Goal: Task Accomplishment & Management: Manage account settings

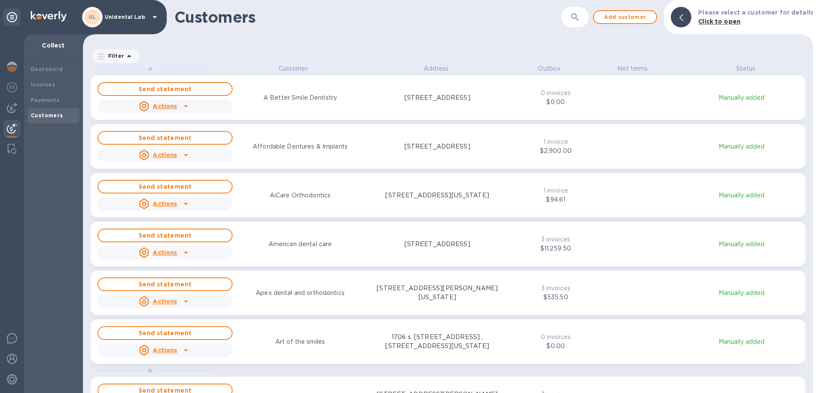
scroll to position [328, 730]
click at [112, 21] on div "UL Unidental Lab" at bounding box center [121, 17] width 78 height 21
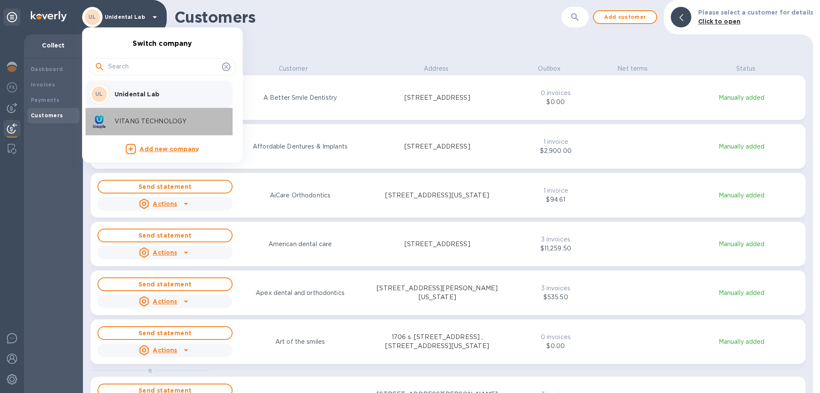
click at [137, 127] on div "VITANG TECHNOLOGY" at bounding box center [155, 121] width 133 height 21
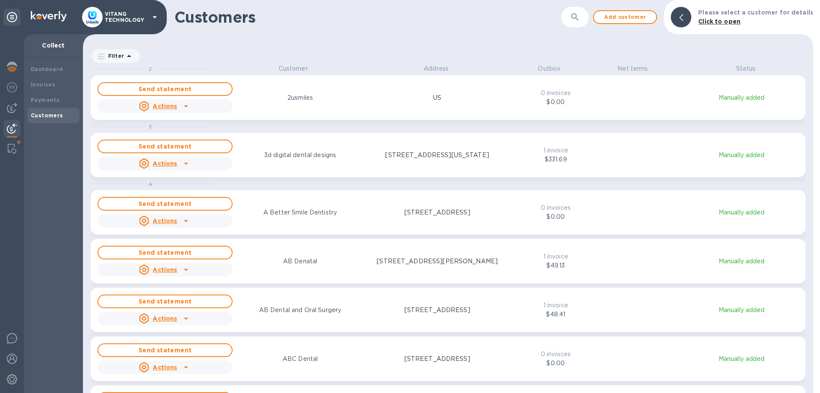
scroll to position [328, 730]
click at [580, 17] on icon "button" at bounding box center [575, 17] width 10 height 10
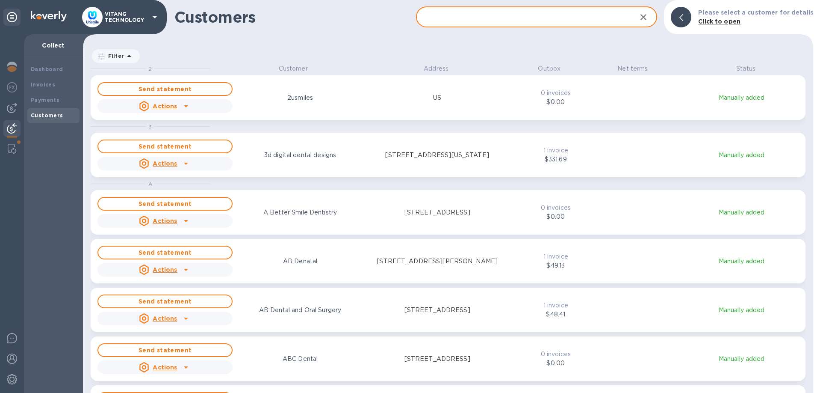
click at [520, 15] on input "text" at bounding box center [523, 17] width 214 height 21
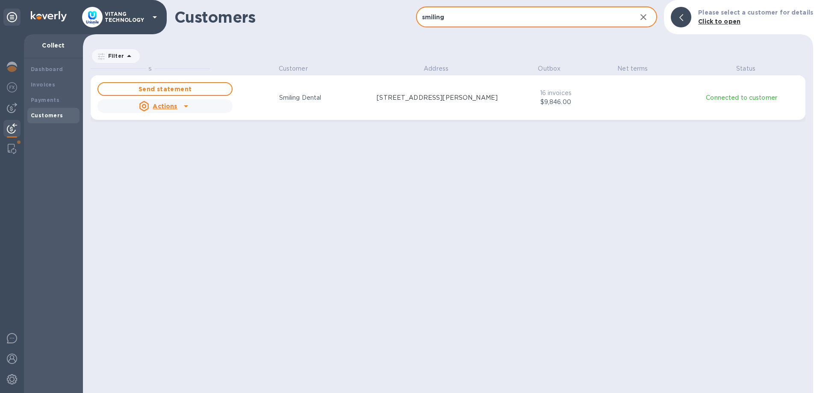
type input "smiling"
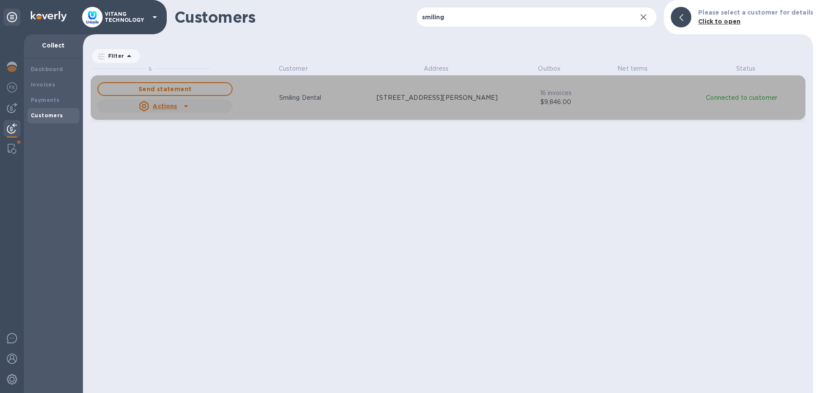
click at [393, 107] on div "Send statement Actions Smiling Dental 1159 W Vernon Park Pl, Chicago, IL 60607 …" at bounding box center [301, 97] width 411 height 34
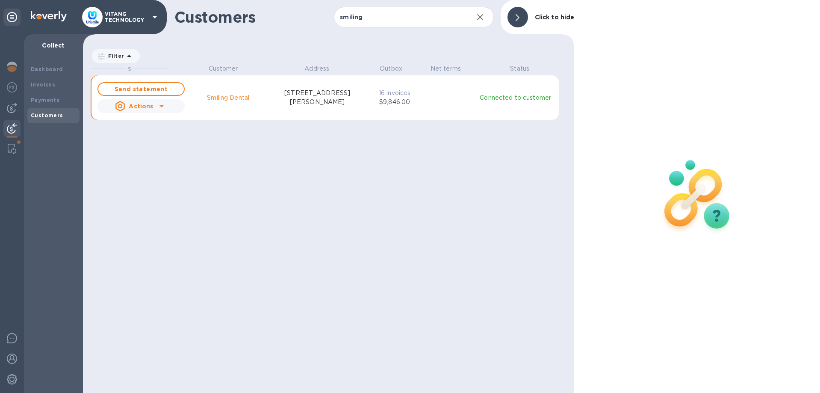
scroll to position [0, 0]
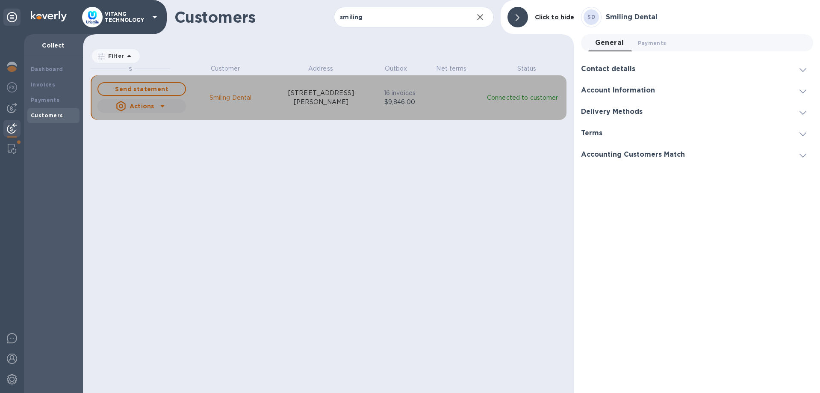
click at [393, 108] on div "16 invoices $9,846.00" at bounding box center [400, 97] width 39 height 21
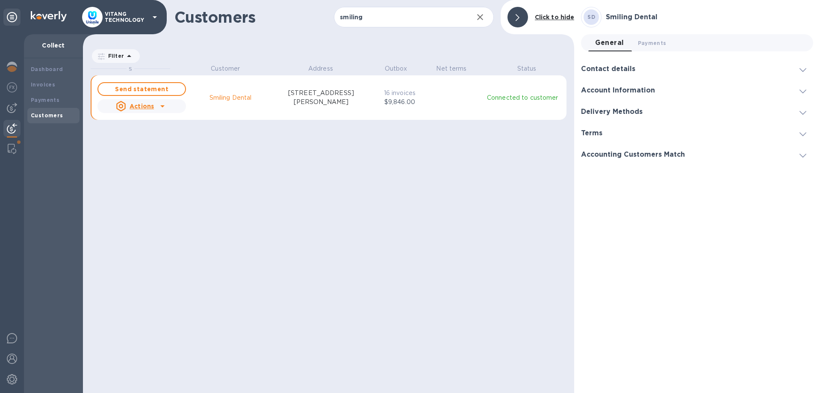
click at [417, 192] on div "S Customer Address Outbox Net terms Status Send statement Actions Smiling Denta…" at bounding box center [333, 227] width 484 height 326
click at [45, 86] on b "Invoices" at bounding box center [43, 84] width 24 height 6
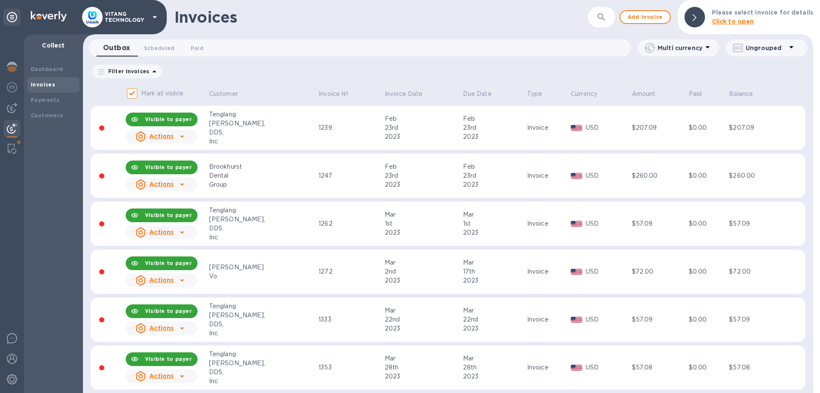
click at [607, 18] on icon "button" at bounding box center [602, 17] width 10 height 10
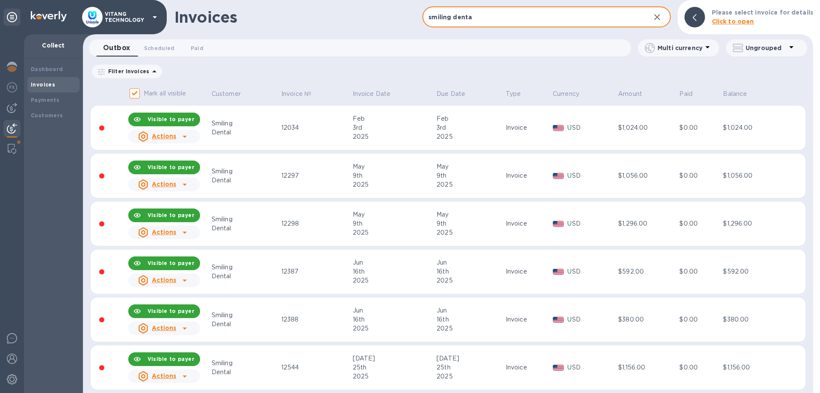
type input "smiling dental"
click at [512, 17] on input "smiling dental" at bounding box center [532, 17] width 221 height 21
click at [512, 16] on input "smiling dental" at bounding box center [532, 17] width 221 height 21
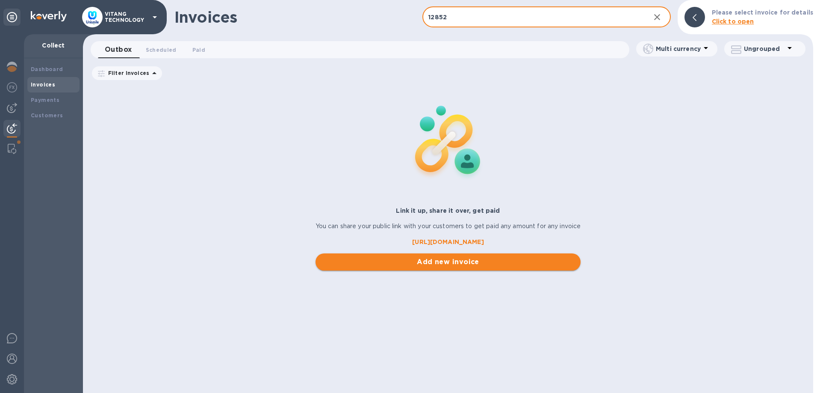
type input "12852"
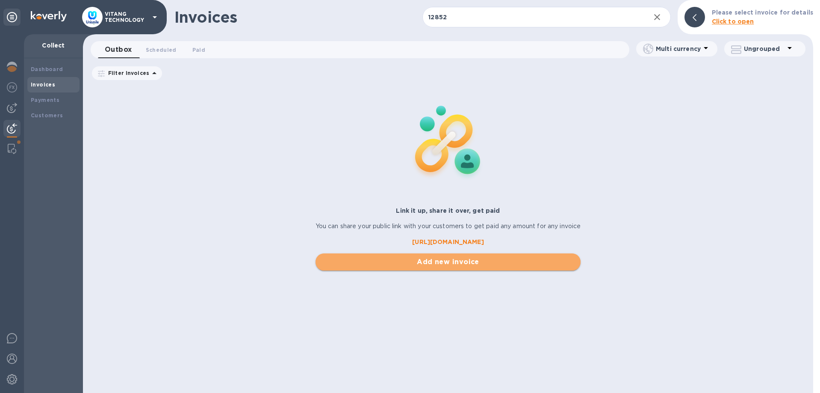
click at [431, 265] on span "Add new invoice" at bounding box center [448, 262] width 252 height 10
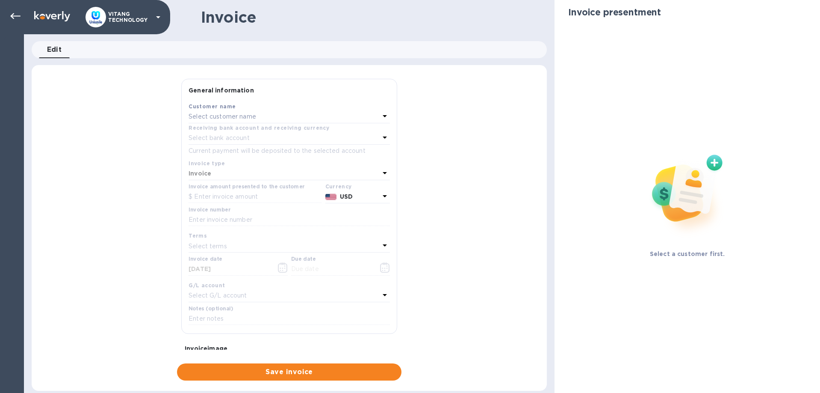
click at [221, 115] on p "Select customer name" at bounding box center [223, 116] width 68 height 9
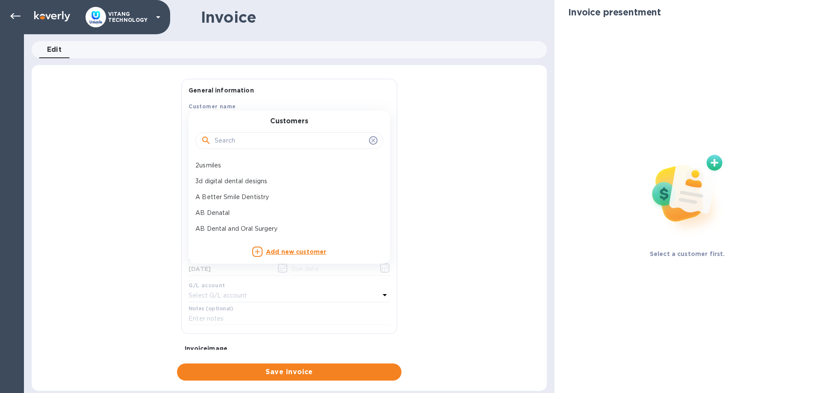
click at [245, 147] on div at bounding box center [289, 140] width 188 height 17
click at [248, 141] on input "text" at bounding box center [290, 140] width 151 height 13
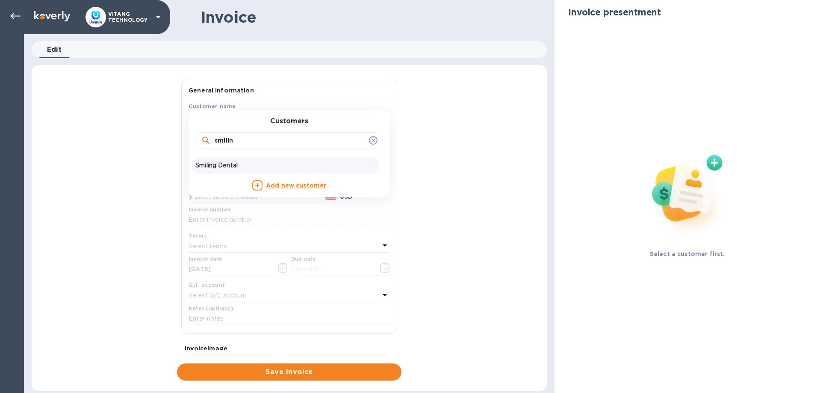
type input "smilin"
click at [210, 168] on p "Smiling Dental" at bounding box center [285, 165] width 181 height 9
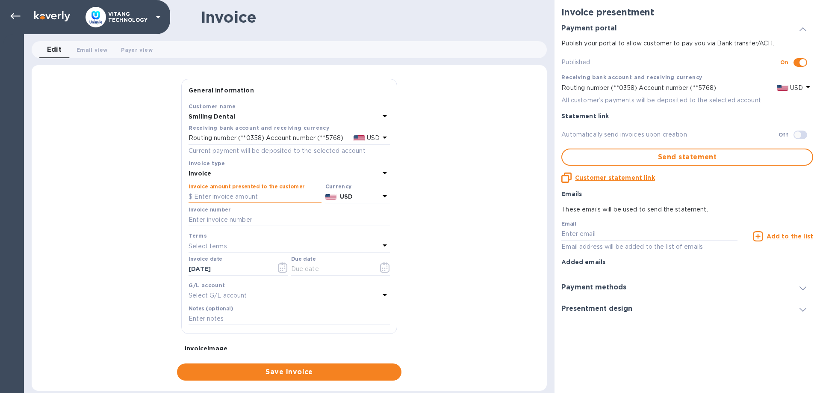
click at [245, 201] on input "text" at bounding box center [255, 196] width 133 height 13
type input "1,373.20"
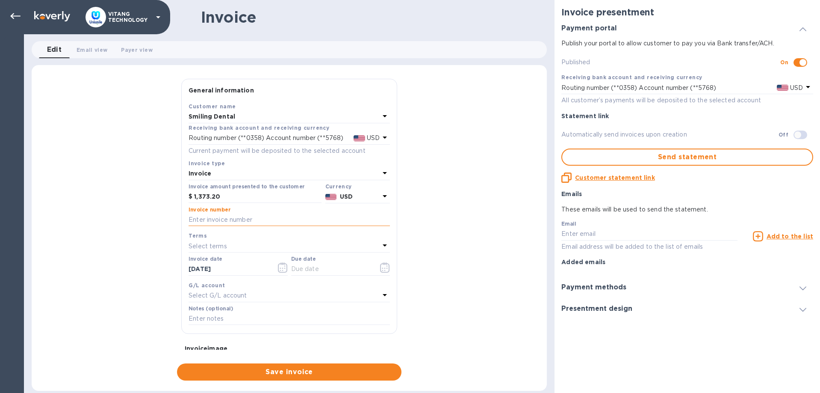
click at [242, 215] on input "text" at bounding box center [289, 219] width 201 height 13
type input "12852"
click at [232, 265] on input "09/18/2025" at bounding box center [229, 269] width 81 height 13
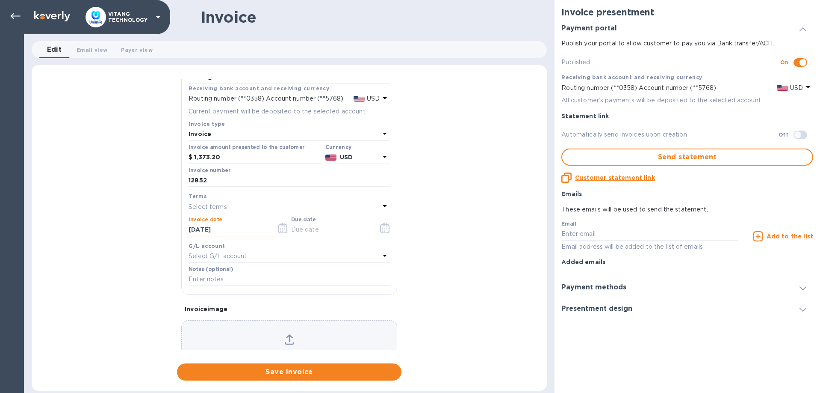
scroll to position [49, 0]
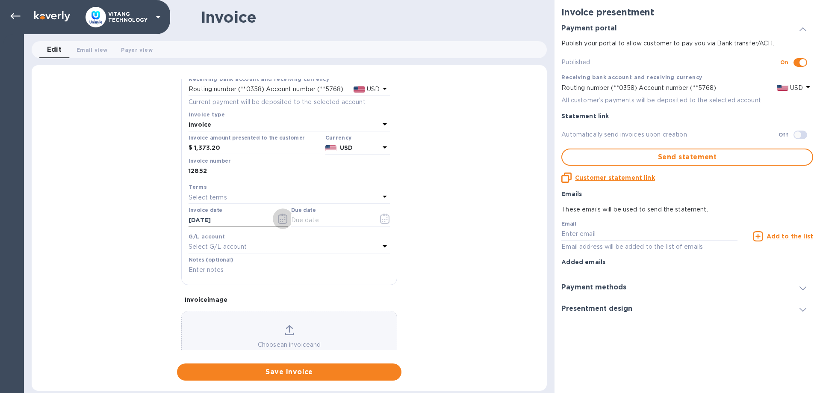
click at [283, 219] on icon "button" at bounding box center [283, 218] width 10 height 10
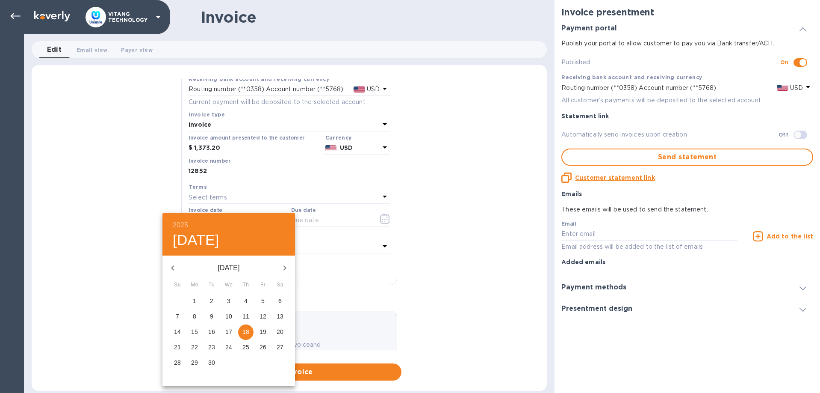
click at [198, 328] on span "15" at bounding box center [194, 331] width 15 height 9
type input "09/15/2025"
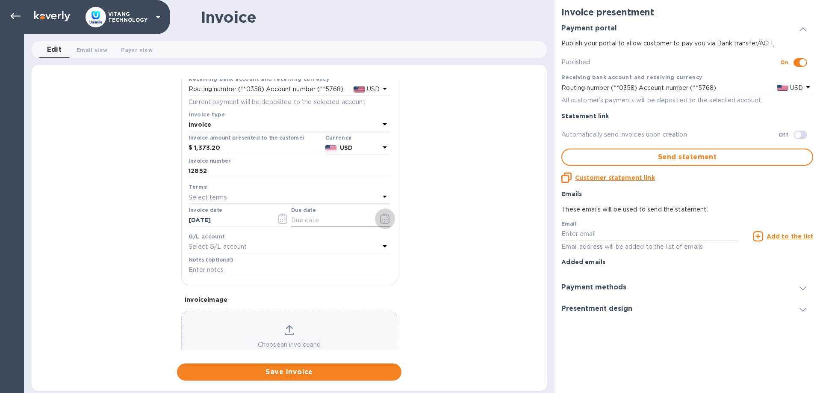
click at [379, 219] on button "button" at bounding box center [385, 218] width 20 height 21
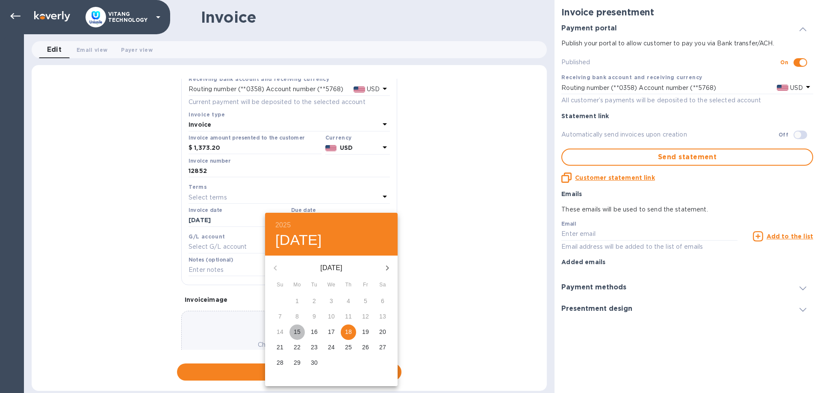
click at [296, 330] on p "15" at bounding box center [297, 331] width 7 height 9
type input "09/15/2025"
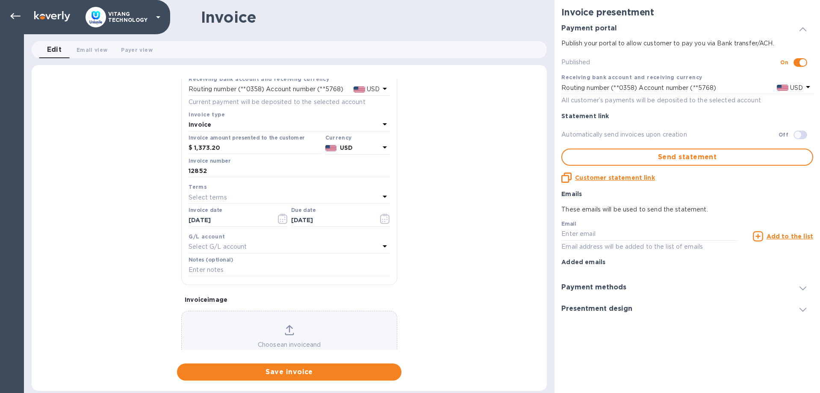
click at [236, 245] on p "Select G/L account" at bounding box center [218, 246] width 58 height 9
click at [281, 323] on p "Accounts Receivable (A/R)" at bounding box center [285, 320] width 181 height 9
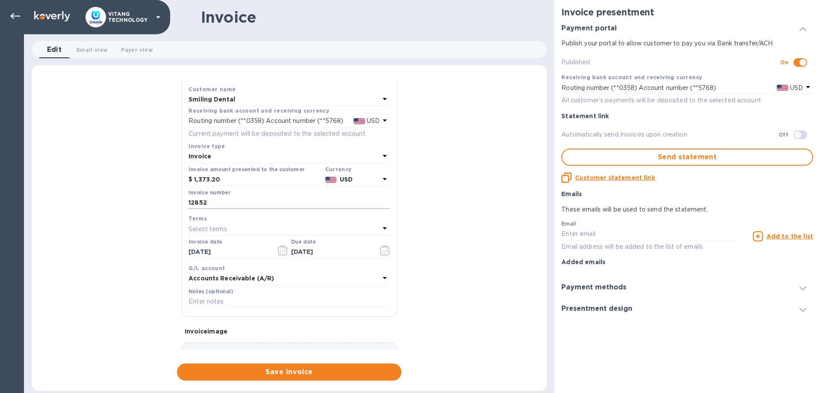
scroll to position [0, 0]
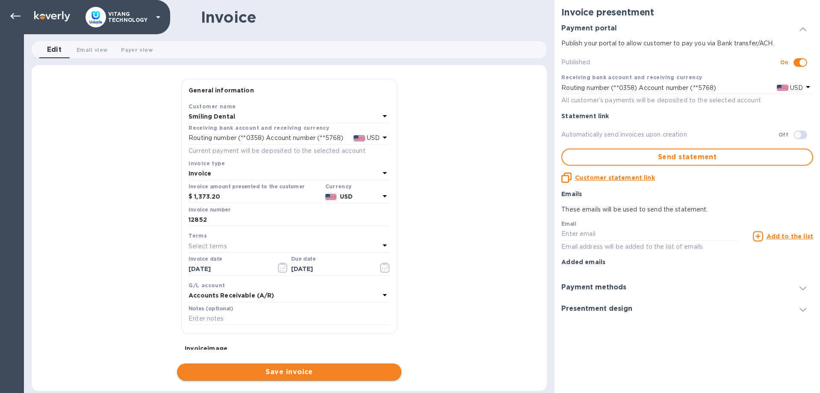
click at [323, 372] on span "Save invoice" at bounding box center [289, 371] width 211 height 10
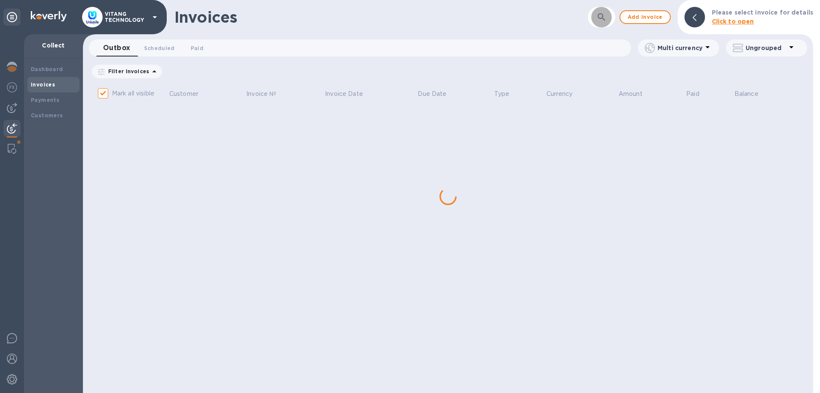
click at [604, 21] on icon "button" at bounding box center [602, 17] width 10 height 10
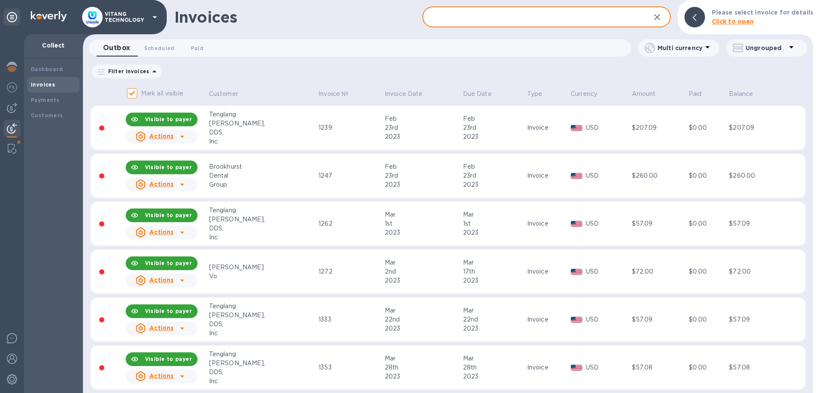
click at [535, 16] on input "text" at bounding box center [532, 17] width 221 height 21
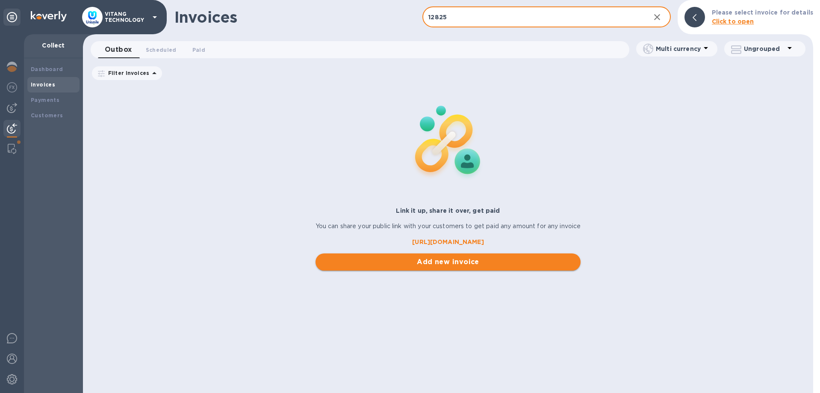
type input "12825"
click at [470, 263] on span "Add new invoice" at bounding box center [448, 262] width 252 height 10
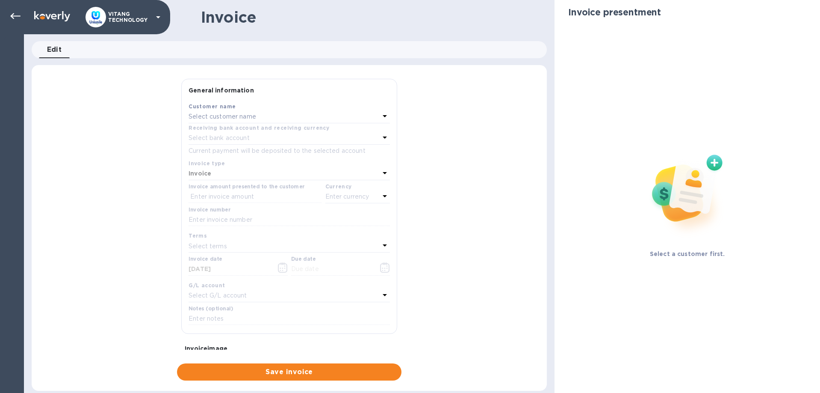
click at [293, 123] on div "Receiving bank account and receiving currency" at bounding box center [289, 127] width 201 height 9
click at [293, 118] on div "Select customer name" at bounding box center [284, 117] width 191 height 12
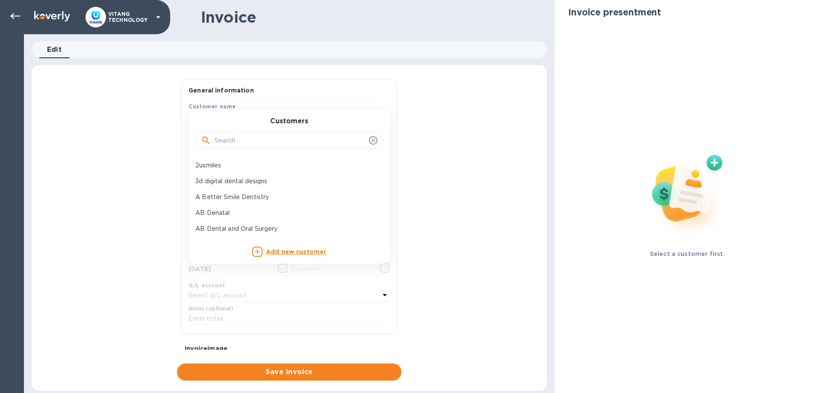
click at [278, 135] on input "text" at bounding box center [290, 140] width 151 height 13
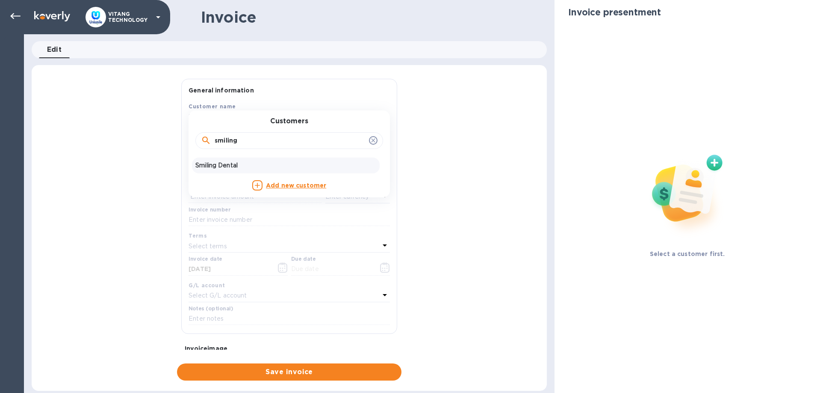
type input "smiling"
click at [247, 162] on p "Smiling Dental" at bounding box center [285, 165] width 181 height 9
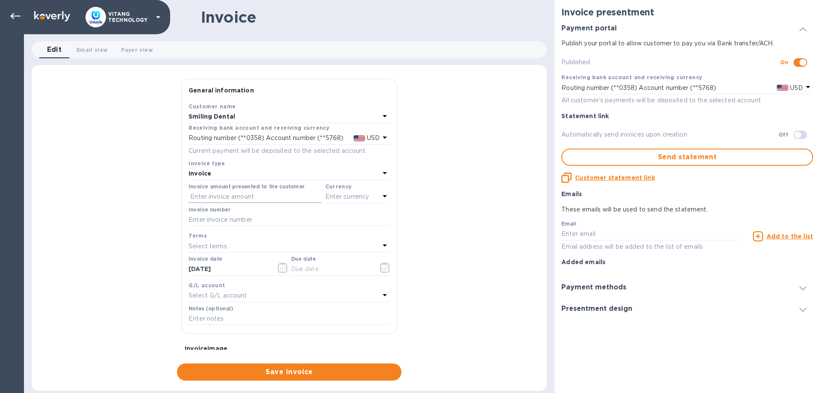
click at [263, 191] on input "text" at bounding box center [255, 196] width 133 height 13
type input "672"
click at [356, 197] on p "Enter currency" at bounding box center [347, 196] width 44 height 9
click at [340, 216] on p "US Dollar" at bounding box center [344, 218] width 66 height 9
click at [276, 219] on input "text" at bounding box center [289, 219] width 201 height 13
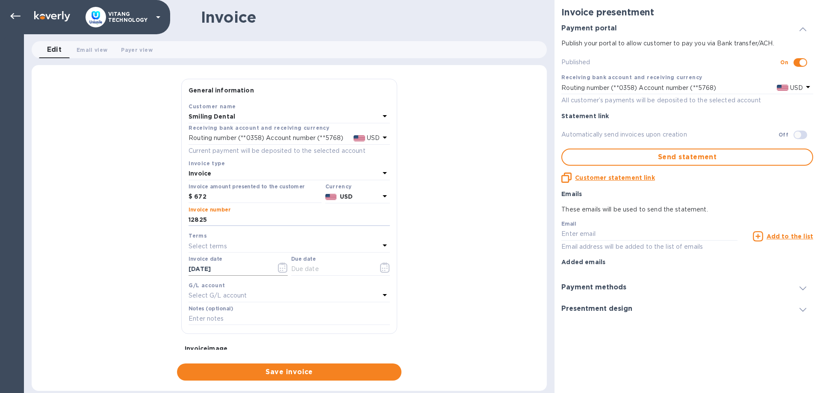
type input "12825"
click at [280, 266] on icon "button" at bounding box center [283, 267] width 10 height 10
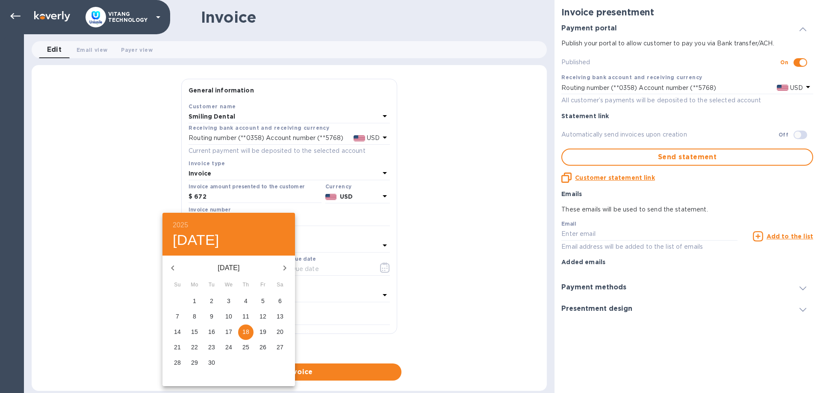
click at [213, 313] on p "9" at bounding box center [211, 316] width 3 height 9
type input "09/09/2025"
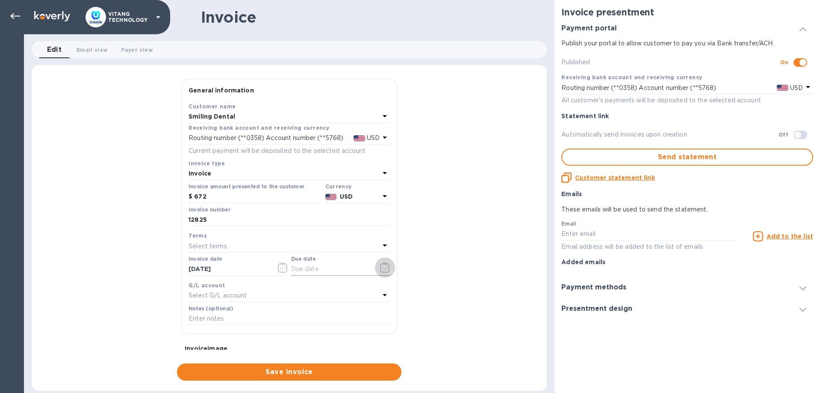
click at [380, 267] on button "button" at bounding box center [385, 267] width 20 height 21
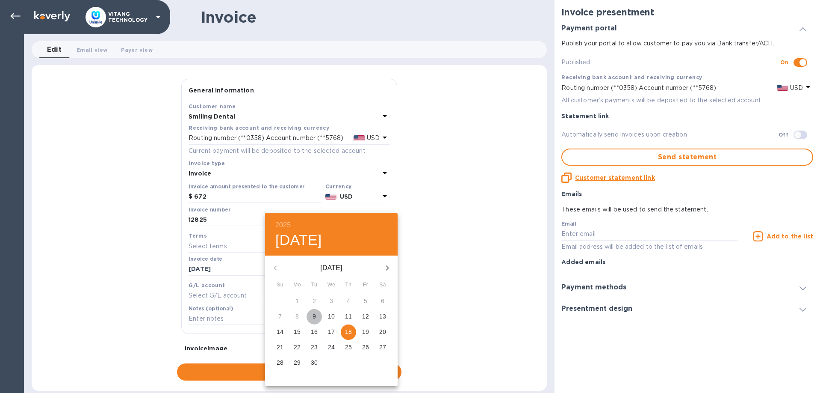
click at [313, 313] on p "9" at bounding box center [314, 316] width 3 height 9
type input "09/09/2025"
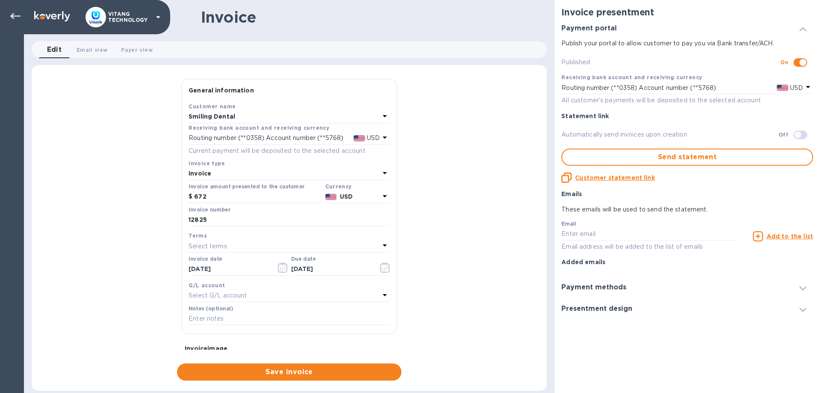
click at [303, 298] on div "Select G/L account" at bounding box center [284, 295] width 191 height 12
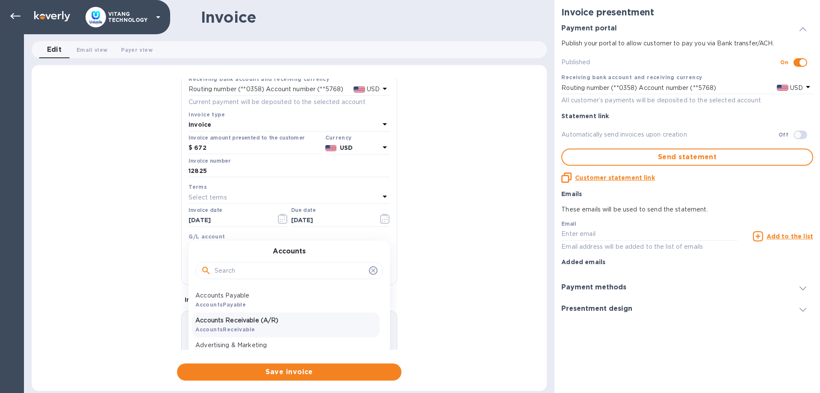
click at [264, 318] on p "Accounts Receivable (A/R)" at bounding box center [285, 320] width 181 height 9
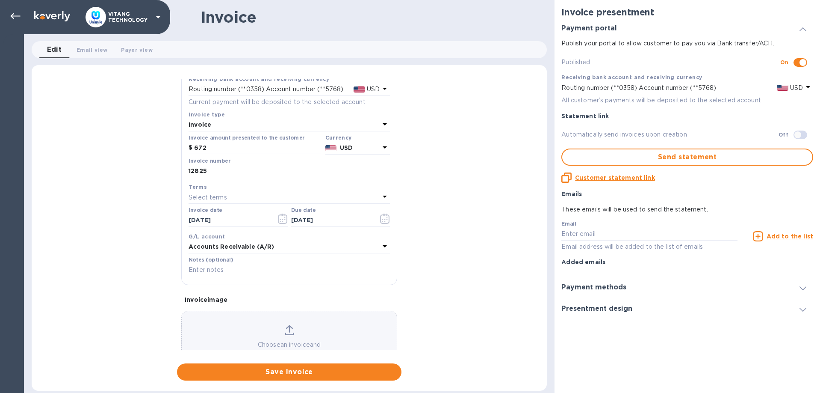
scroll to position [81, 0]
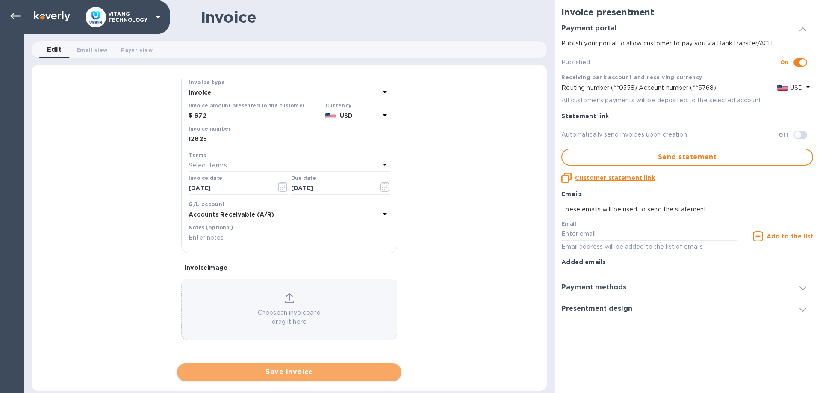
click at [291, 371] on span "Save invoice" at bounding box center [289, 371] width 211 height 10
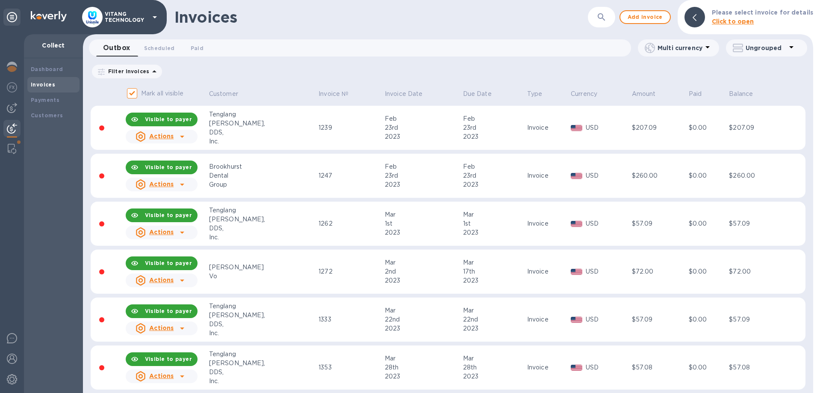
click at [606, 15] on icon "button" at bounding box center [602, 17] width 10 height 10
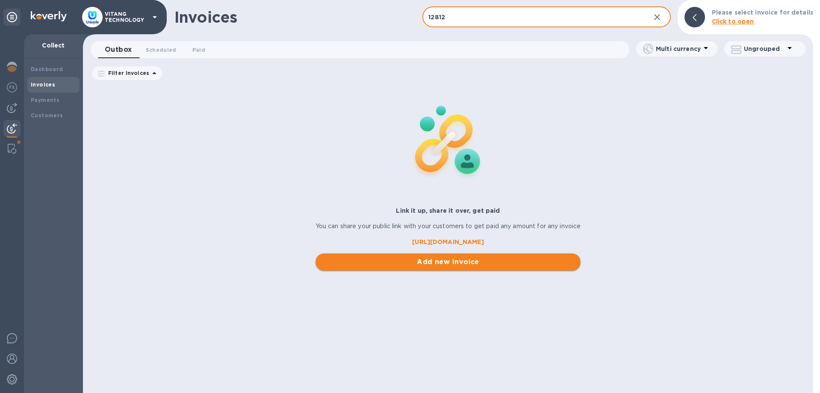
type input "12812"
click at [402, 265] on span "Add new invoice" at bounding box center [448, 262] width 252 height 10
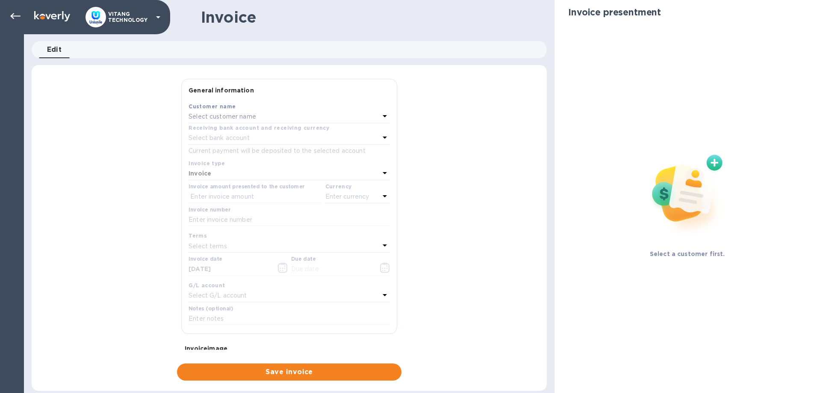
click at [226, 115] on p "Select customer name" at bounding box center [223, 116] width 68 height 9
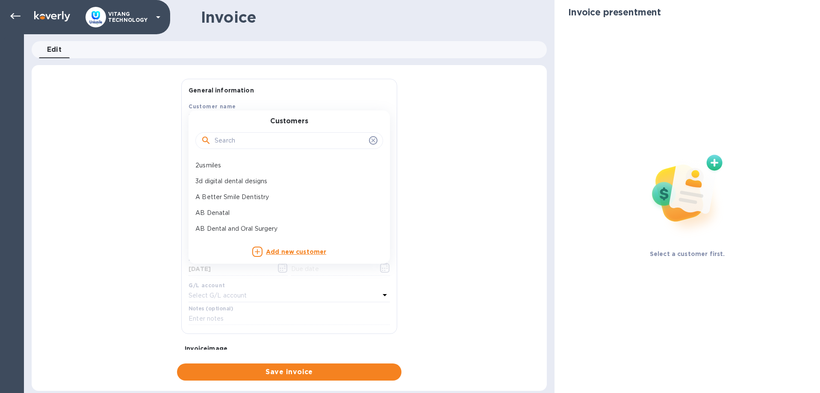
click at [239, 143] on input "text" at bounding box center [290, 140] width 151 height 13
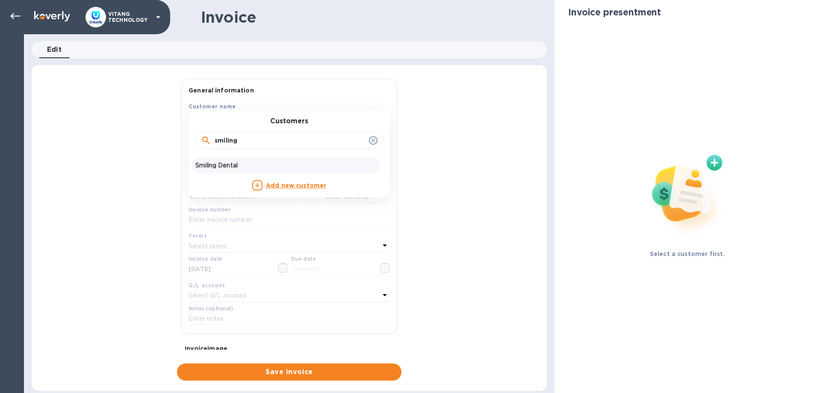
type input "smiling"
click at [224, 166] on p "Smiling Dental" at bounding box center [285, 165] width 181 height 9
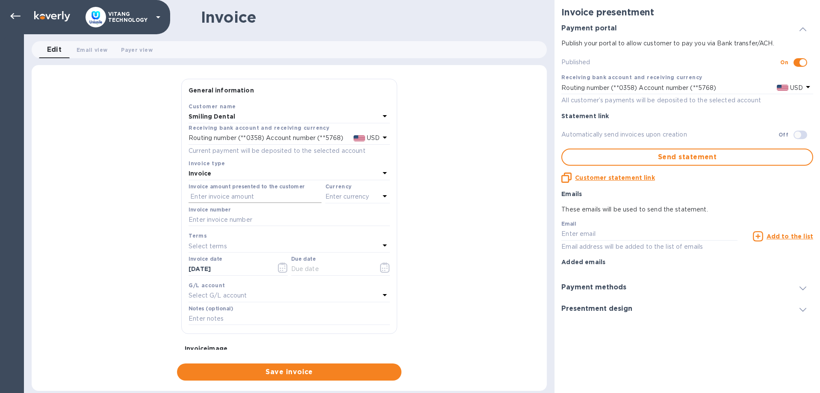
click at [237, 198] on input "text" at bounding box center [255, 196] width 133 height 13
type input "176"
click at [344, 189] on b "Currency" at bounding box center [338, 186] width 27 height 6
click at [346, 197] on p "Enter currency" at bounding box center [347, 196] width 44 height 9
click at [335, 219] on p "US Dollar" at bounding box center [344, 218] width 66 height 9
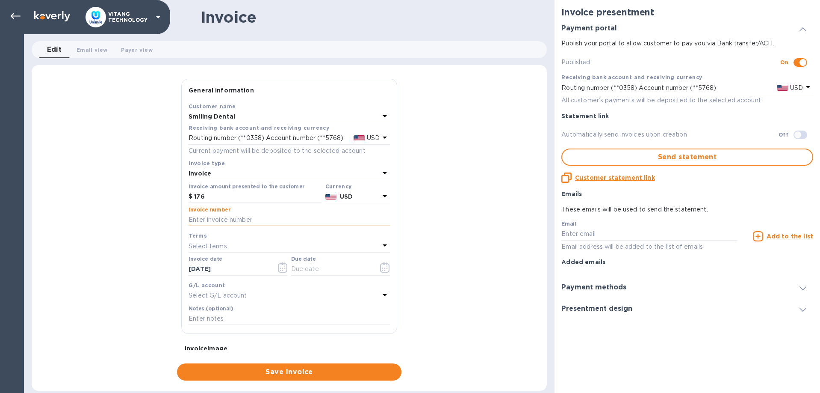
click at [263, 217] on input "text" at bounding box center [289, 219] width 201 height 13
type input "12812"
click at [241, 268] on input "09/18/2025" at bounding box center [229, 269] width 81 height 13
click at [281, 265] on icon "button" at bounding box center [283, 267] width 10 height 10
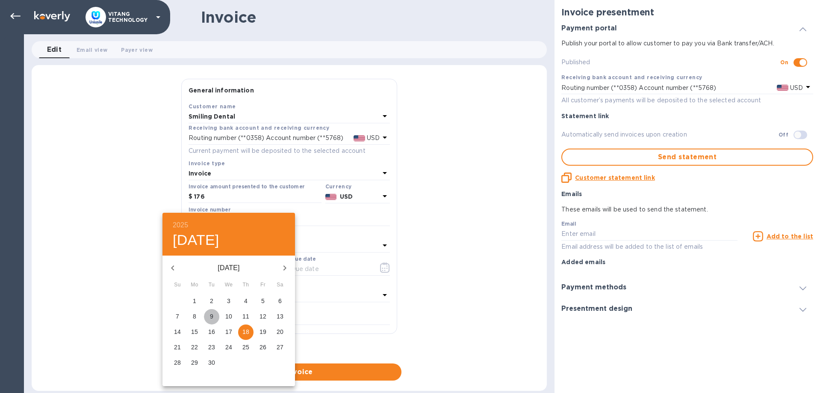
click at [214, 313] on span "9" at bounding box center [211, 316] width 15 height 9
type input "09/09/2025"
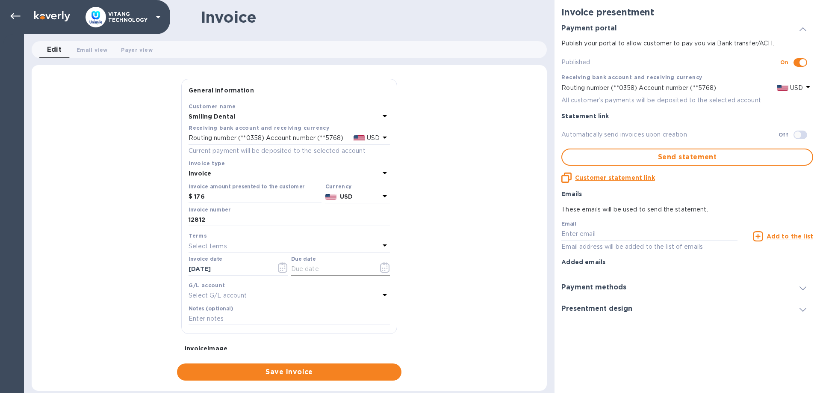
click at [381, 267] on icon "button" at bounding box center [384, 267] width 9 height 10
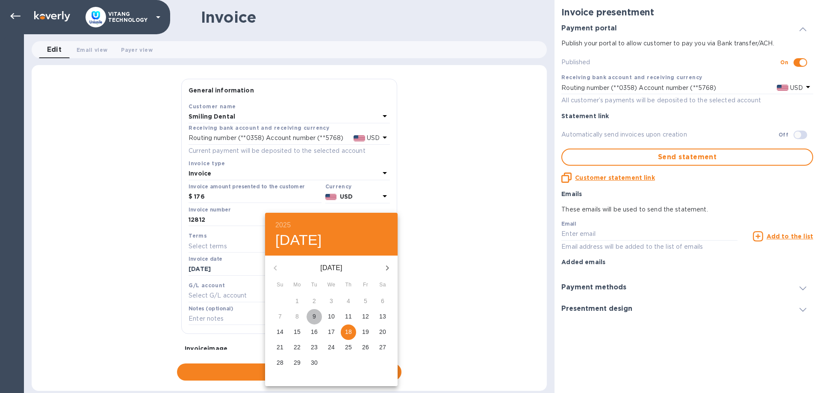
click at [313, 317] on span "9" at bounding box center [314, 316] width 15 height 9
type input "09/09/2025"
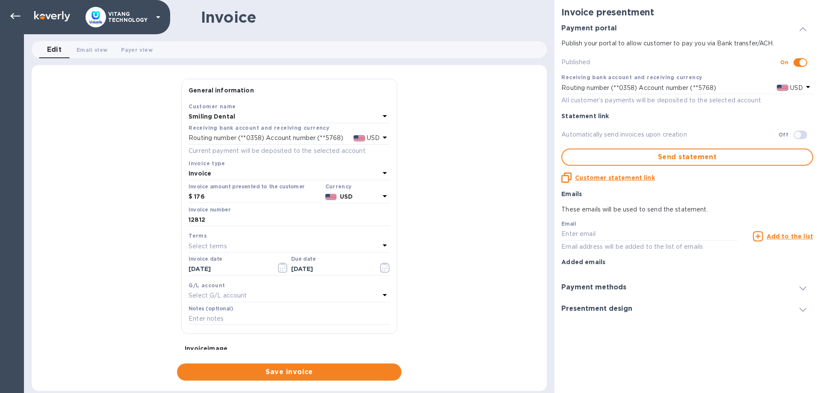
click at [278, 290] on div "Select G/L account" at bounding box center [284, 295] width 191 height 12
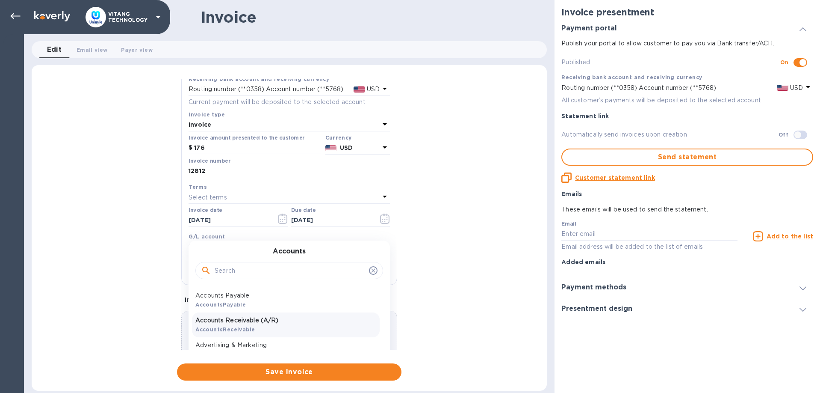
click at [274, 316] on p "Accounts Receivable (A/R)" at bounding box center [285, 320] width 181 height 9
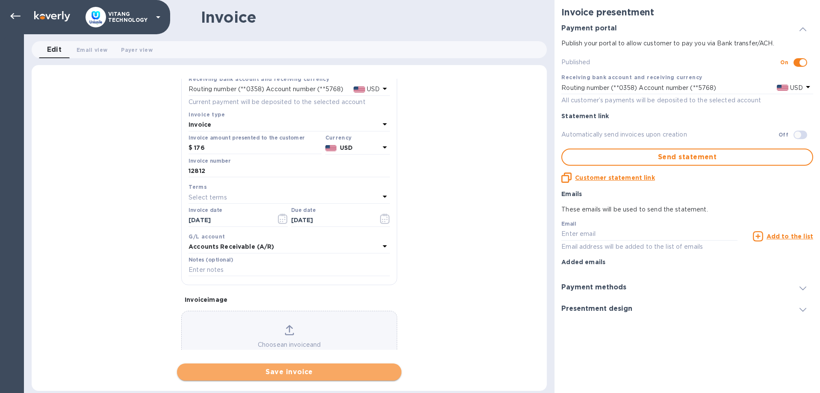
click at [266, 373] on span "Save invoice" at bounding box center [289, 371] width 211 height 10
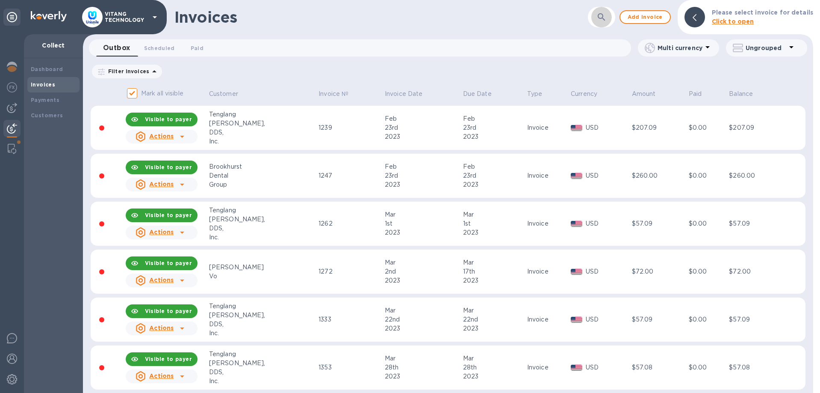
click at [600, 14] on button "button" at bounding box center [601, 17] width 21 height 21
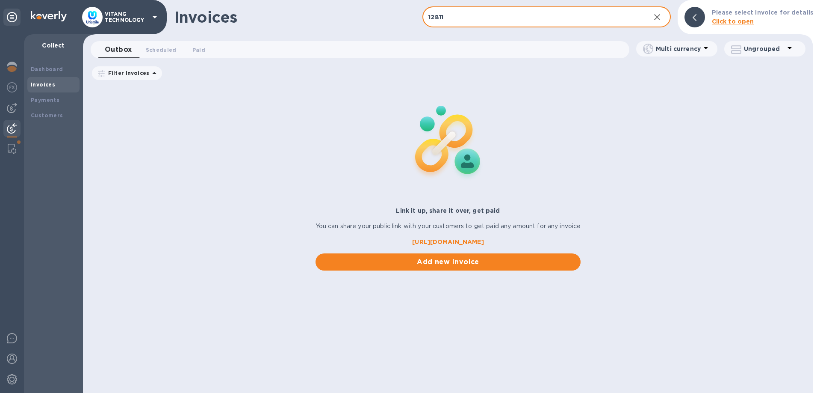
click at [465, 16] on input "12811" at bounding box center [532, 17] width 221 height 21
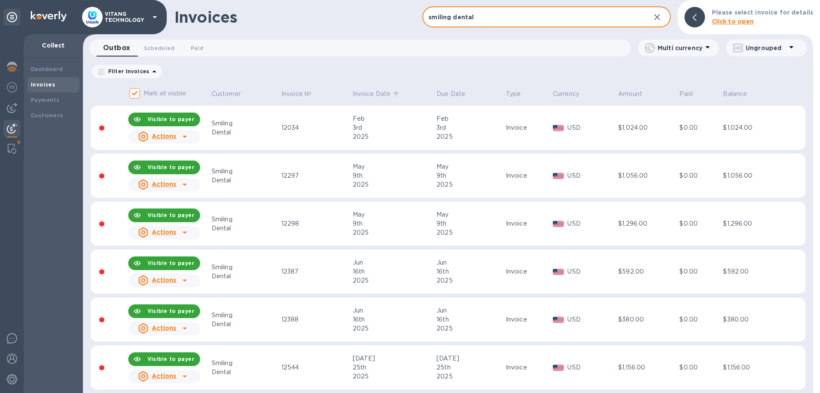
type input "smiling dental"
click at [356, 93] on p "Invoice Date" at bounding box center [372, 93] width 38 height 9
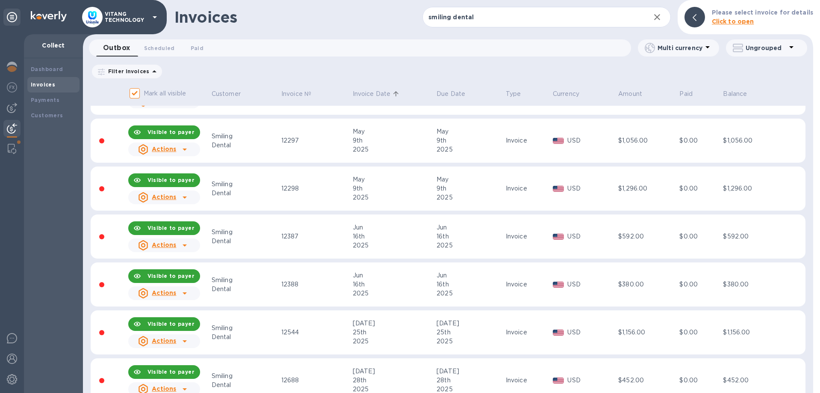
scroll to position [49, 0]
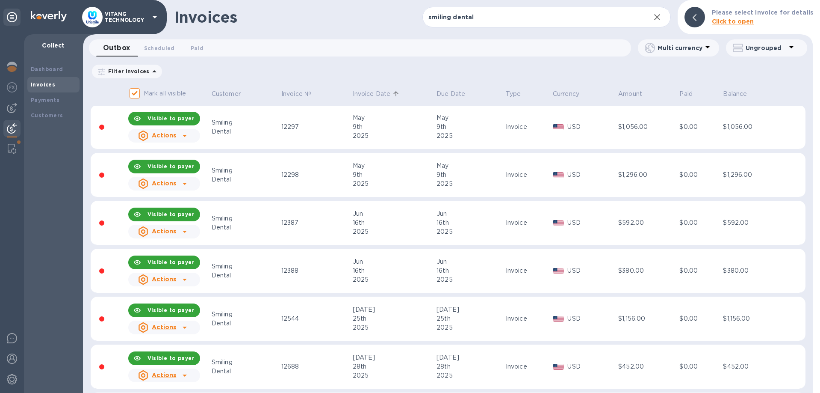
click at [509, 183] on td "Invoice" at bounding box center [528, 175] width 47 height 44
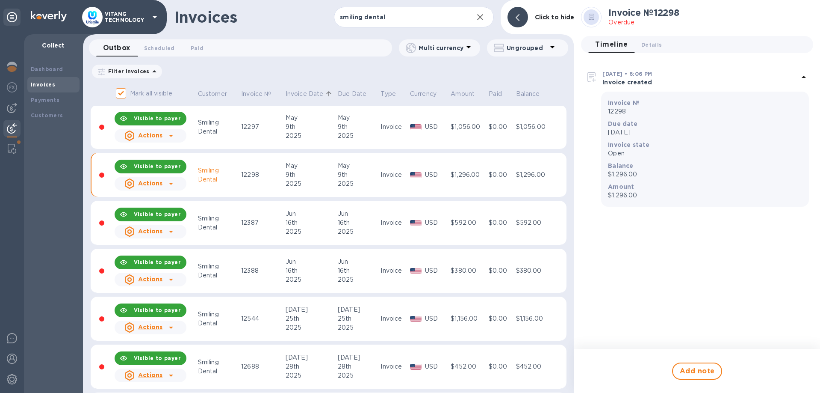
click at [169, 183] on icon at bounding box center [171, 184] width 4 height 2
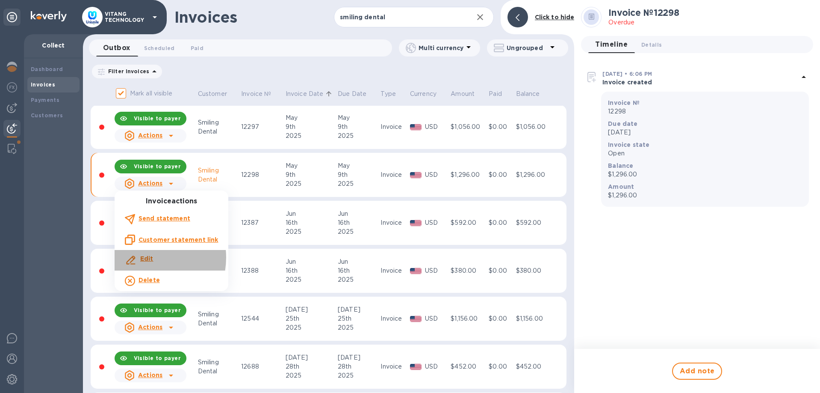
click at [144, 257] on b "Edit" at bounding box center [146, 258] width 13 height 7
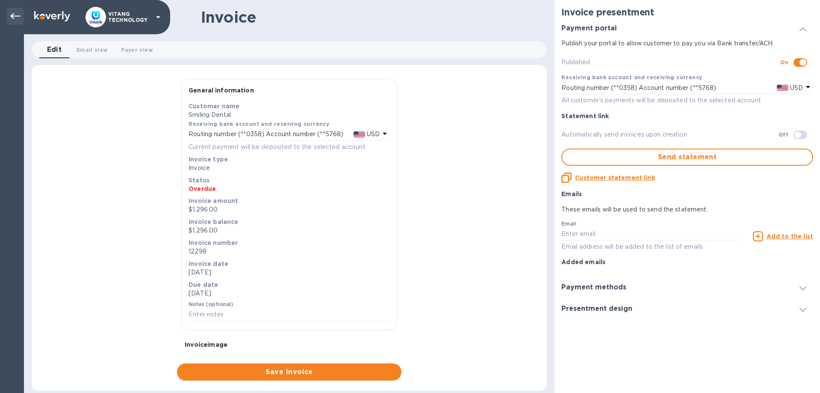
click at [17, 13] on icon at bounding box center [15, 16] width 10 height 10
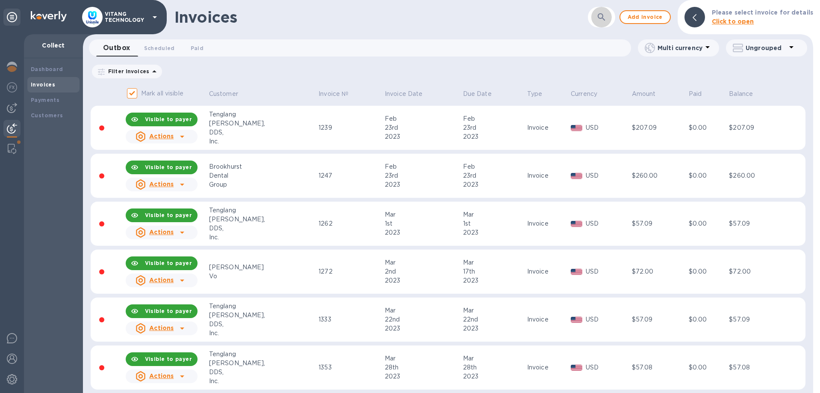
click at [604, 18] on icon "button" at bounding box center [602, 17] width 10 height 10
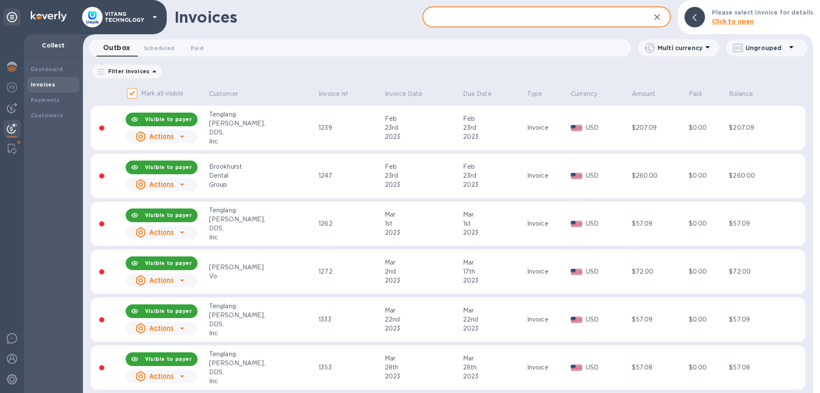
click at [559, 12] on input "text" at bounding box center [532, 17] width 221 height 21
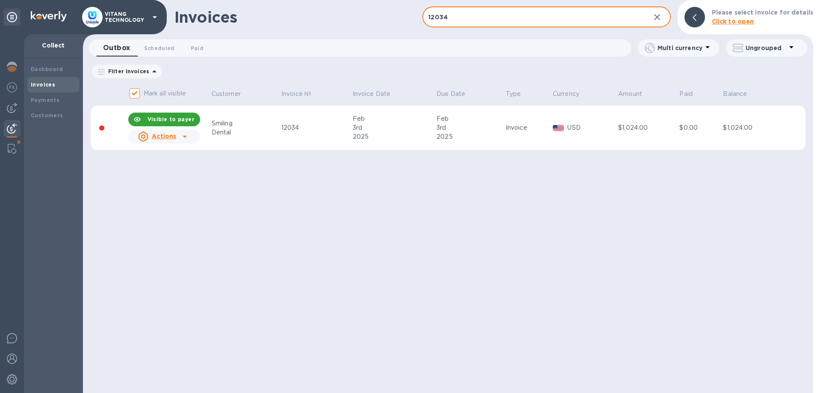
click at [563, 11] on input "12034" at bounding box center [532, 17] width 221 height 21
click at [564, 11] on input "12297" at bounding box center [532, 17] width 221 height 21
type input "12298"
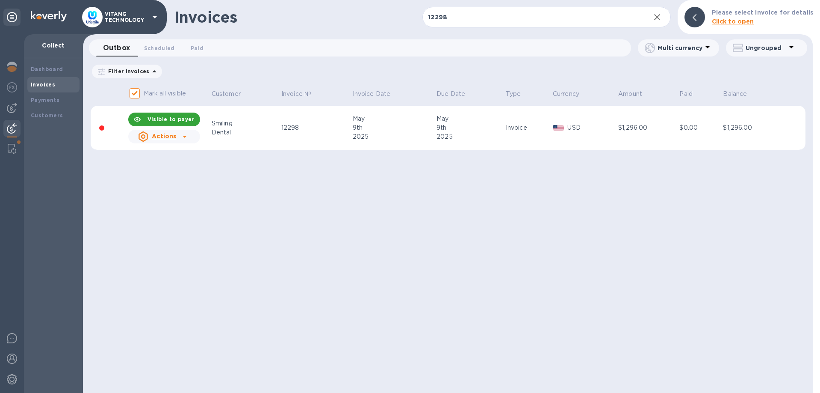
click at [177, 140] on div "Actions" at bounding box center [156, 137] width 41 height 14
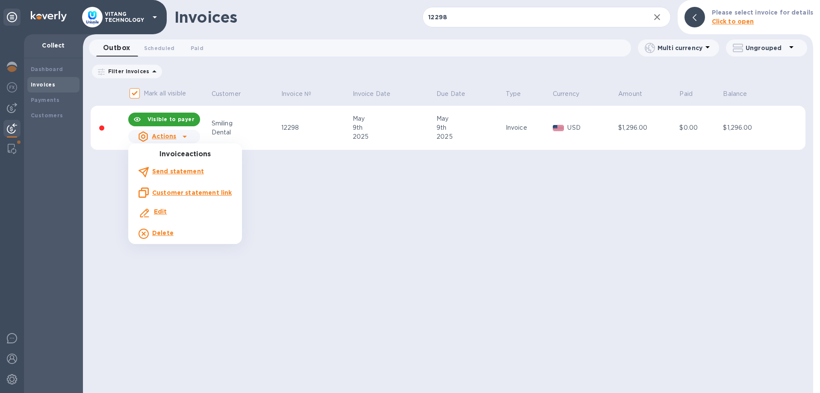
click at [164, 234] on b "Delete" at bounding box center [162, 232] width 21 height 7
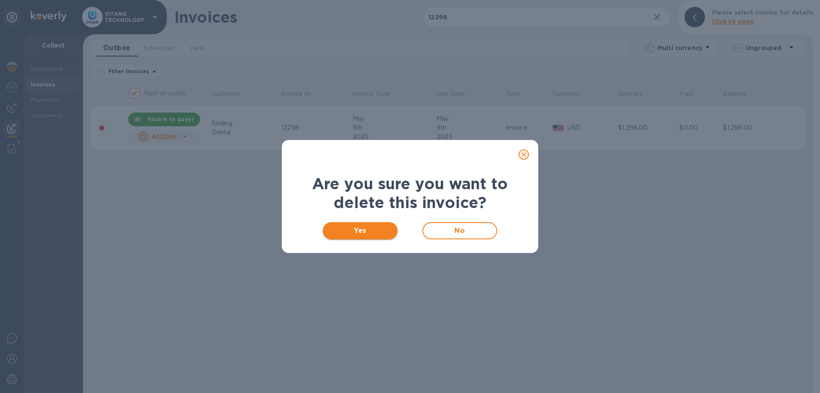
click at [370, 229] on span "Yes" at bounding box center [360, 230] width 61 height 10
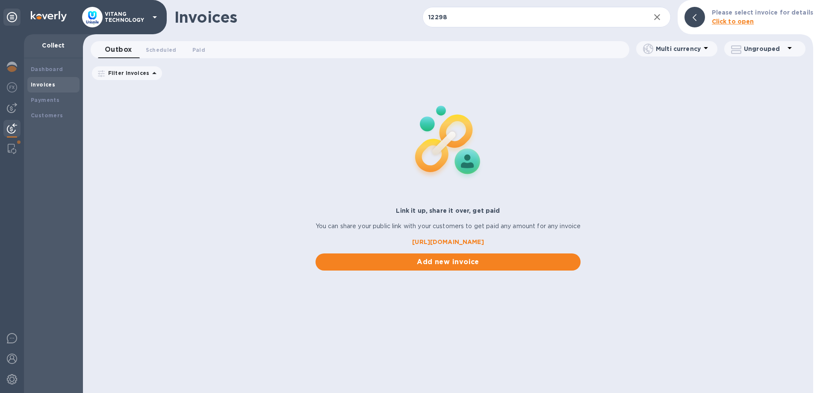
click at [661, 16] on icon "button" at bounding box center [657, 17] width 10 height 10
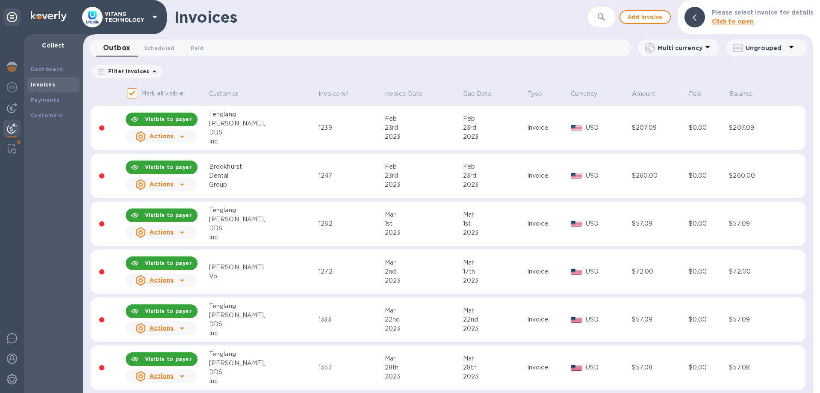
click at [464, 265] on div "Mar" at bounding box center [494, 262] width 62 height 9
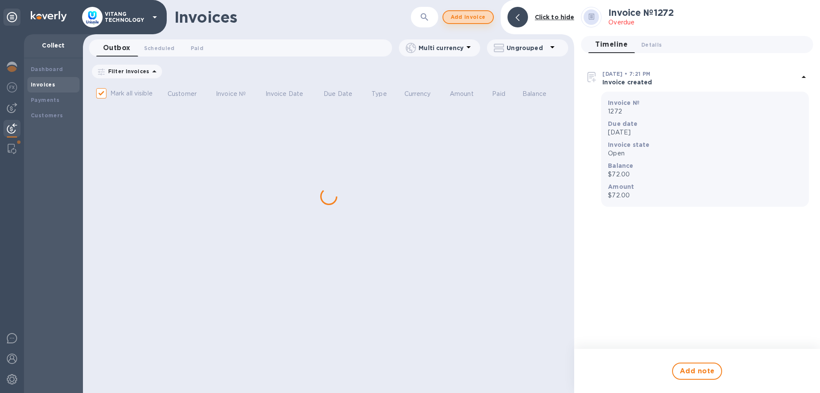
click at [479, 15] on span "Add invoice" at bounding box center [468, 17] width 36 height 10
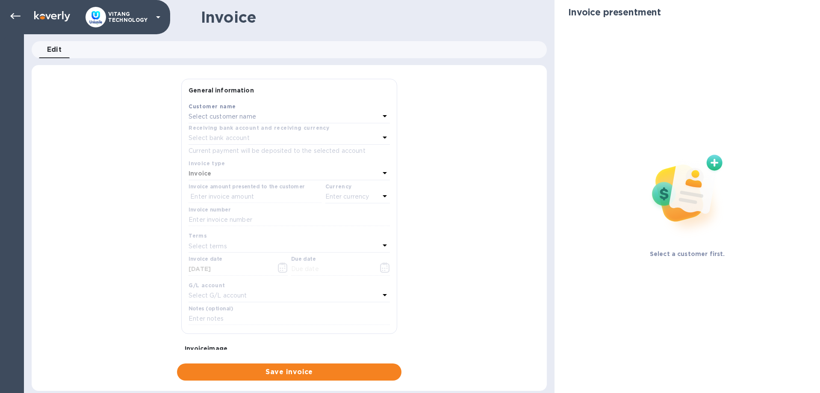
click at [295, 116] on div "Select customer name" at bounding box center [284, 117] width 191 height 12
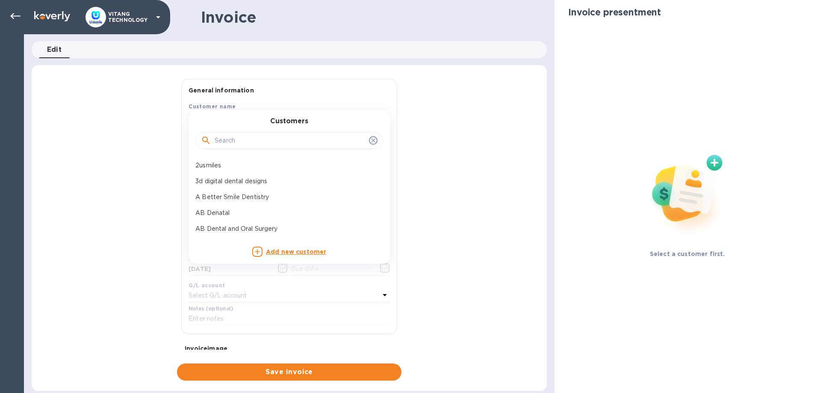
click at [278, 142] on input "text" at bounding box center [290, 140] width 151 height 13
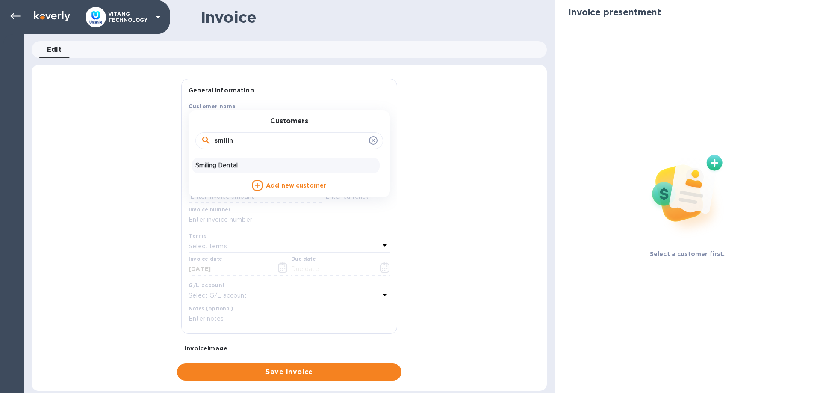
type input "smilin"
click at [230, 162] on p "Smiling Dental" at bounding box center [285, 165] width 181 height 9
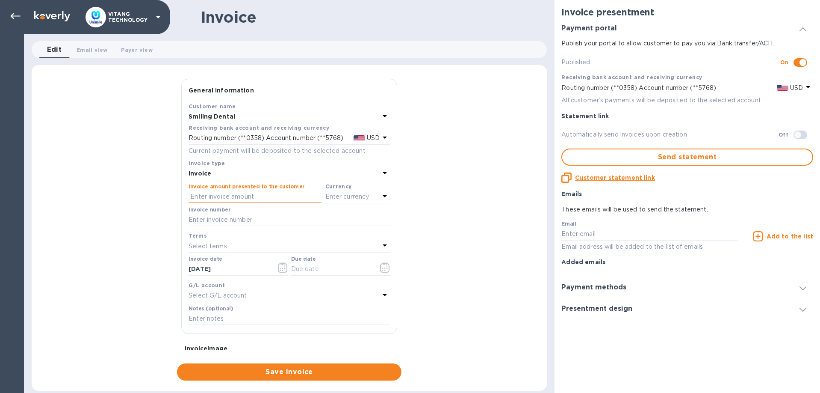
click at [234, 198] on input "text" at bounding box center [255, 196] width 133 height 13
type input "1,381"
click at [331, 189] on div "Currency" at bounding box center [357, 186] width 65 height 9
click at [333, 195] on p "Enter currency" at bounding box center [347, 196] width 44 height 9
click at [337, 222] on p "US Dollar" at bounding box center [344, 218] width 66 height 9
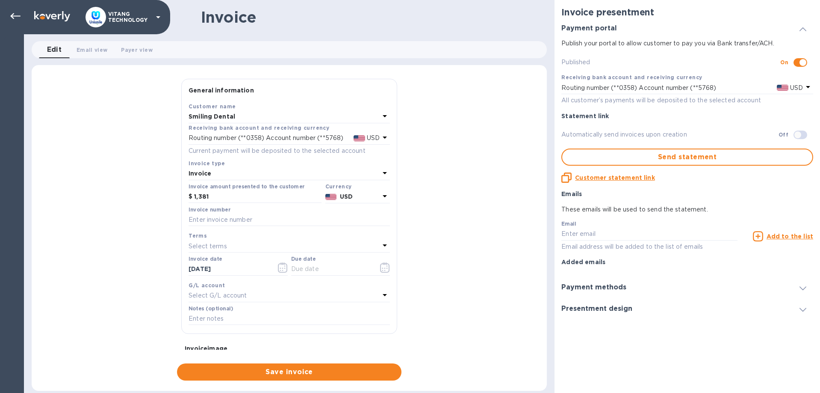
click at [328, 227] on div "Invoice number" at bounding box center [289, 217] width 205 height 25
click at [328, 220] on input "text" at bounding box center [289, 219] width 201 height 13
type input "12298"
click at [263, 263] on input "09/18/2025" at bounding box center [229, 269] width 81 height 13
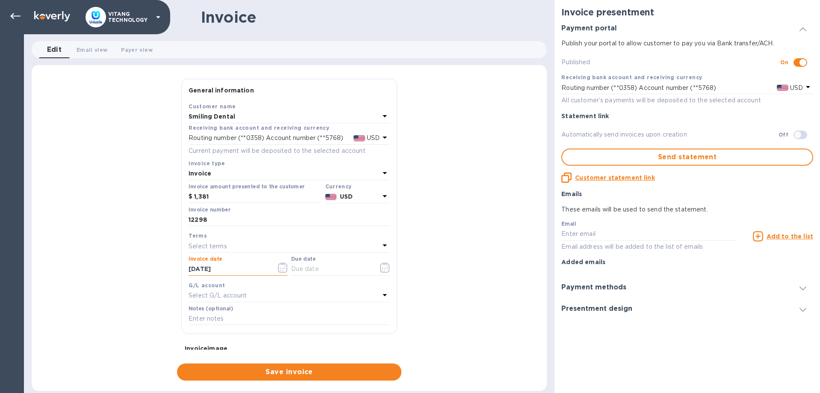
click at [263, 263] on input "09/18/2025" at bounding box center [229, 269] width 81 height 13
type input "05/09/2025"
click at [385, 264] on icon "button" at bounding box center [385, 267] width 10 height 10
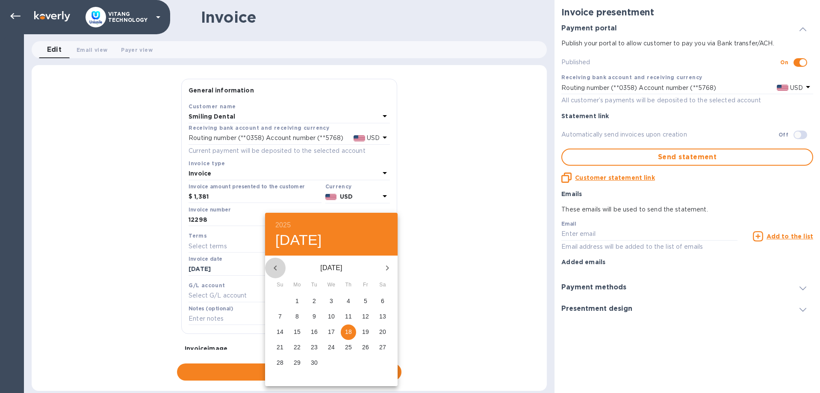
click at [272, 269] on icon "button" at bounding box center [275, 268] width 10 height 10
click at [272, 268] on icon "button" at bounding box center [275, 268] width 10 height 10
click at [273, 268] on icon "button" at bounding box center [275, 268] width 10 height 10
click at [363, 315] on span "9" at bounding box center [365, 316] width 15 height 9
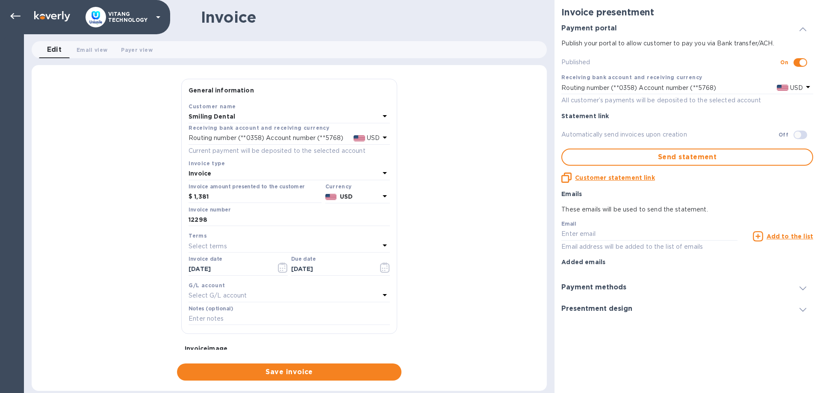
type input "05/09/2025"
click at [360, 287] on div "G/L account" at bounding box center [289, 285] width 201 height 9
click at [320, 293] on div "Select G/L account" at bounding box center [284, 295] width 191 height 12
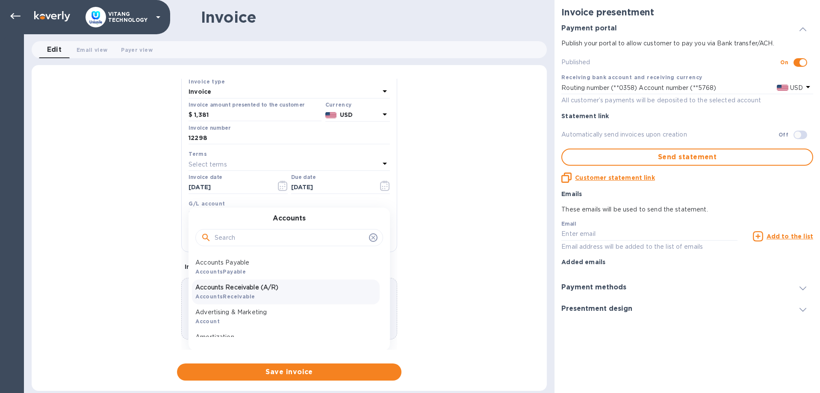
click at [281, 287] on p "Accounts Receivable (A/R)" at bounding box center [285, 287] width 181 height 9
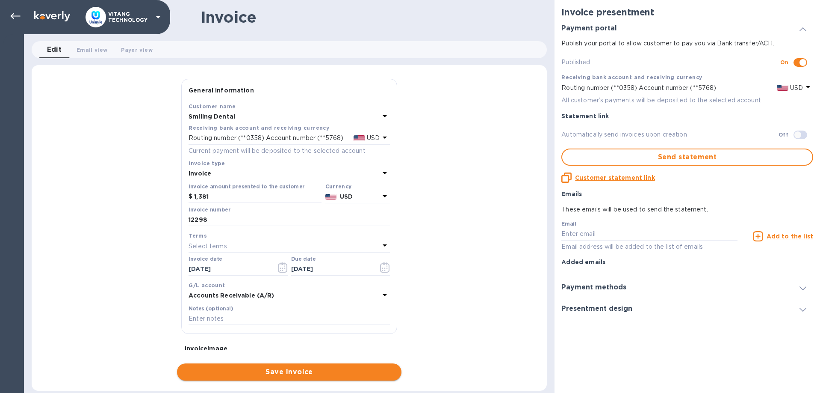
click at [313, 371] on span "Save invoice" at bounding box center [289, 371] width 211 height 10
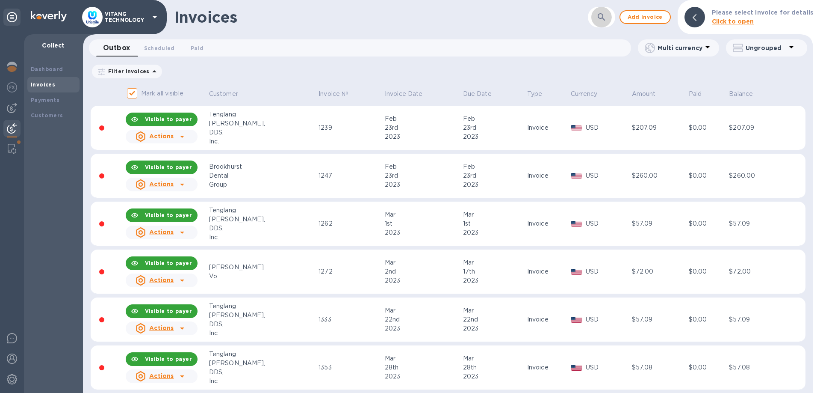
click at [602, 19] on icon "button" at bounding box center [602, 17] width 10 height 10
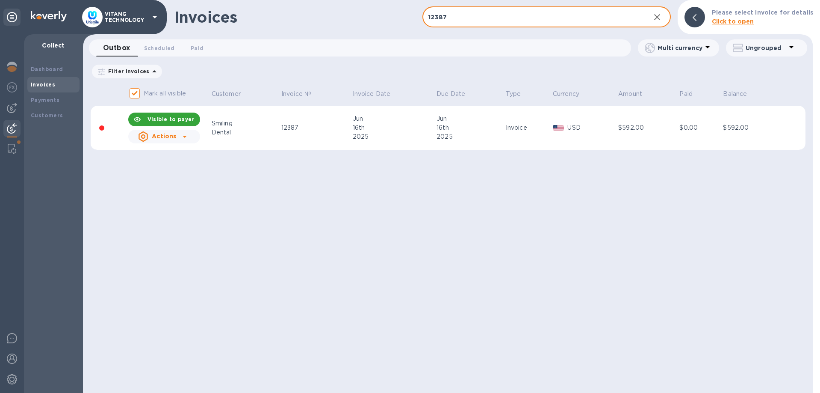
click at [469, 17] on input "12387" at bounding box center [532, 17] width 221 height 21
click at [469, 16] on input "12387" at bounding box center [532, 17] width 221 height 21
type input "12388"
click at [182, 137] on icon at bounding box center [185, 136] width 10 height 10
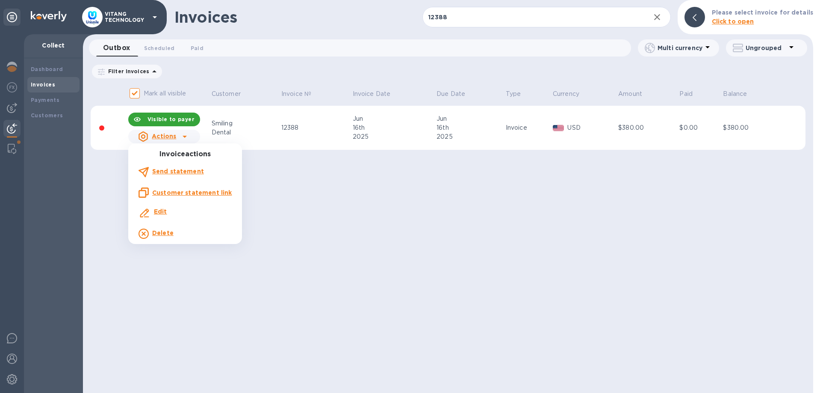
click at [162, 233] on b "Delete" at bounding box center [162, 232] width 21 height 7
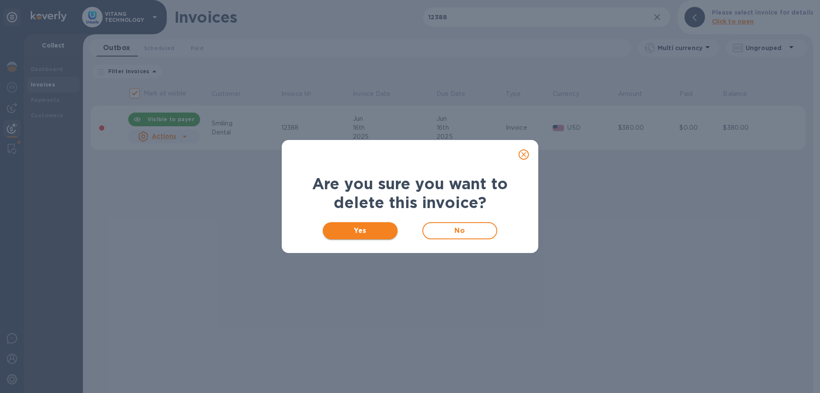
click at [369, 230] on span "Yes" at bounding box center [360, 230] width 61 height 10
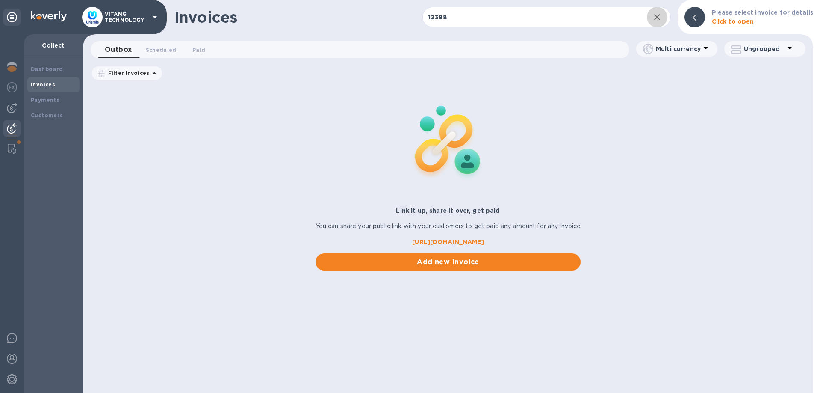
click at [660, 17] on icon "button" at bounding box center [657, 17] width 6 height 6
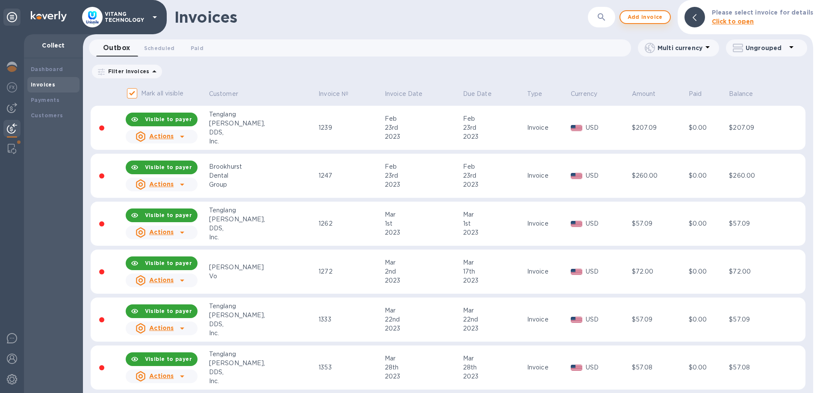
click at [660, 18] on span "Add invoice" at bounding box center [645, 17] width 36 height 10
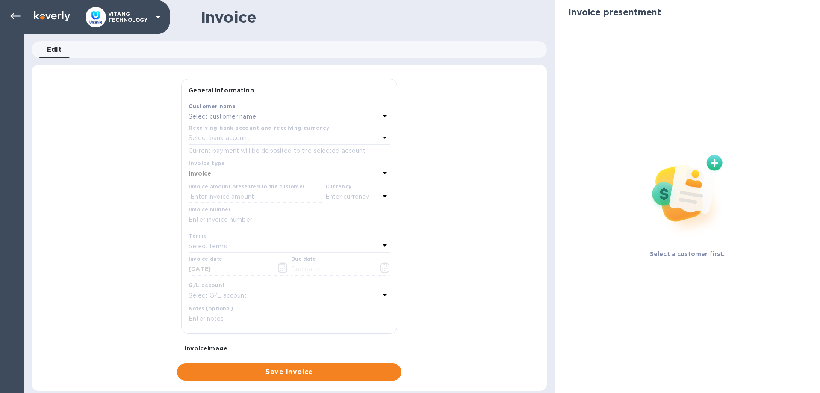
click at [242, 114] on p "Select customer name" at bounding box center [223, 116] width 68 height 9
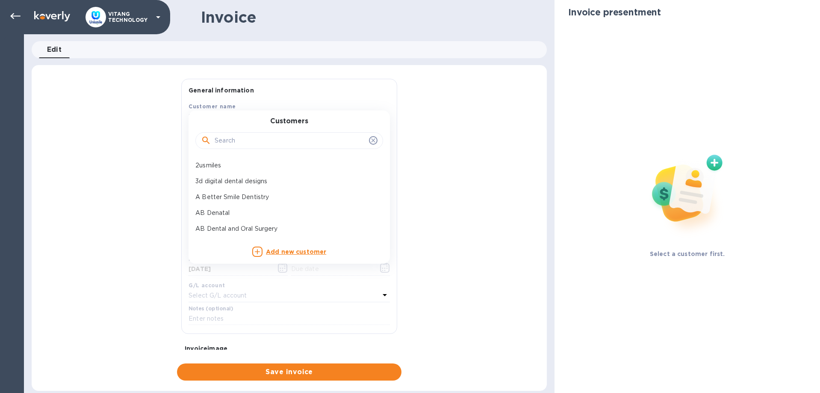
click at [257, 135] on input "text" at bounding box center [290, 140] width 151 height 13
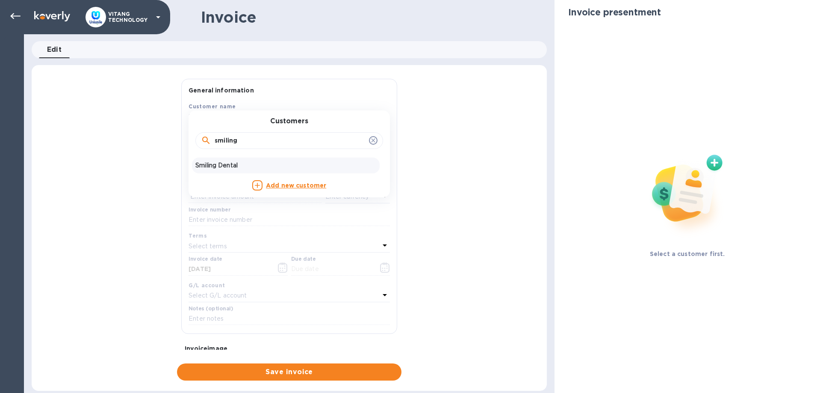
type input "smiling"
click at [241, 160] on div "Smiling Dental" at bounding box center [286, 165] width 188 height 16
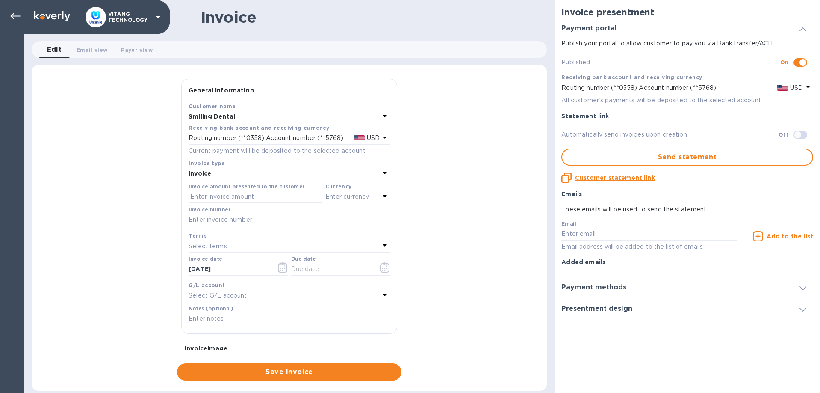
click at [263, 189] on label "Invoice amount presented to the customer" at bounding box center [247, 186] width 116 height 5
click at [264, 195] on input "text" at bounding box center [255, 196] width 133 height 13
type input "441"
click at [355, 199] on p "Enter currency" at bounding box center [347, 196] width 44 height 9
click at [339, 222] on p "US Dollar" at bounding box center [344, 218] width 66 height 9
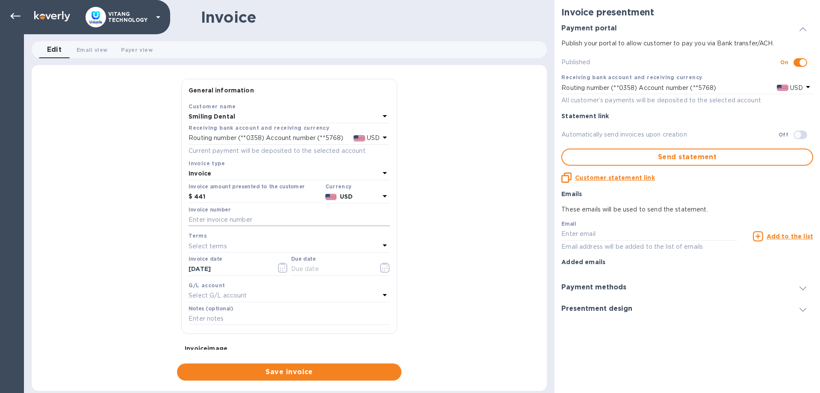
click at [287, 214] on input "text" at bounding box center [289, 219] width 201 height 13
type input "12388"
click at [263, 265] on input "09/18/2025" at bounding box center [229, 269] width 81 height 13
click at [277, 266] on button "button" at bounding box center [283, 267] width 20 height 21
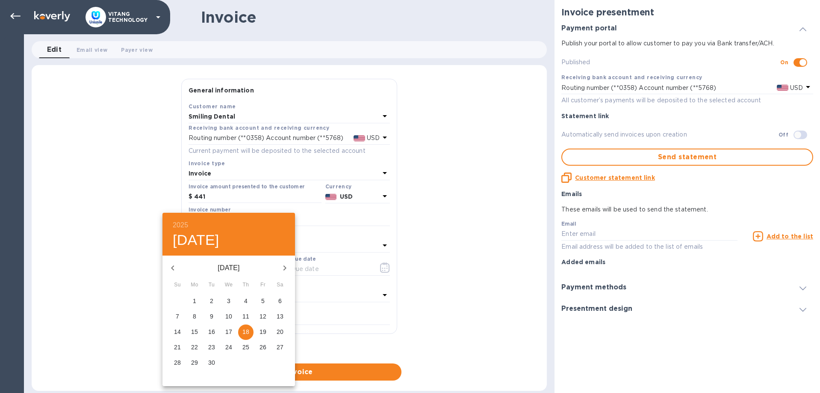
click at [174, 263] on icon "button" at bounding box center [173, 268] width 10 height 10
click at [191, 331] on span "16" at bounding box center [194, 331] width 15 height 9
type input "06/16/2025"
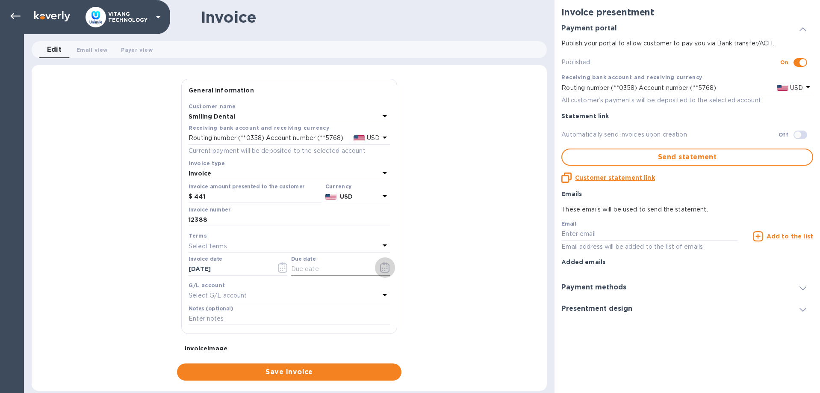
click at [381, 265] on icon "button" at bounding box center [384, 267] width 9 height 10
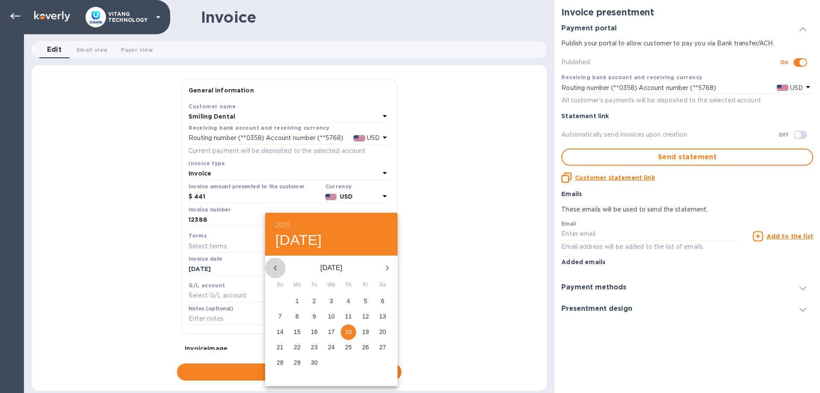
click at [276, 269] on icon "button" at bounding box center [275, 267] width 3 height 5
click at [276, 269] on icon "button" at bounding box center [275, 268] width 10 height 10
click at [298, 331] on p "16" at bounding box center [297, 331] width 7 height 9
type input "06/16/2025"
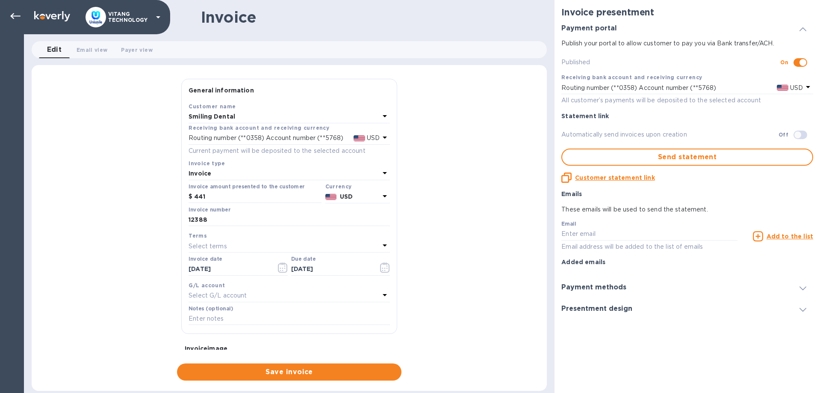
click at [267, 296] on div "Select G/L account" at bounding box center [284, 295] width 191 height 12
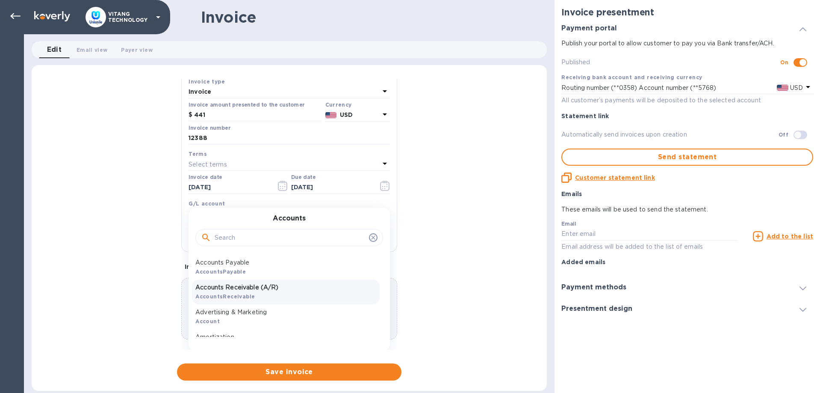
click at [267, 293] on div "Accounts Receivable (A/R) AccountsReceivable" at bounding box center [286, 291] width 188 height 25
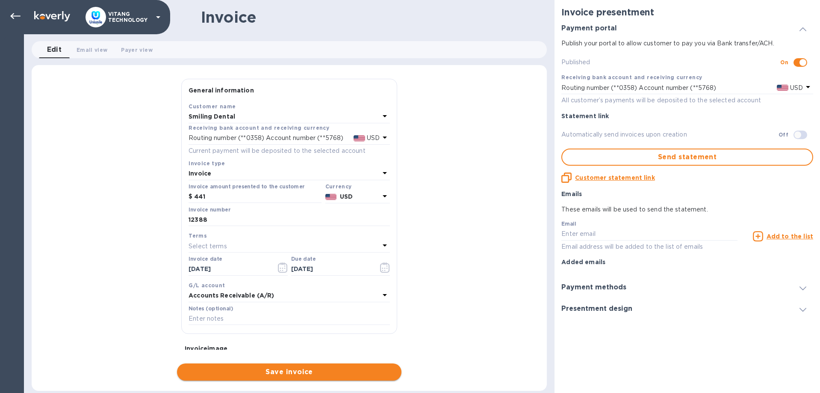
click at [252, 375] on span "Save invoice" at bounding box center [289, 371] width 211 height 10
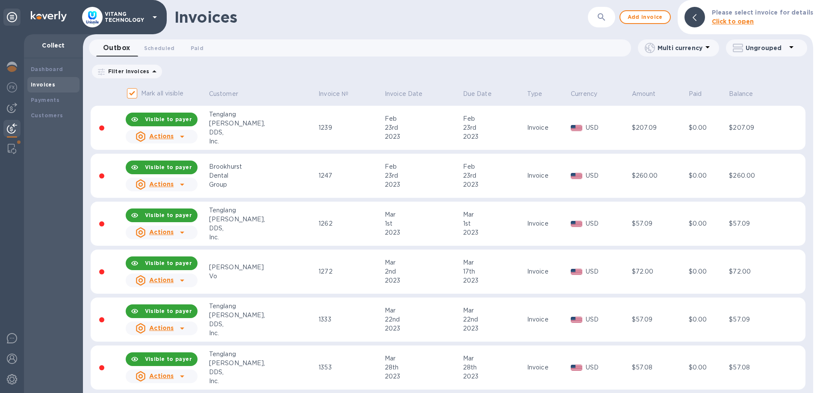
click at [603, 21] on icon "button" at bounding box center [602, 17] width 10 height 10
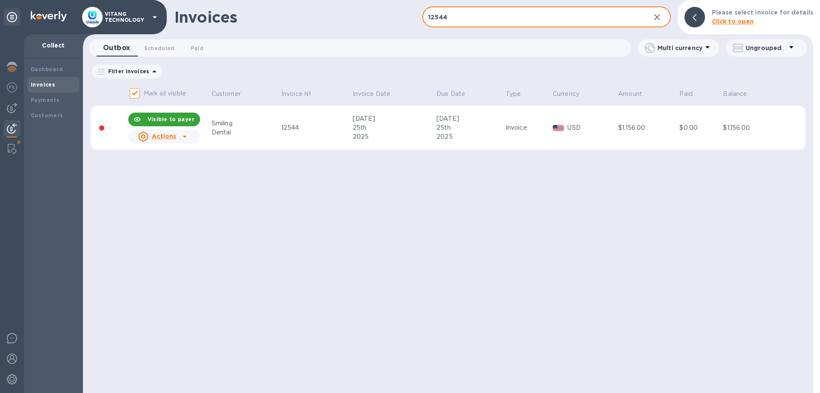
type input "12544"
click at [187, 141] on icon at bounding box center [185, 136] width 10 height 10
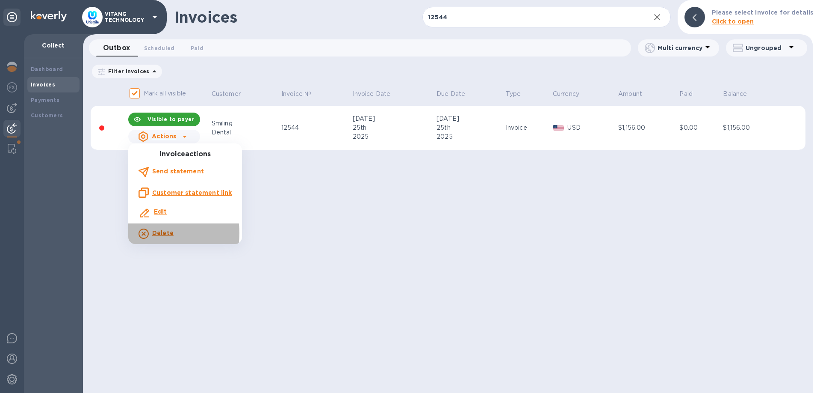
click at [154, 233] on b "Delete" at bounding box center [162, 232] width 21 height 7
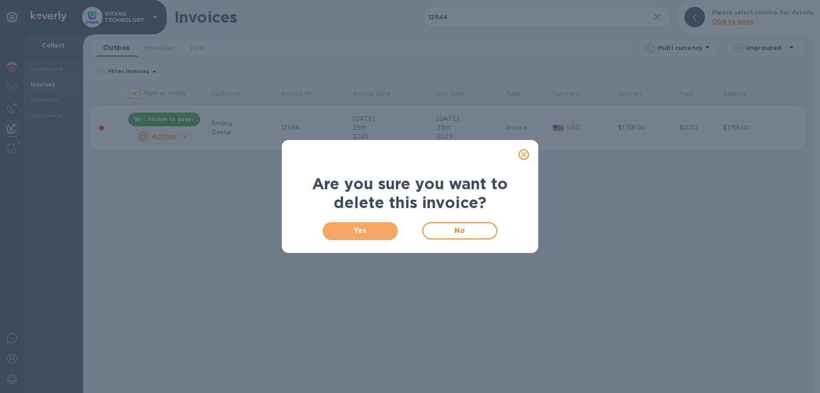
click at [367, 237] on button "Yes" at bounding box center [360, 230] width 75 height 17
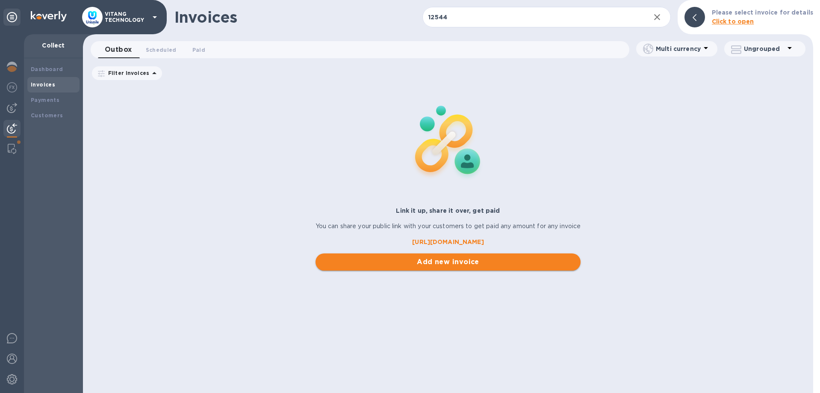
click at [447, 263] on span "Add new invoice" at bounding box center [448, 262] width 252 height 10
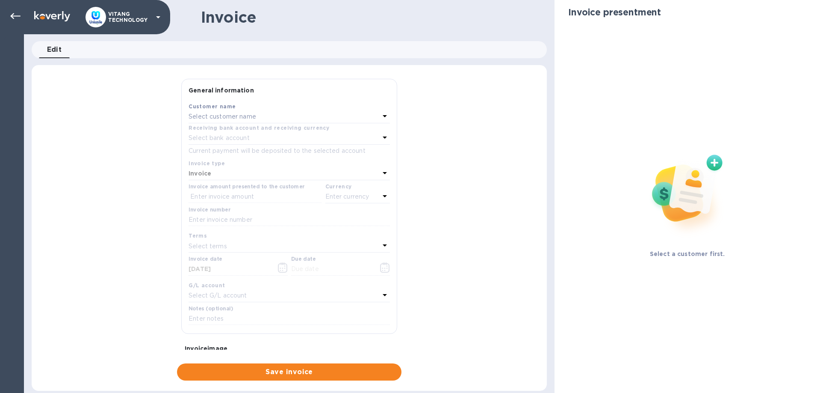
click at [233, 114] on p "Select customer name" at bounding box center [223, 116] width 68 height 9
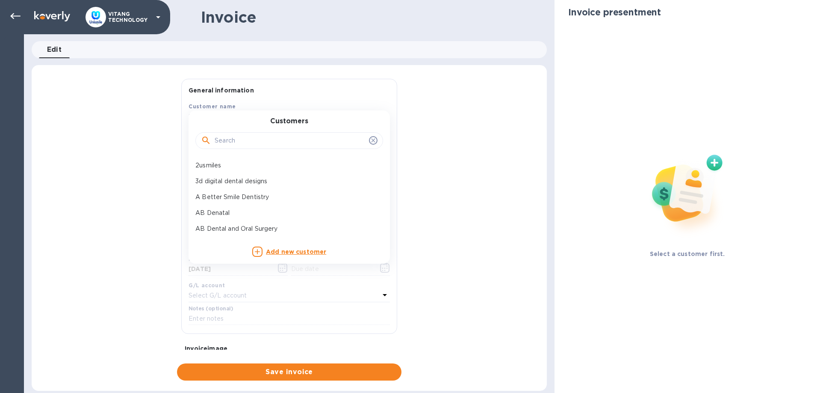
click at [260, 141] on input "text" at bounding box center [290, 140] width 151 height 13
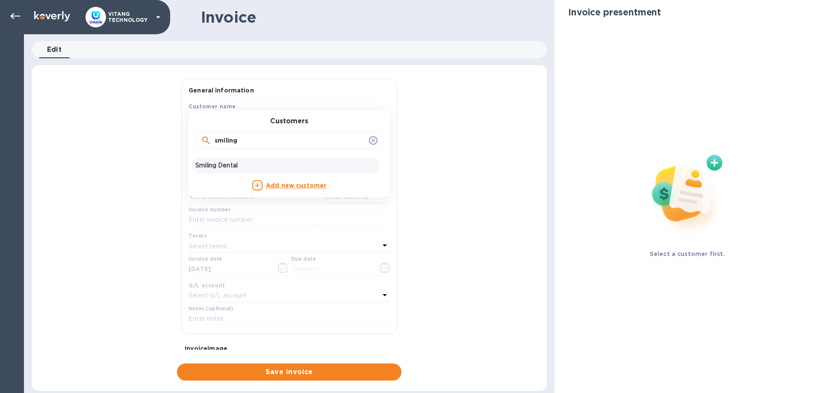
type input "smiling"
click at [237, 162] on p "Smiling Dental" at bounding box center [285, 165] width 181 height 9
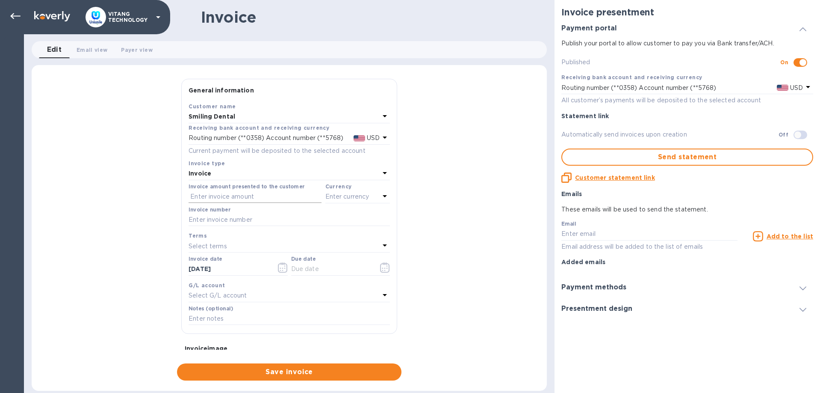
click at [248, 193] on input "text" at bounding box center [255, 196] width 133 height 13
type input "1,123"
click at [243, 220] on input "text" at bounding box center [289, 219] width 201 height 13
type input "12544"
click at [361, 203] on div "Currency Enter currency" at bounding box center [358, 192] width 68 height 25
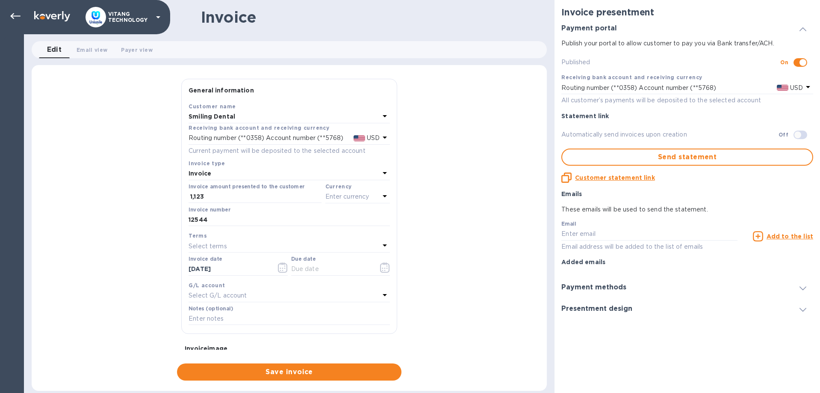
click at [361, 198] on p "Enter currency" at bounding box center [347, 196] width 44 height 9
click at [333, 222] on p "US Dollar" at bounding box center [344, 218] width 66 height 9
click at [283, 265] on icon "button" at bounding box center [283, 267] width 10 height 10
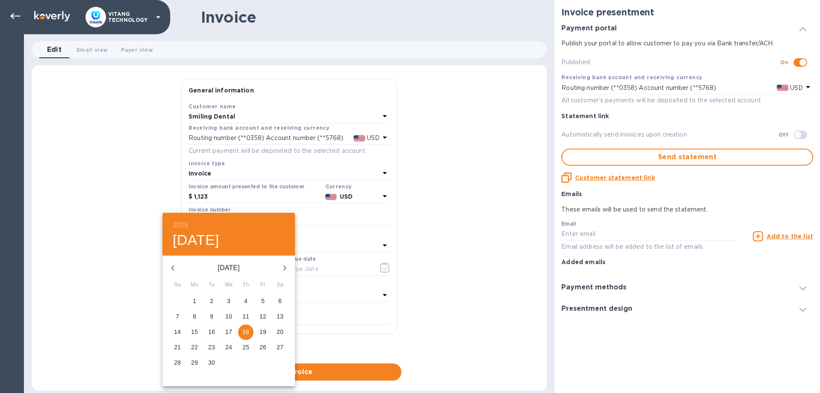
click at [175, 264] on icon "button" at bounding box center [173, 268] width 10 height 10
click at [265, 349] on p "25" at bounding box center [263, 347] width 7 height 9
type input "07/25/2025"
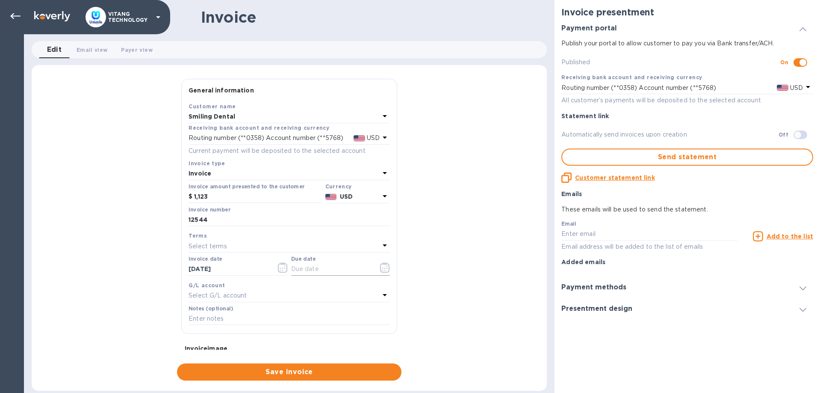
click at [382, 266] on icon "button" at bounding box center [385, 267] width 10 height 10
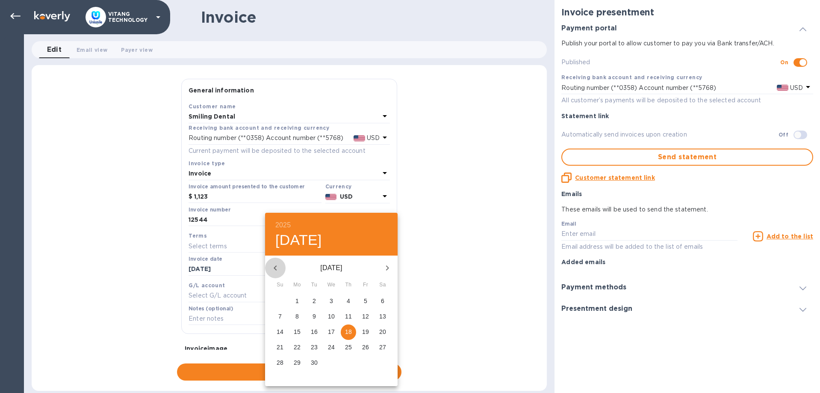
click at [279, 266] on icon "button" at bounding box center [275, 268] width 10 height 10
click at [279, 264] on icon "button" at bounding box center [275, 268] width 10 height 10
click at [363, 341] on button "25" at bounding box center [365, 347] width 15 height 15
type input "07/25/2025"
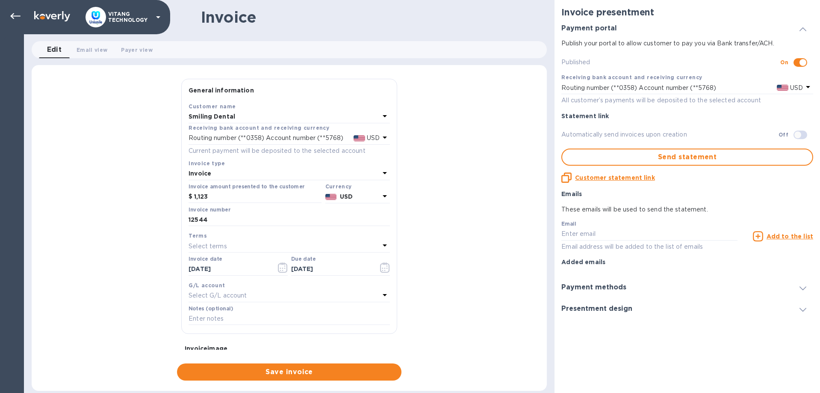
click at [336, 286] on div "G/L account" at bounding box center [289, 285] width 201 height 9
click at [337, 299] on div "Select G/L account" at bounding box center [284, 295] width 191 height 12
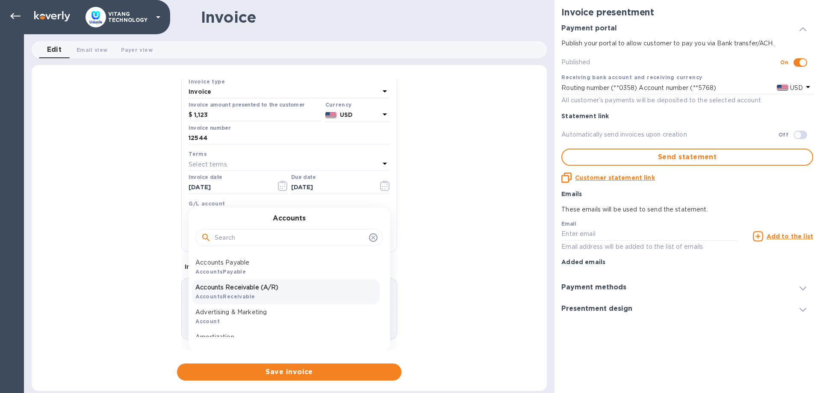
click at [266, 285] on p "Accounts Receivable (A/R)" at bounding box center [285, 287] width 181 height 9
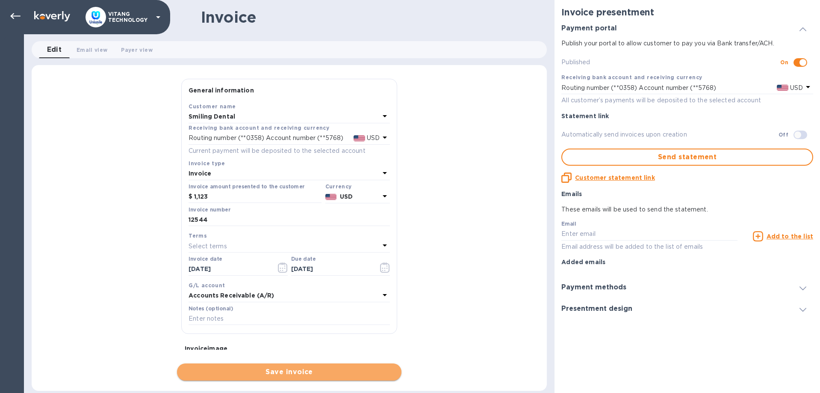
click at [287, 369] on span "Save invoice" at bounding box center [289, 371] width 211 height 10
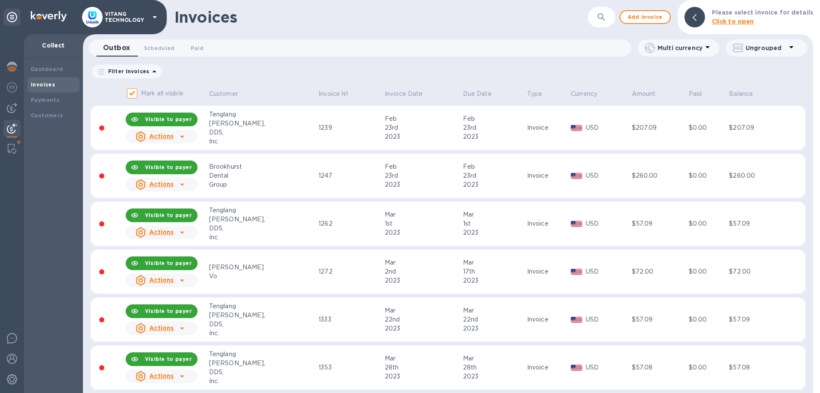
click at [595, 20] on div "​" at bounding box center [601, 17] width 27 height 21
click at [597, 20] on button "button" at bounding box center [601, 17] width 21 height 21
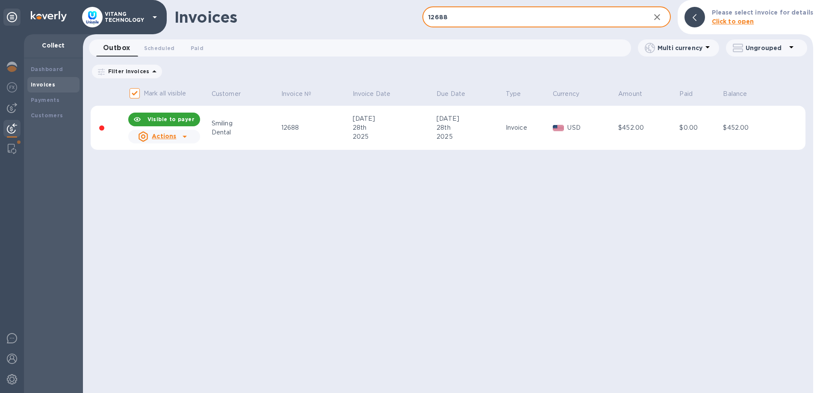
click at [459, 19] on input "12688" at bounding box center [532, 17] width 221 height 21
click at [486, 13] on input "12691" at bounding box center [532, 17] width 221 height 21
type input "12686"
click at [160, 137] on u "Actions" at bounding box center [164, 136] width 24 height 7
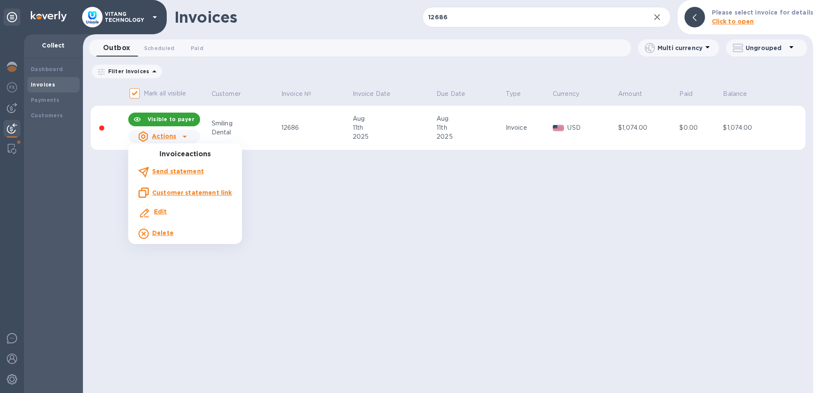
click at [152, 230] on b "Delete" at bounding box center [162, 232] width 21 height 7
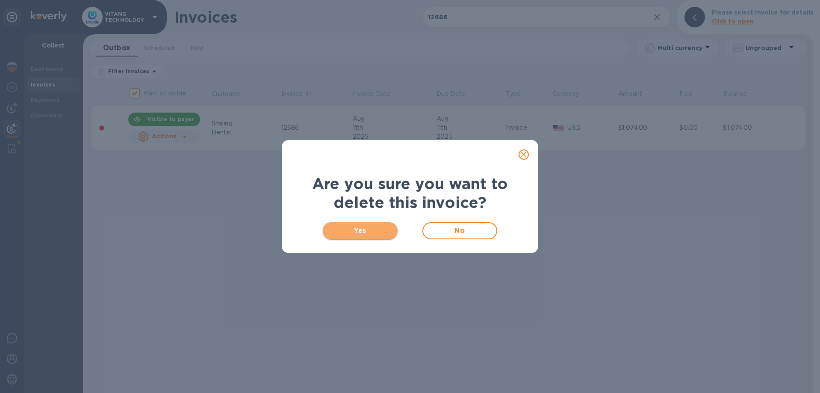
click at [343, 230] on span "Yes" at bounding box center [360, 230] width 61 height 10
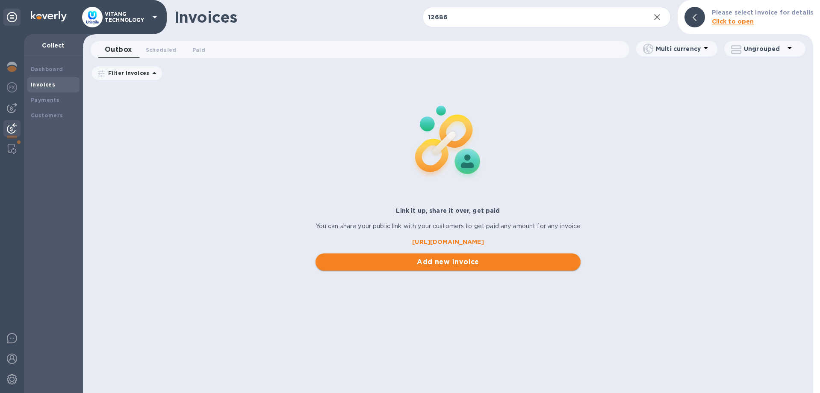
click at [454, 268] on button "Add new invoice" at bounding box center [449, 261] width 266 height 17
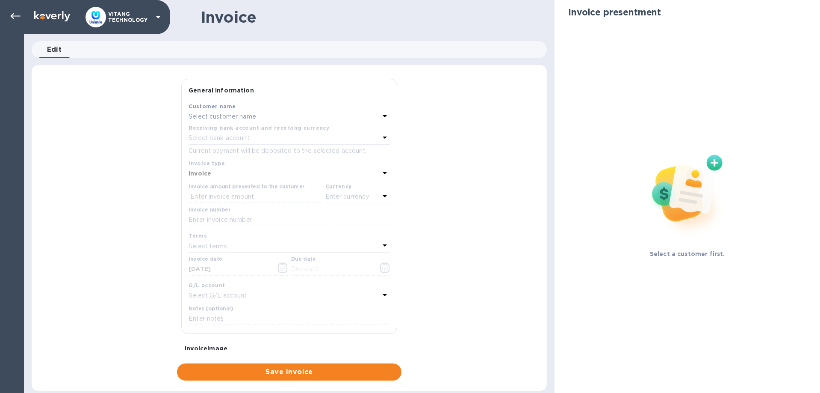
click at [246, 115] on p "Select customer name" at bounding box center [223, 116] width 68 height 9
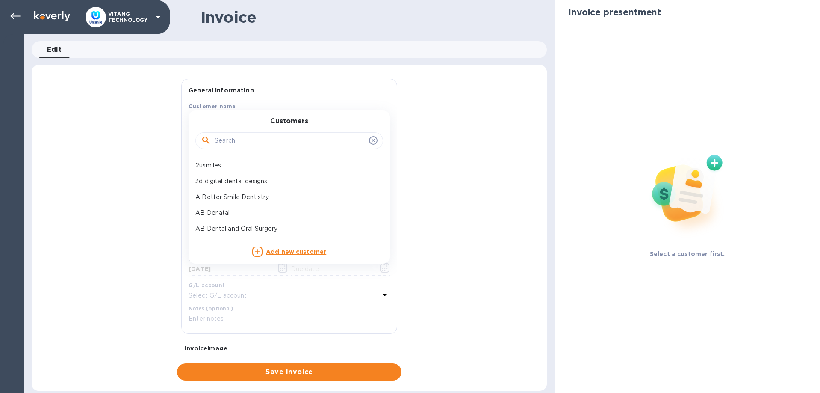
click at [263, 145] on input "text" at bounding box center [290, 140] width 151 height 13
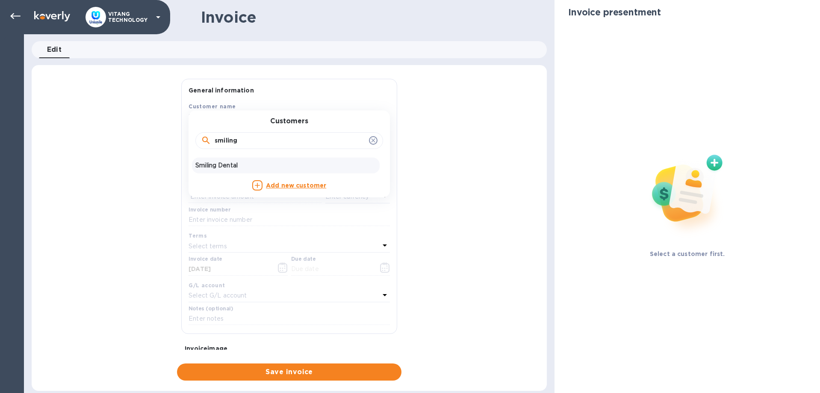
type input "smiling"
click at [249, 168] on p "Smiling Dental" at bounding box center [285, 165] width 181 height 9
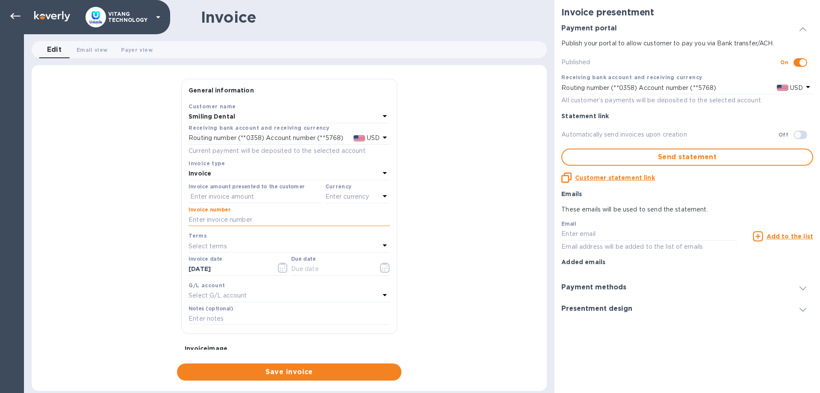
click at [263, 219] on input "text" at bounding box center [289, 219] width 201 height 13
type input "12686"
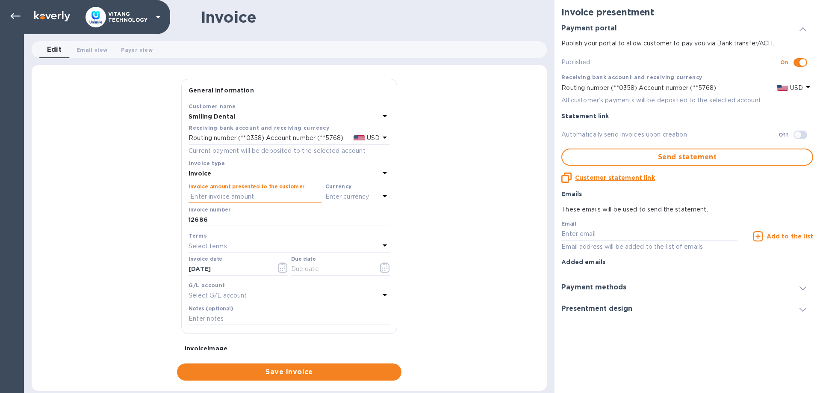
click at [226, 195] on input "text" at bounding box center [255, 196] width 133 height 13
type input "1,055"
click at [344, 193] on p "Enter currency" at bounding box center [347, 196] width 44 height 9
click at [311, 218] on p "US Dollar" at bounding box center [344, 218] width 66 height 9
click at [280, 264] on icon "button" at bounding box center [283, 267] width 10 height 10
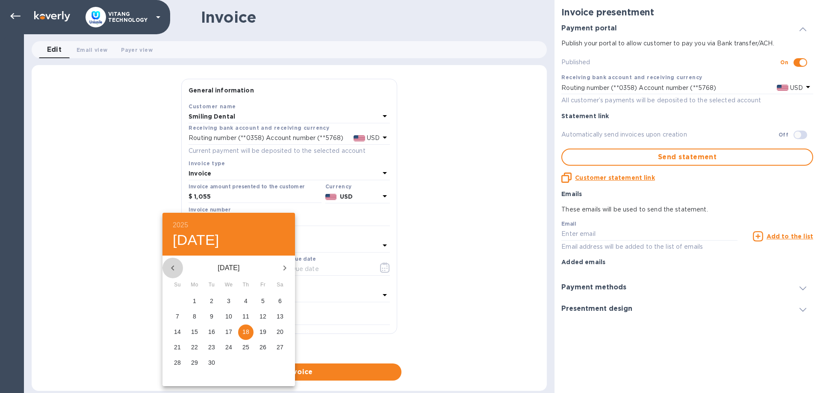
click at [175, 263] on icon "button" at bounding box center [173, 268] width 10 height 10
click at [196, 331] on p "11" at bounding box center [194, 331] width 7 height 9
type input "08/11/2025"
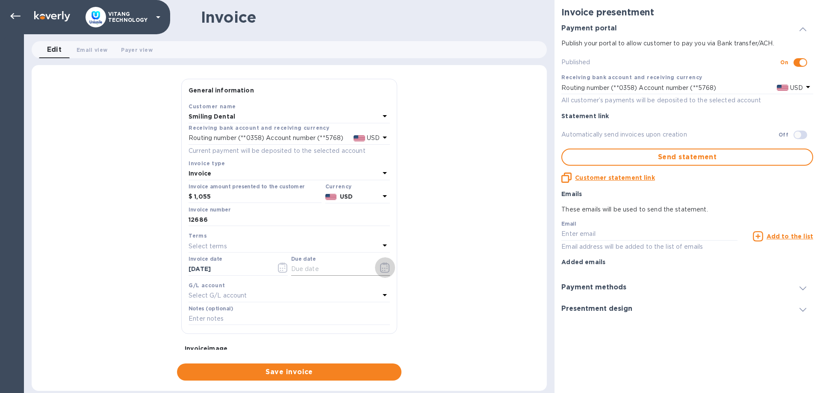
click at [384, 265] on icon "button" at bounding box center [385, 267] width 10 height 10
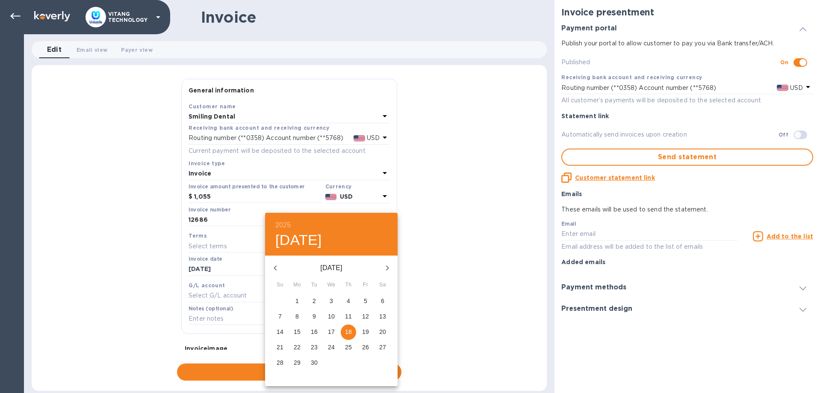
click at [272, 268] on icon "button" at bounding box center [275, 268] width 10 height 10
click at [296, 328] on p "11" at bounding box center [297, 331] width 7 height 9
type input "08/11/2025"
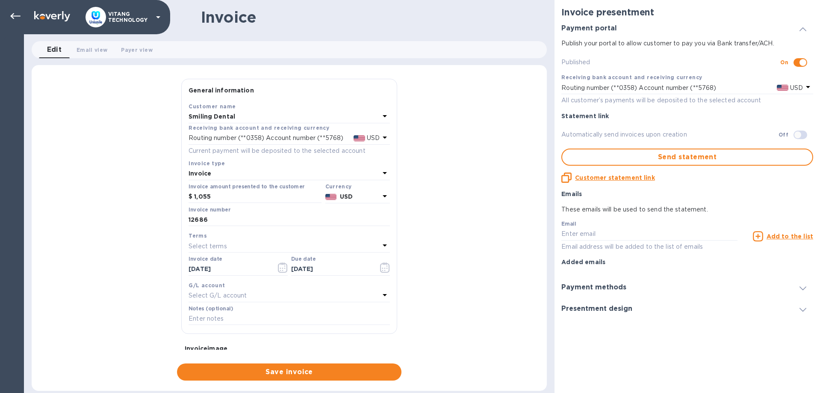
click at [328, 296] on div "Select G/L account" at bounding box center [284, 295] width 191 height 12
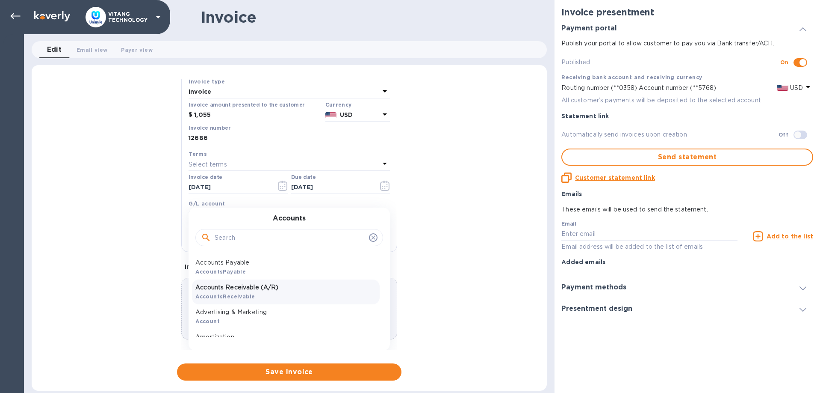
click at [276, 281] on div "Accounts Receivable (A/R) AccountsReceivable" at bounding box center [286, 291] width 188 height 25
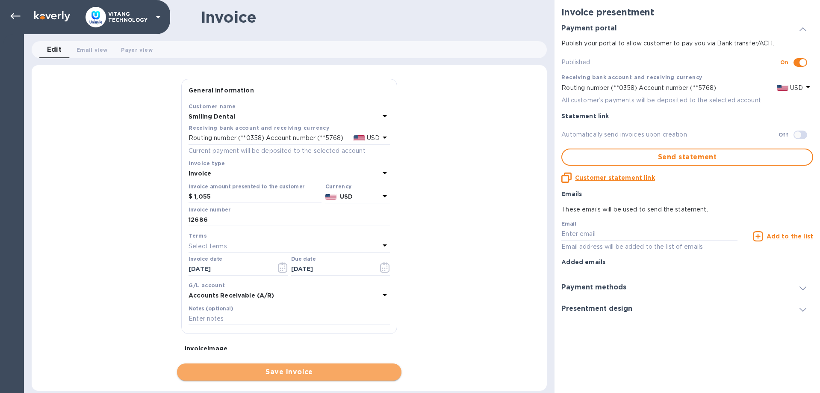
click at [348, 374] on span "Save invoice" at bounding box center [289, 371] width 211 height 10
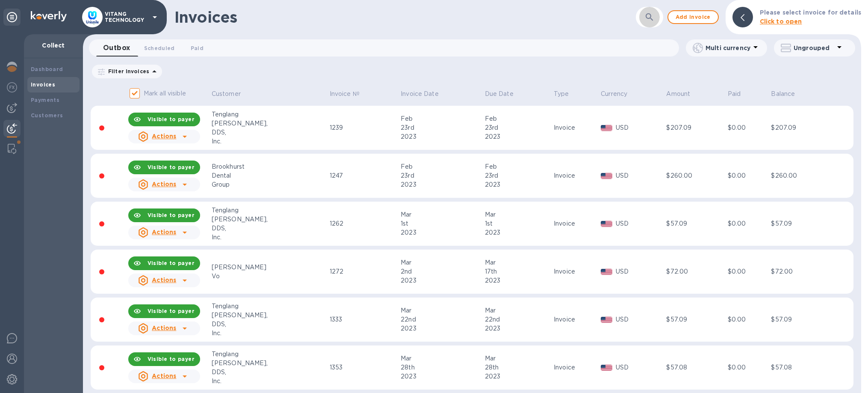
drag, startPoint x: 655, startPoint y: 20, endPoint x: 543, endPoint y: 32, distance: 112.3
click at [654, 19] on icon "button" at bounding box center [649, 17] width 10 height 10
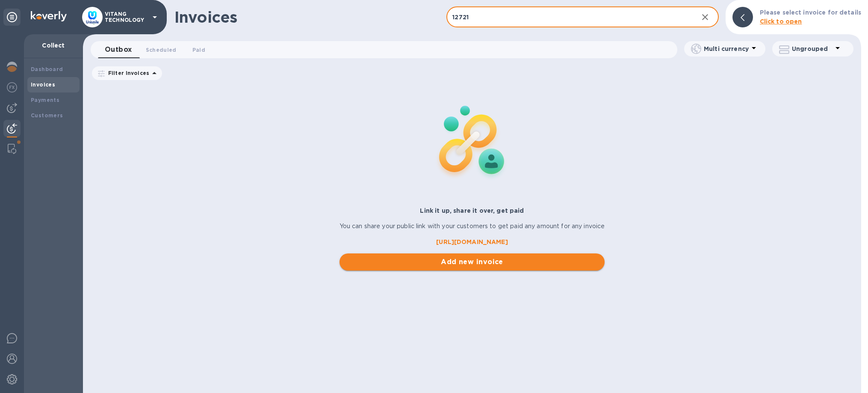
type input "12721"
click at [458, 266] on span "Add new invoice" at bounding box center [472, 262] width 252 height 10
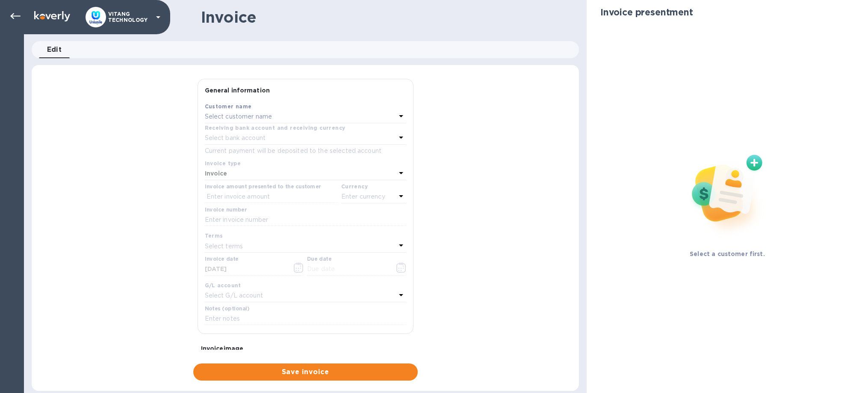
click at [239, 122] on div "Select customer name" at bounding box center [300, 117] width 191 height 12
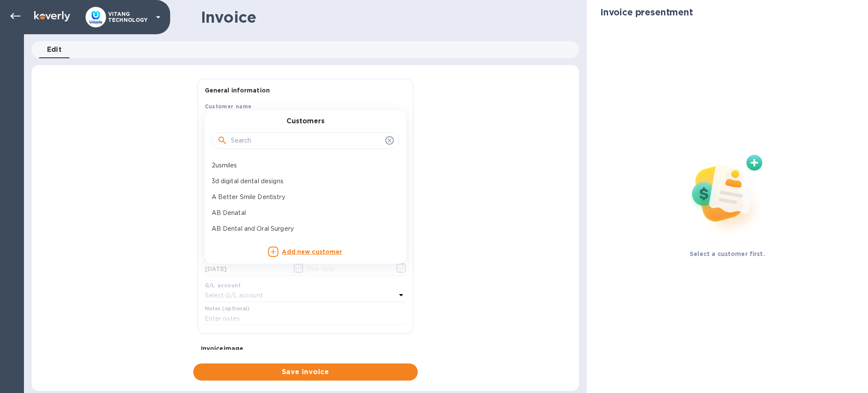
click at [246, 139] on input "text" at bounding box center [306, 140] width 151 height 13
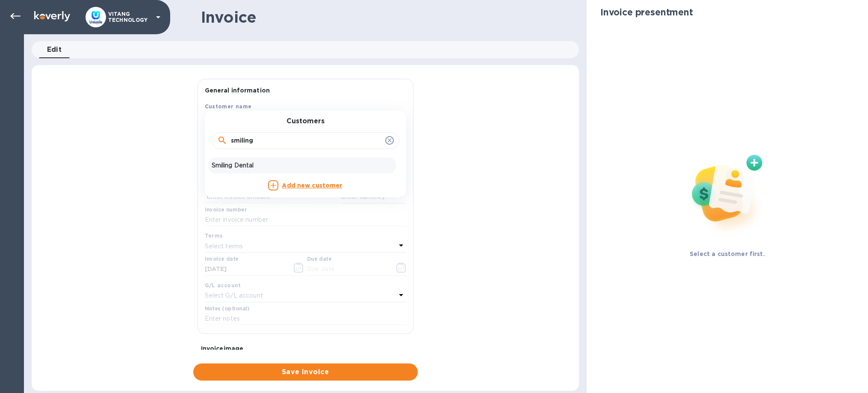
type input "smiling"
click at [238, 167] on p "Smiling Dental" at bounding box center [302, 165] width 181 height 9
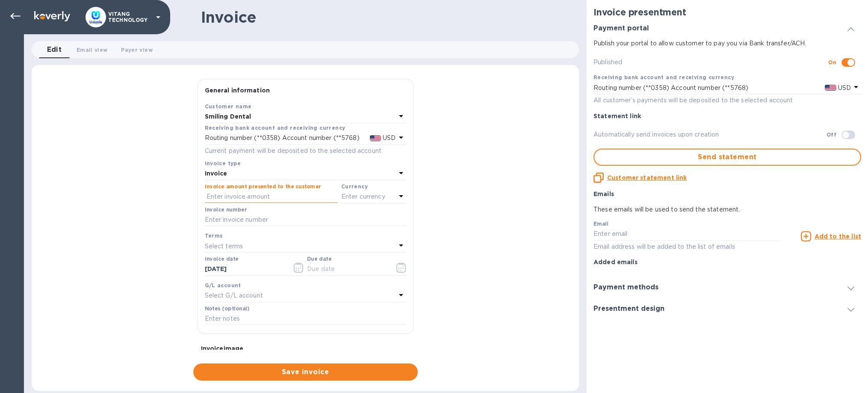
click at [275, 198] on input "text" at bounding box center [271, 196] width 133 height 13
type input "1,136"
click at [377, 195] on p "Enter currency" at bounding box center [363, 196] width 44 height 9
click at [337, 212] on div "US Dollar" at bounding box center [359, 218] width 69 height 12
click at [327, 217] on input "text" at bounding box center [305, 219] width 201 height 13
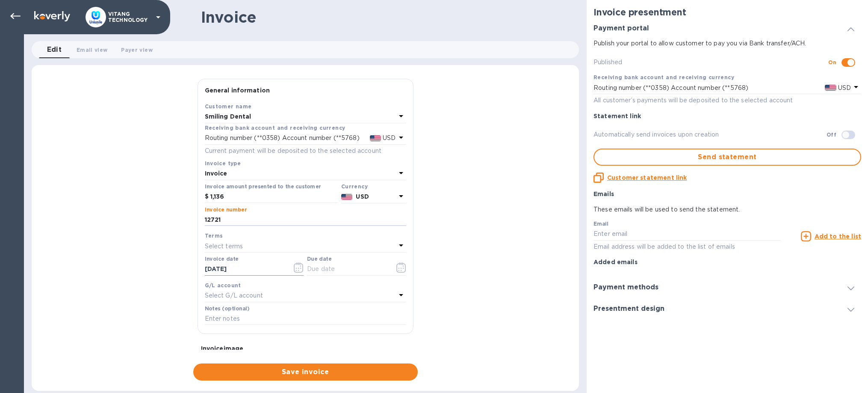
type input "12721"
click at [292, 269] on button "button" at bounding box center [299, 267] width 20 height 21
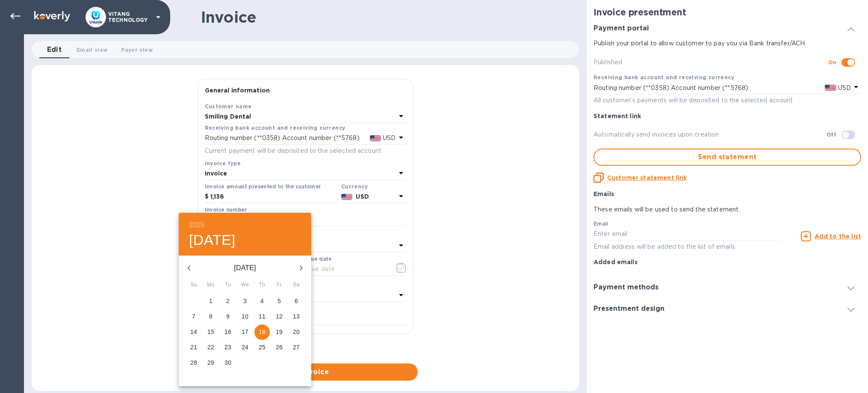
click at [192, 268] on icon "button" at bounding box center [189, 268] width 10 height 10
click at [245, 328] on p "13" at bounding box center [245, 331] width 7 height 9
type input "08/13/2025"
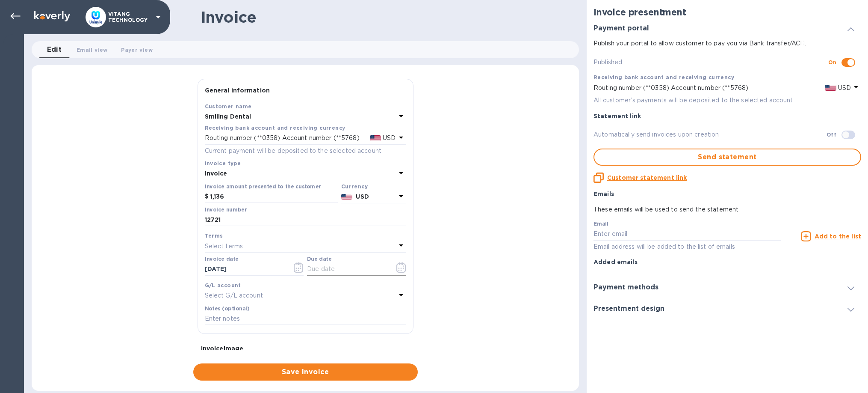
click at [399, 267] on icon "button" at bounding box center [398, 267] width 1 height 1
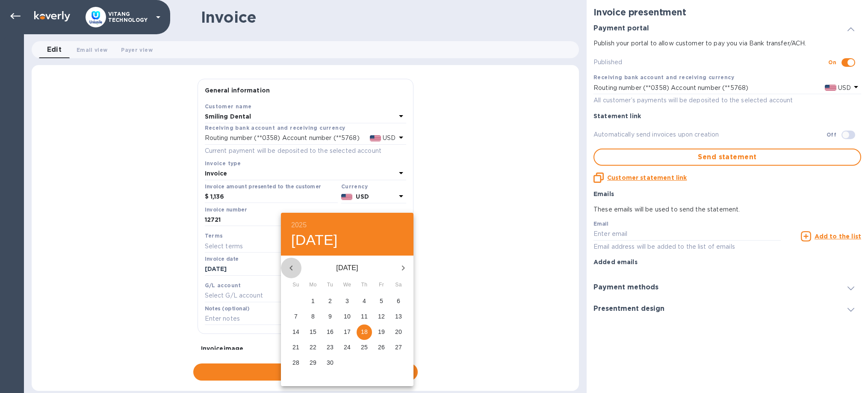
click at [288, 265] on icon "button" at bounding box center [291, 268] width 10 height 10
click at [348, 327] on button "13" at bounding box center [347, 331] width 15 height 15
type input "08/13/2025"
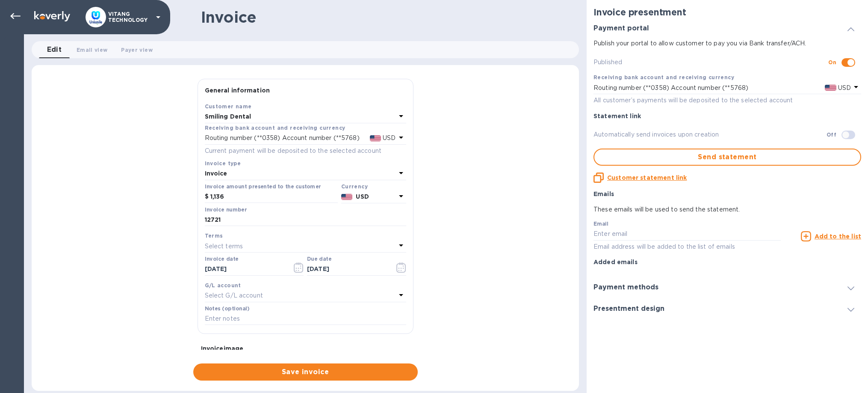
click at [223, 288] on div "G/L account" at bounding box center [305, 285] width 201 height 9
click at [233, 296] on p "Select G/L account" at bounding box center [234, 295] width 58 height 9
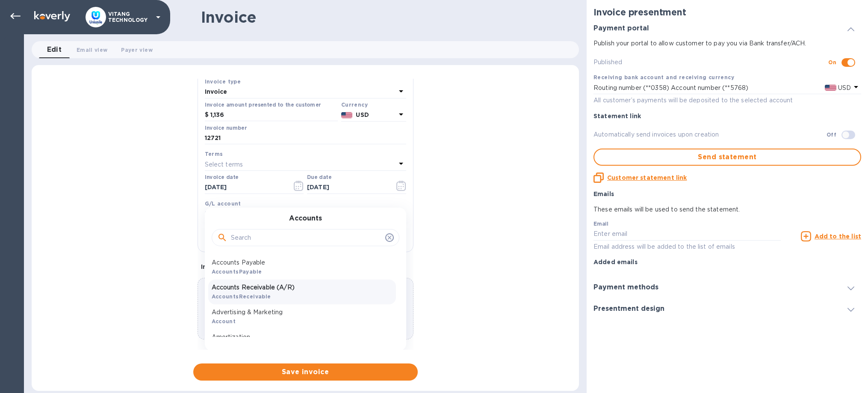
click at [263, 288] on p "Accounts Receivable (A/R)" at bounding box center [302, 287] width 181 height 9
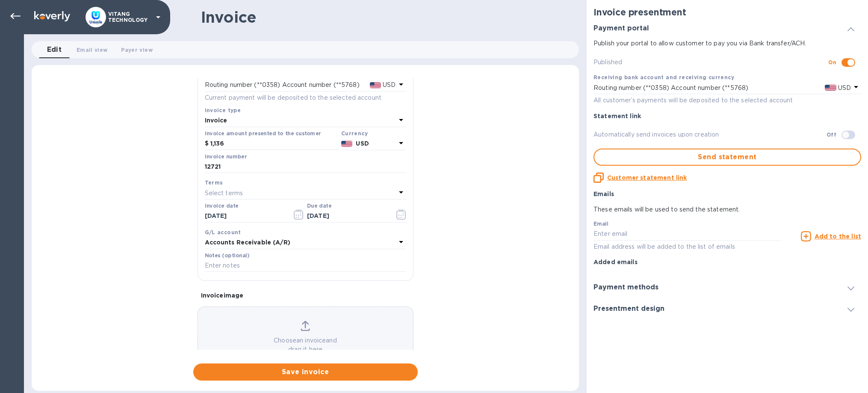
scroll to position [81, 0]
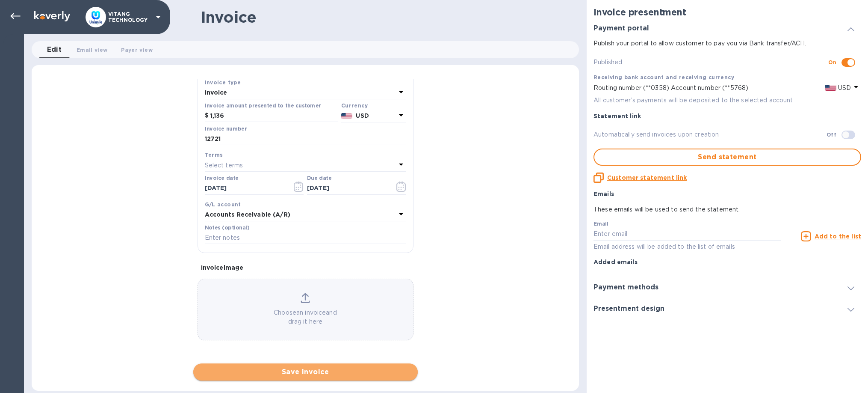
click at [300, 375] on span "Save invoice" at bounding box center [305, 371] width 211 height 10
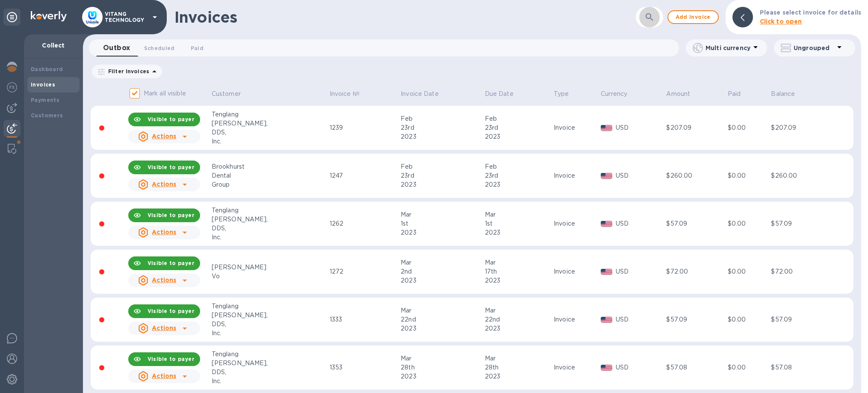
click at [655, 20] on icon "button" at bounding box center [649, 17] width 10 height 10
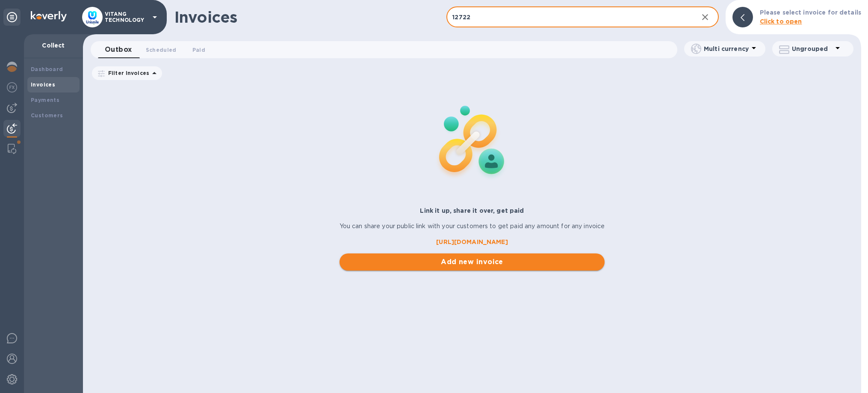
type input "12722"
click at [491, 266] on span "Add new invoice" at bounding box center [472, 262] width 252 height 10
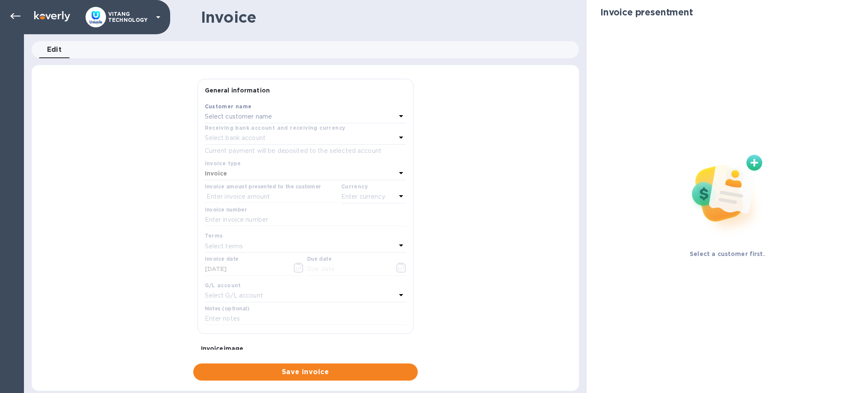
click at [236, 113] on p "Select customer name" at bounding box center [239, 116] width 68 height 9
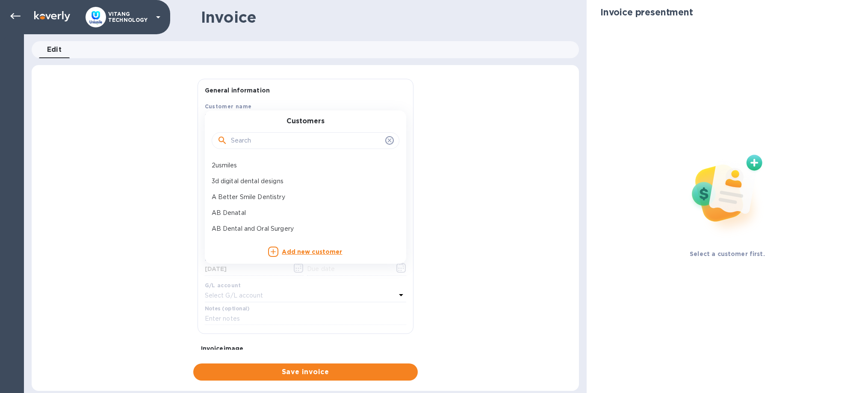
click at [261, 145] on input "text" at bounding box center [306, 140] width 151 height 13
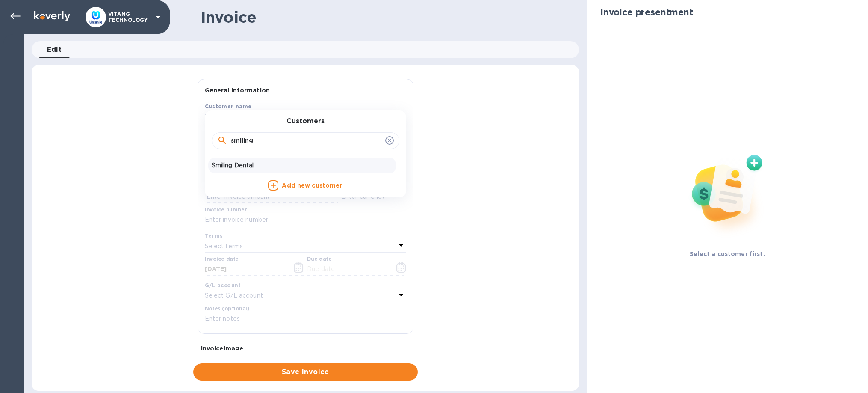
type input "smiling"
click at [249, 160] on div "Smiling Dental" at bounding box center [302, 165] width 188 height 16
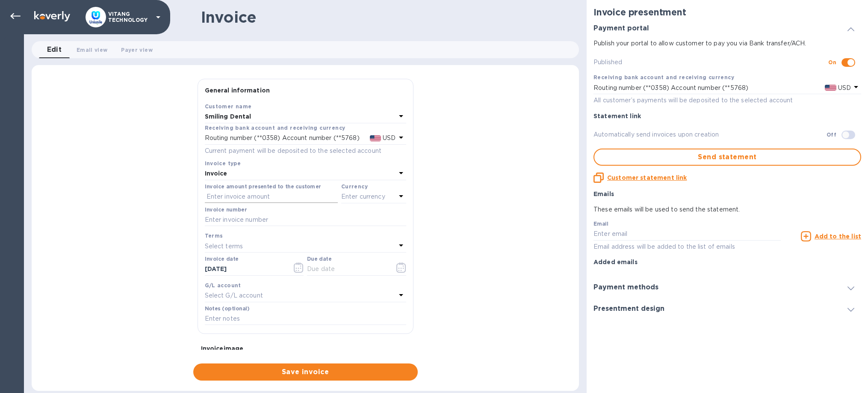
click at [254, 194] on input "text" at bounding box center [271, 196] width 133 height 13
type input "752"
click at [373, 198] on p "Enter currency" at bounding box center [363, 196] width 44 height 9
click at [370, 215] on p "US Dollar" at bounding box center [360, 218] width 66 height 9
click at [258, 213] on input "text" at bounding box center [305, 219] width 201 height 13
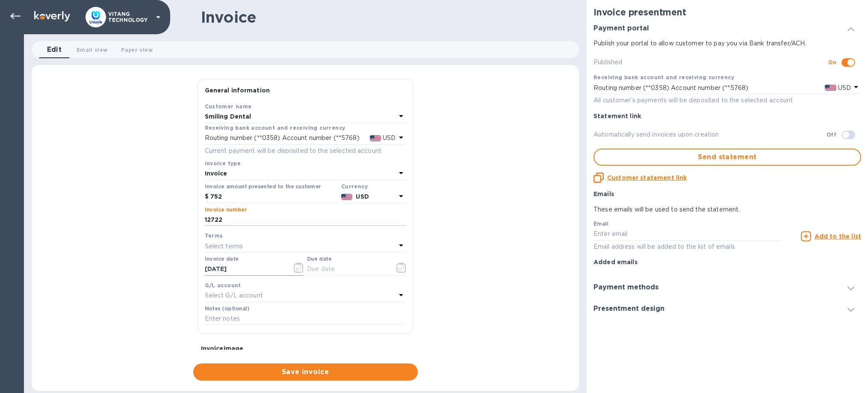
type input "12722"
click at [295, 270] on icon "button" at bounding box center [299, 267] width 10 height 10
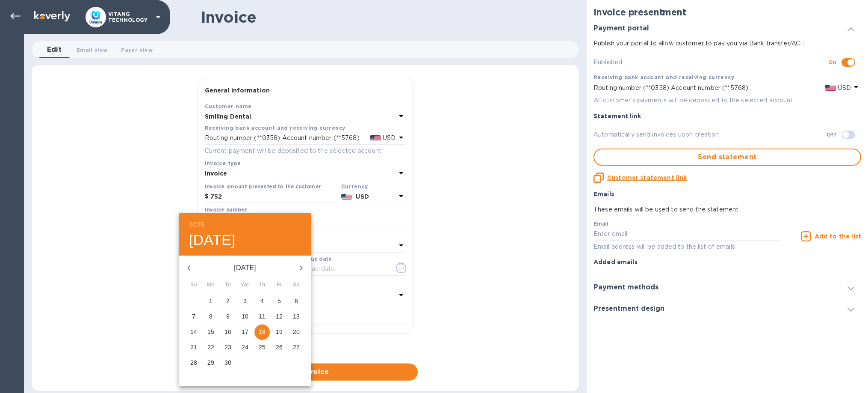
click at [193, 269] on icon "button" at bounding box center [189, 268] width 10 height 10
click at [245, 331] on p "13" at bounding box center [245, 331] width 7 height 9
type input "08/13/2025"
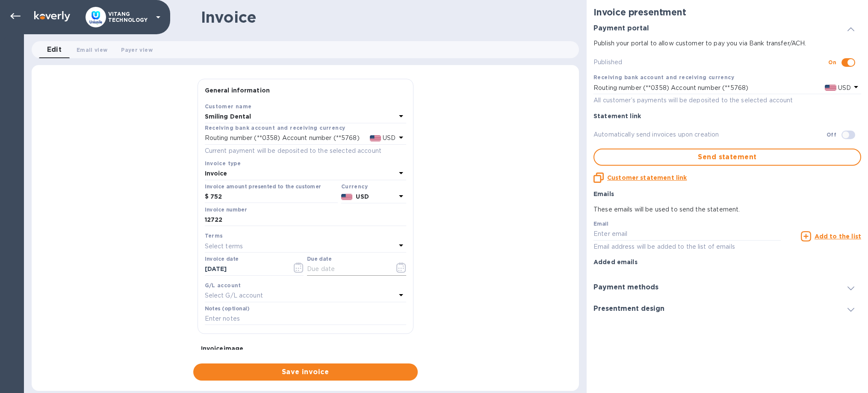
click at [398, 267] on icon "button" at bounding box center [401, 267] width 10 height 10
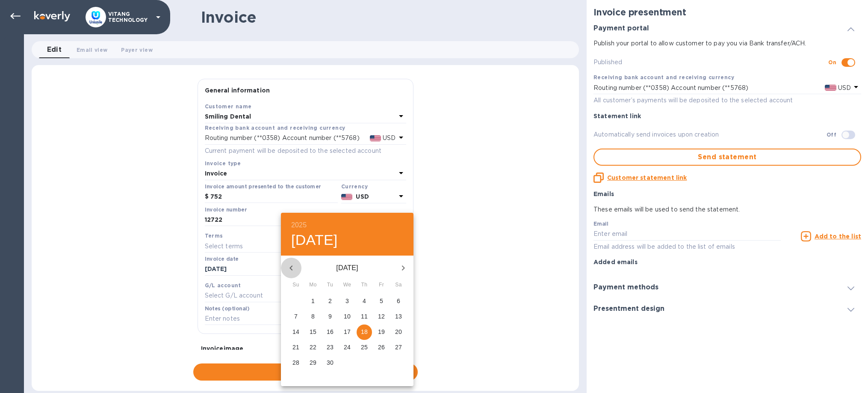
click at [289, 266] on icon "button" at bounding box center [291, 268] width 10 height 10
click at [346, 330] on p "13" at bounding box center [347, 331] width 7 height 9
type input "08/13/2025"
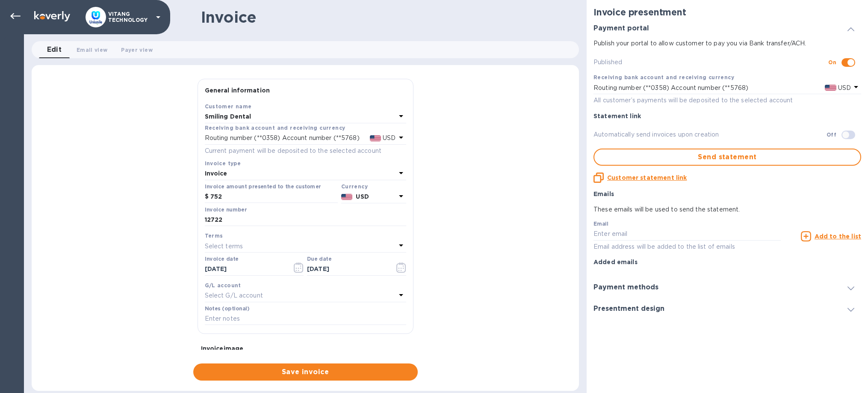
click at [236, 288] on div "G/L account" at bounding box center [305, 285] width 201 height 9
click at [244, 294] on p "Select G/L account" at bounding box center [234, 295] width 58 height 9
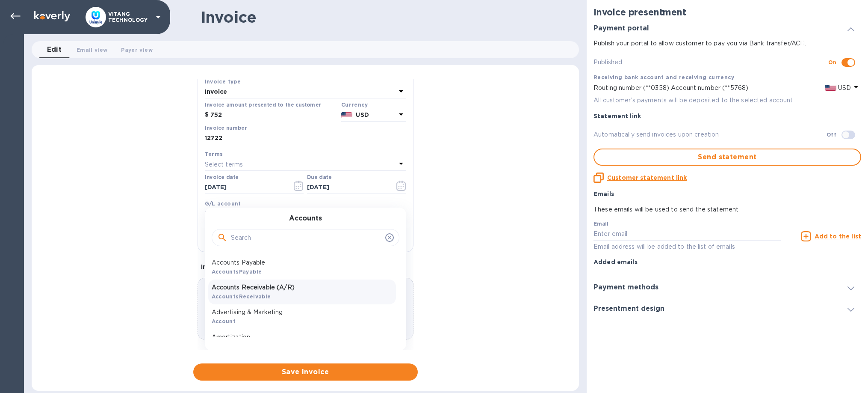
click at [261, 294] on b "AccountsReceivable" at bounding box center [241, 296] width 59 height 6
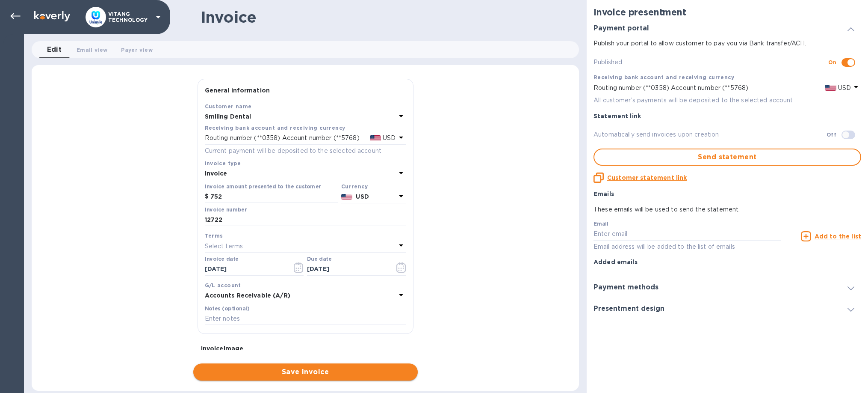
click at [312, 375] on span "Save invoice" at bounding box center [305, 371] width 211 height 10
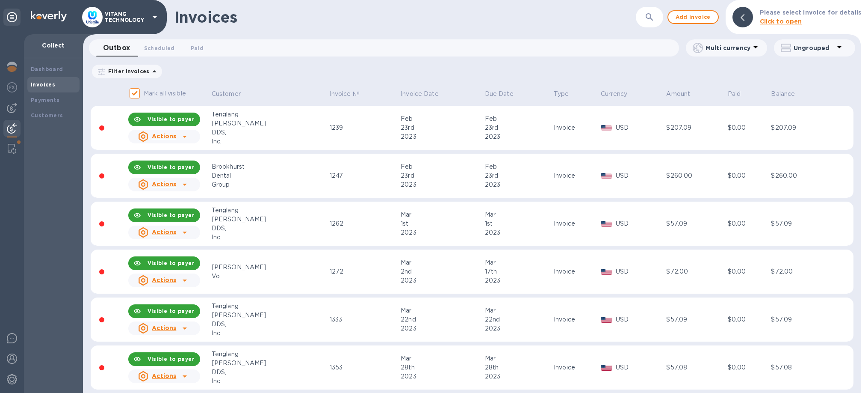
click at [648, 20] on icon "button" at bounding box center [649, 17] width 10 height 10
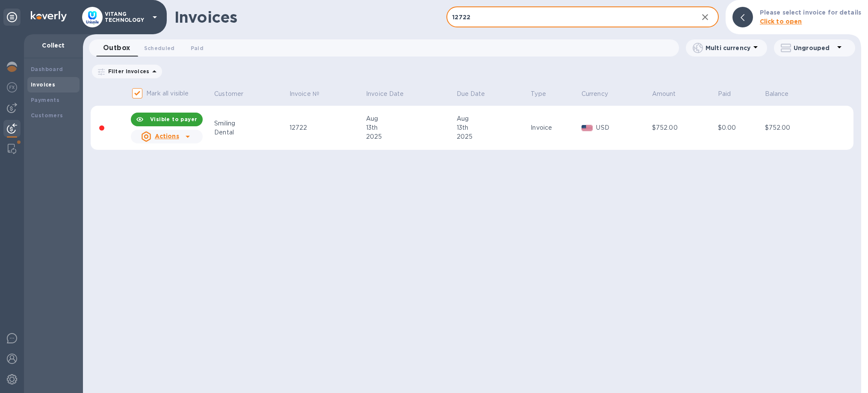
click at [534, 20] on input "12722" at bounding box center [568, 17] width 245 height 21
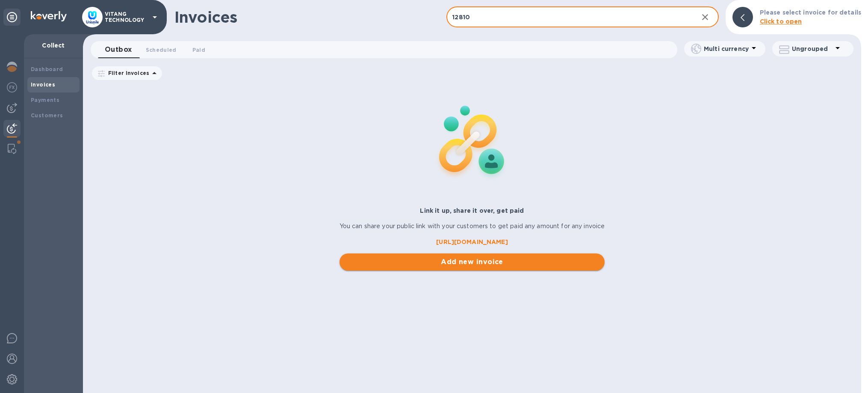
type input "12810"
click at [509, 258] on span "Add new invoice" at bounding box center [472, 262] width 252 height 10
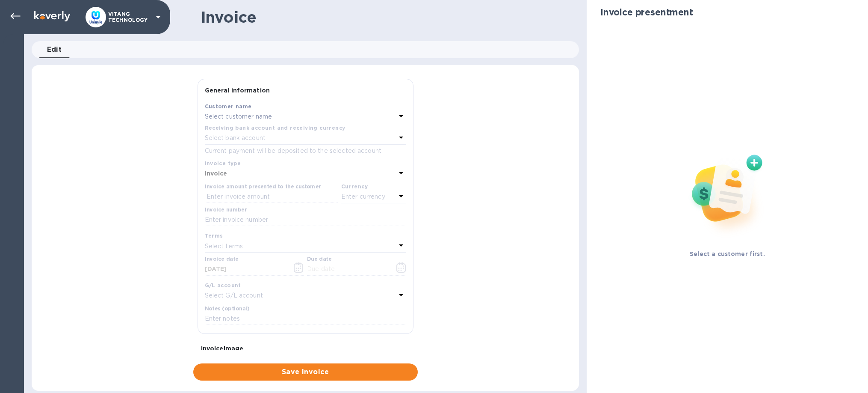
click at [269, 117] on p "Select customer name" at bounding box center [239, 116] width 68 height 9
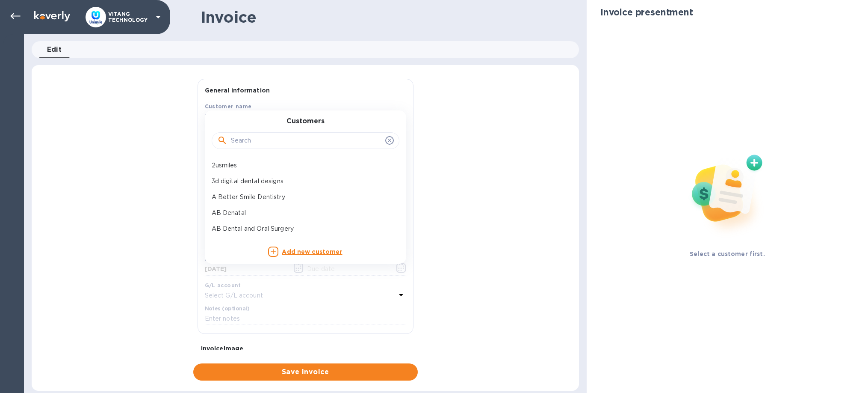
click at [265, 136] on div at bounding box center [306, 140] width 188 height 17
click at [265, 138] on input "text" at bounding box center [306, 140] width 151 height 13
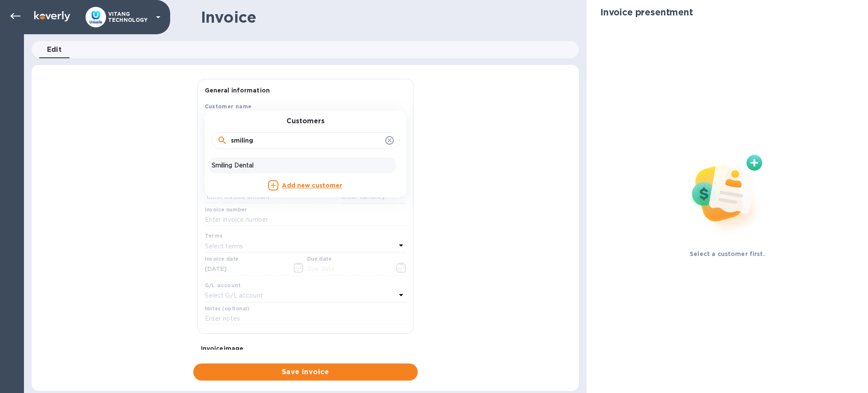
type input "smiling"
click at [229, 165] on p "Smiling Dental" at bounding box center [302, 165] width 181 height 9
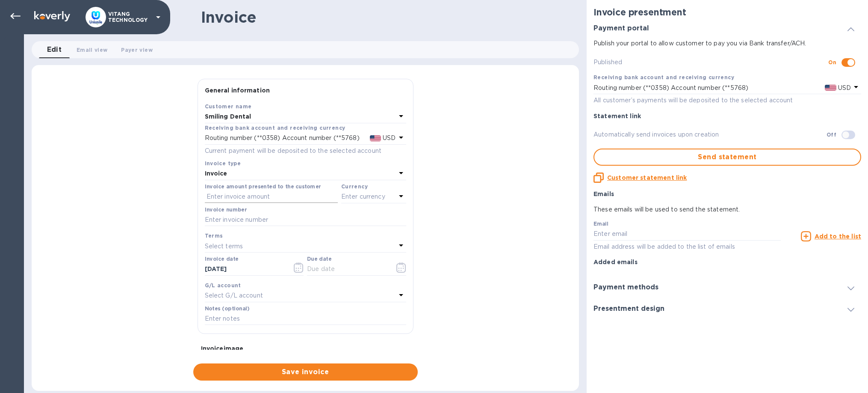
click at [242, 195] on input "text" at bounding box center [271, 196] width 133 height 13
type input "484"
click at [371, 198] on p "Enter currency" at bounding box center [363, 196] width 44 height 9
click at [357, 219] on p "US Dollar" at bounding box center [360, 218] width 66 height 9
click at [289, 216] on input "text" at bounding box center [305, 219] width 201 height 13
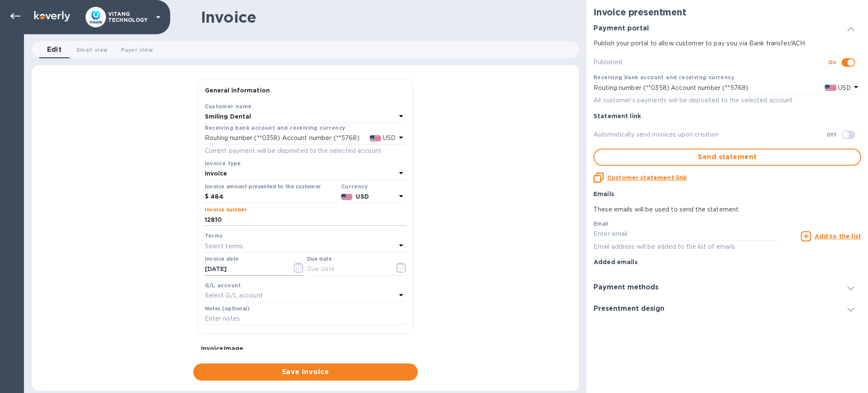
type input "12810"
click at [295, 267] on icon "button" at bounding box center [299, 267] width 10 height 10
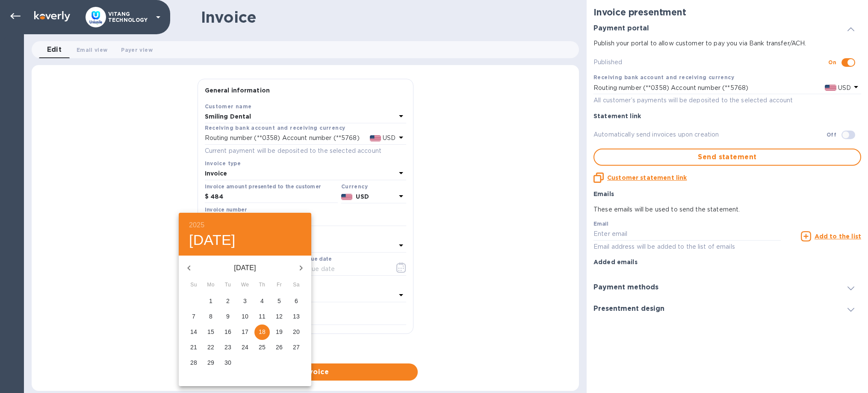
click at [227, 311] on button "9" at bounding box center [227, 316] width 15 height 15
type input "09/09/2025"
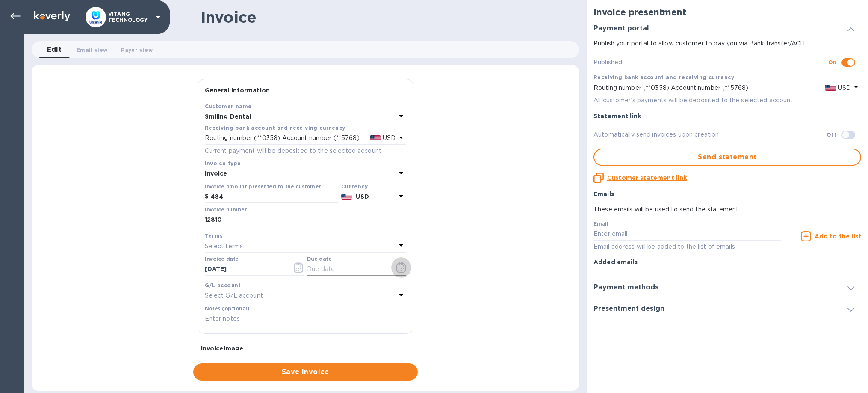
click at [400, 269] on icon "button" at bounding box center [401, 267] width 10 height 10
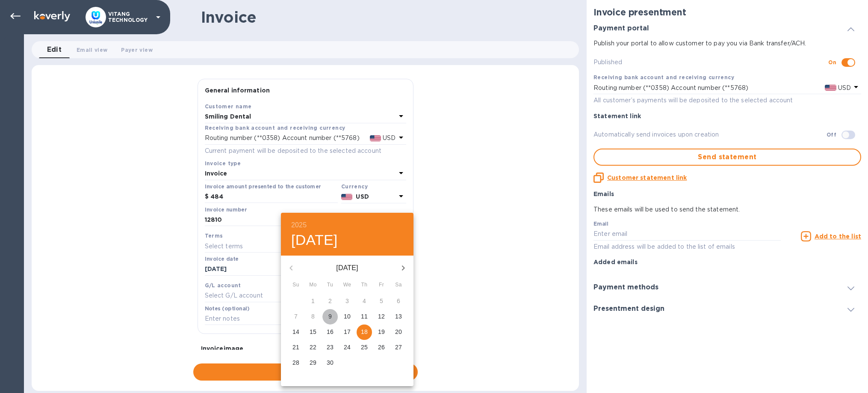
click at [328, 319] on span "9" at bounding box center [329, 316] width 15 height 9
type input "09/09/2025"
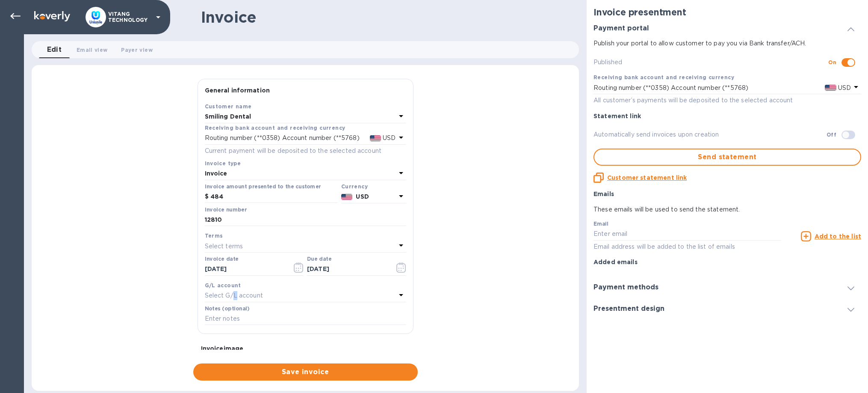
click at [236, 296] on p "Select G/L account" at bounding box center [234, 295] width 58 height 9
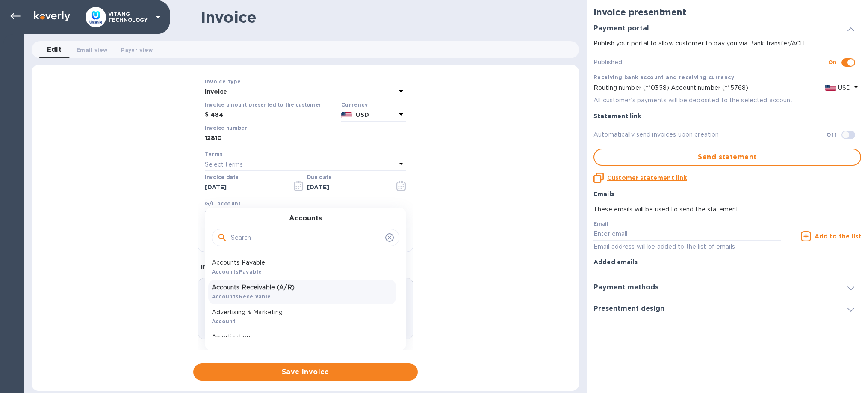
click at [269, 284] on p "Accounts Receivable (A/R)" at bounding box center [302, 287] width 181 height 9
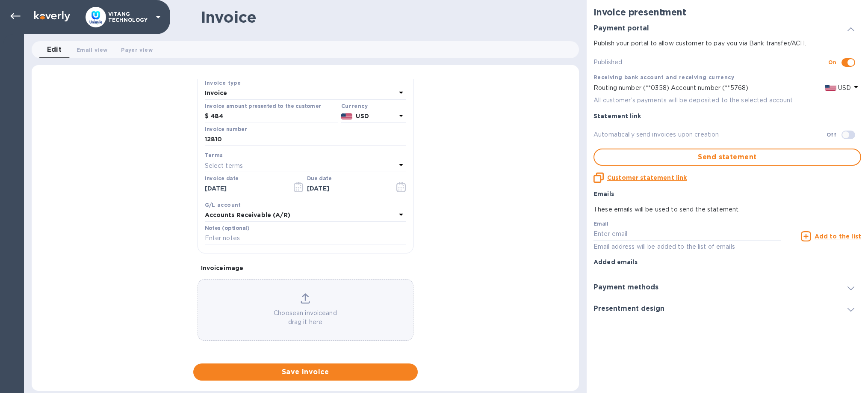
scroll to position [81, 0]
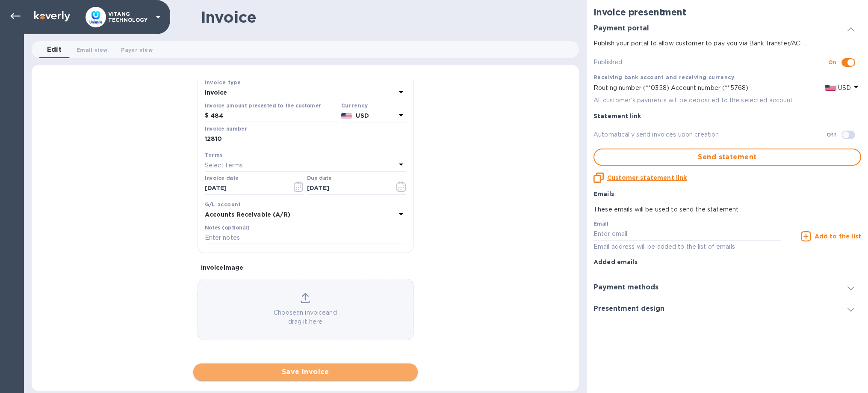
click at [310, 373] on span "Save invoice" at bounding box center [305, 371] width 211 height 10
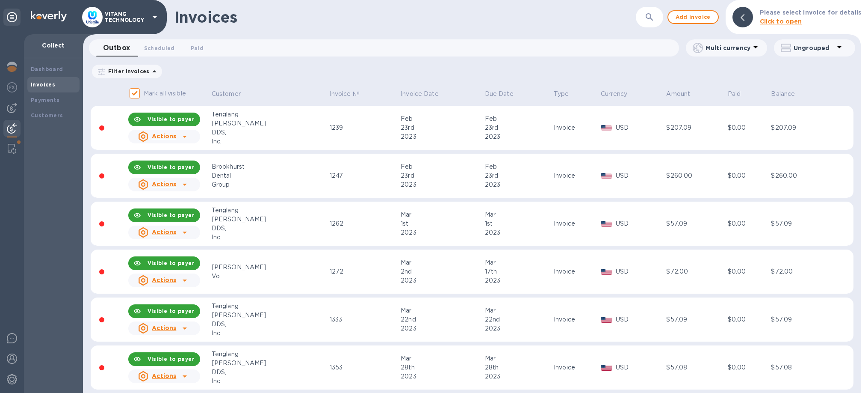
click at [643, 16] on div "​" at bounding box center [649, 17] width 27 height 21
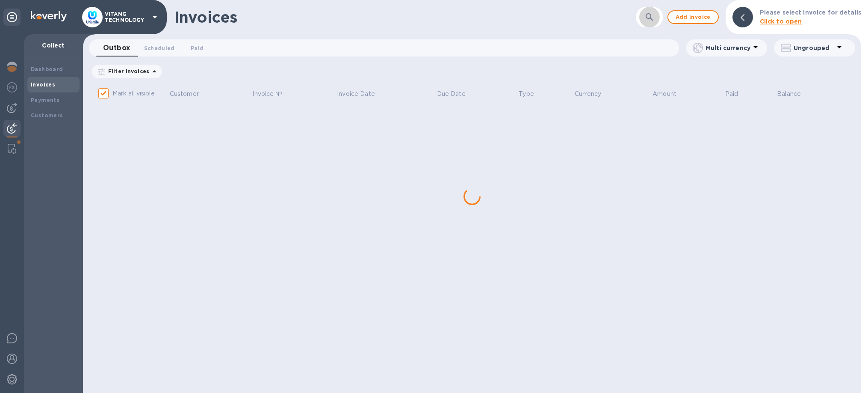
click at [648, 18] on icon "button" at bounding box center [649, 17] width 10 height 10
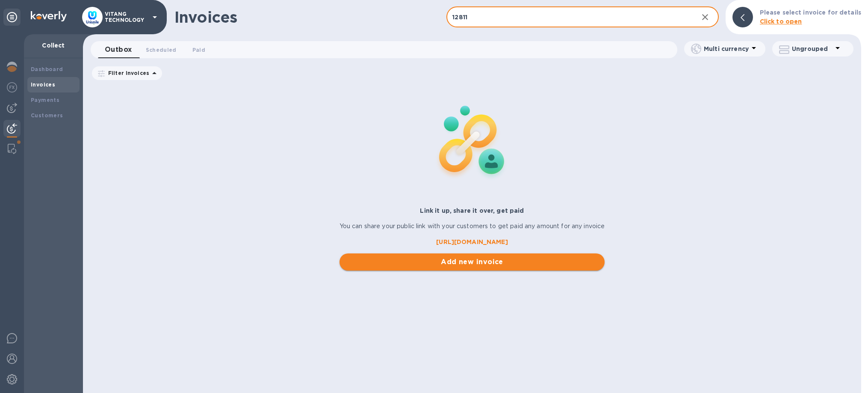
type input "12811"
click at [462, 266] on span "Add new invoice" at bounding box center [472, 262] width 252 height 10
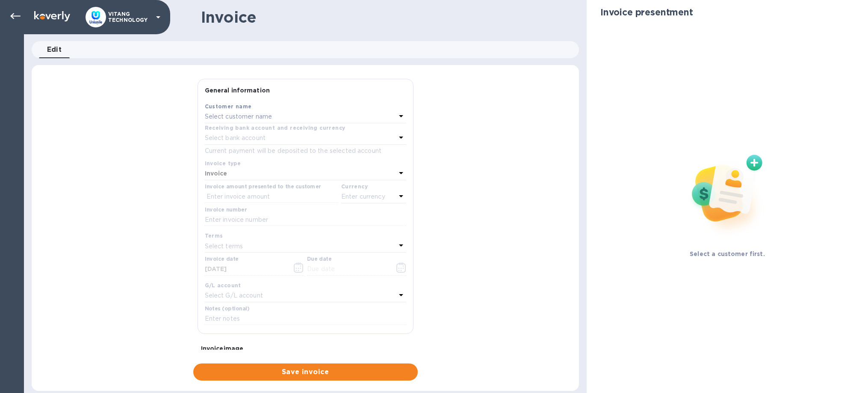
click at [229, 118] on p "Select customer name" at bounding box center [239, 116] width 68 height 9
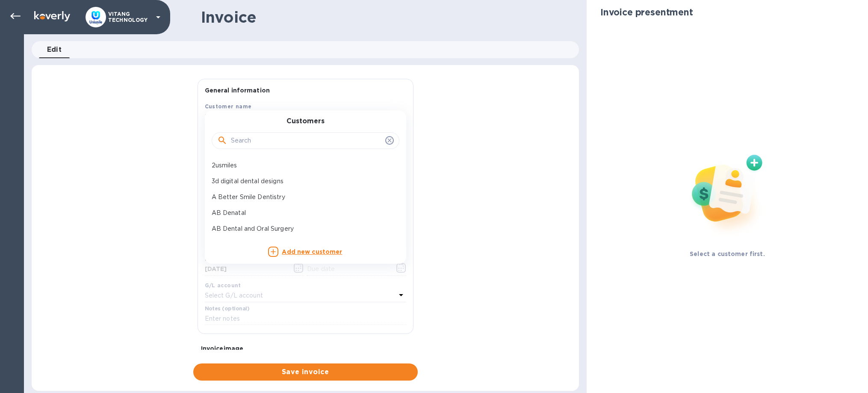
click at [251, 141] on input "text" at bounding box center [306, 140] width 151 height 13
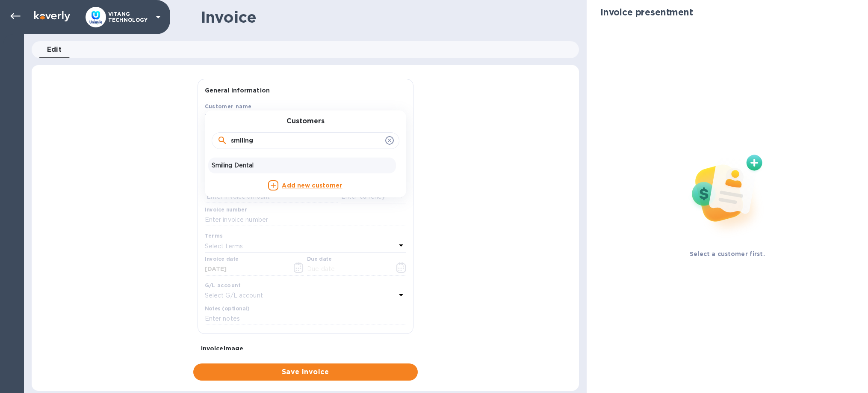
type input "smiling"
click at [240, 167] on p "Smiling Dental" at bounding box center [302, 165] width 181 height 9
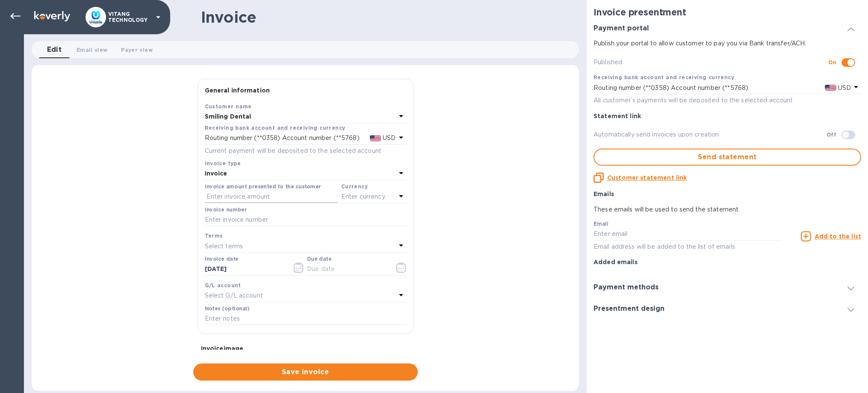
click at [254, 196] on input "text" at bounding box center [271, 196] width 133 height 13
type input "445"
click at [261, 220] on input "text" at bounding box center [305, 219] width 201 height 13
type input "12811"
click at [295, 267] on icon "button" at bounding box center [299, 267] width 10 height 10
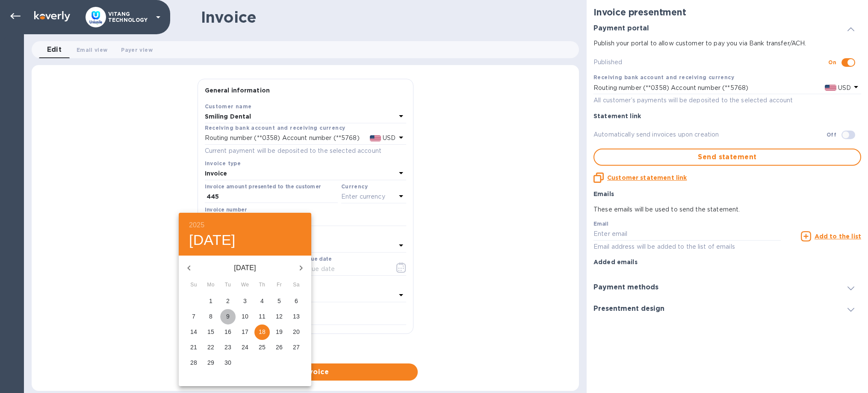
click at [228, 314] on p "9" at bounding box center [227, 316] width 3 height 9
type input "09/09/2025"
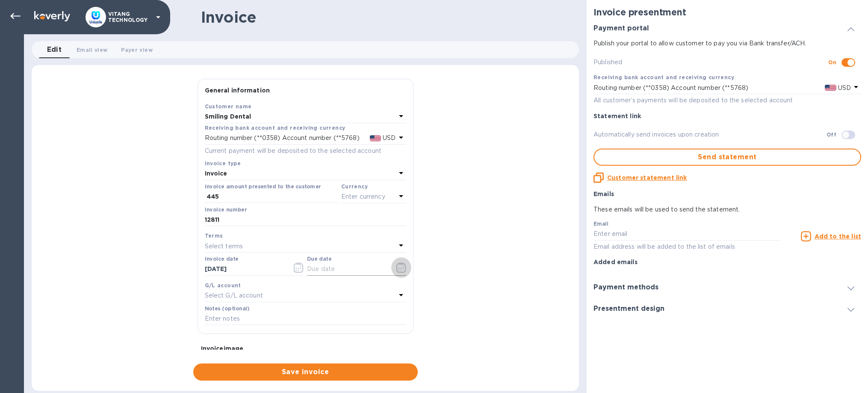
click at [400, 267] on icon "button" at bounding box center [401, 267] width 10 height 10
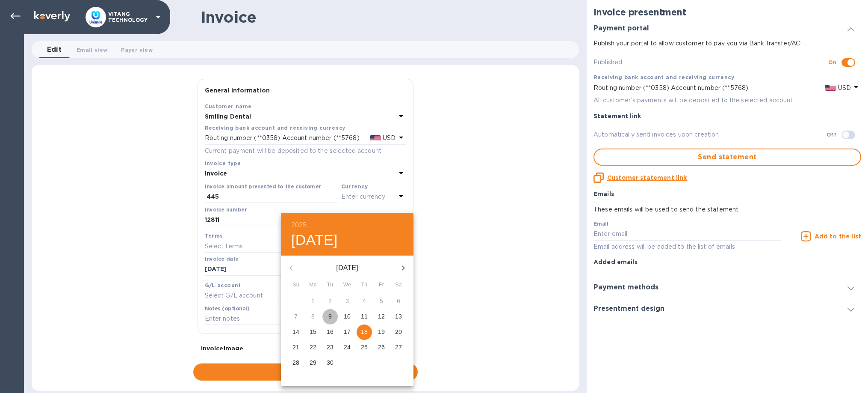
click at [332, 316] on span "9" at bounding box center [329, 316] width 15 height 9
type input "09/09/2025"
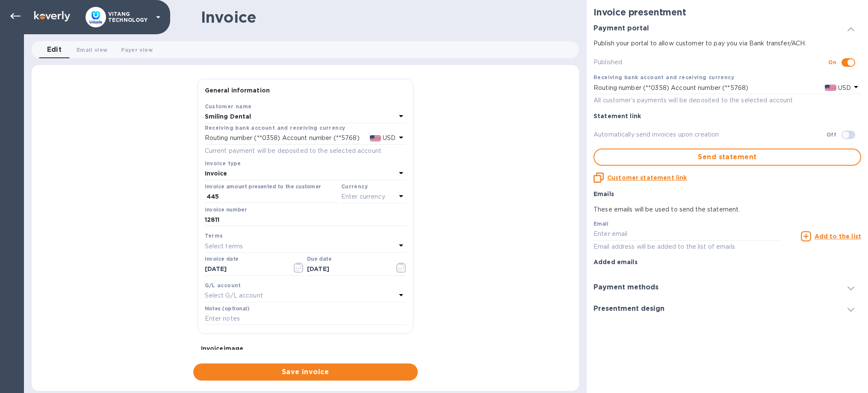
click at [335, 295] on div "Select G/L account" at bounding box center [300, 295] width 191 height 12
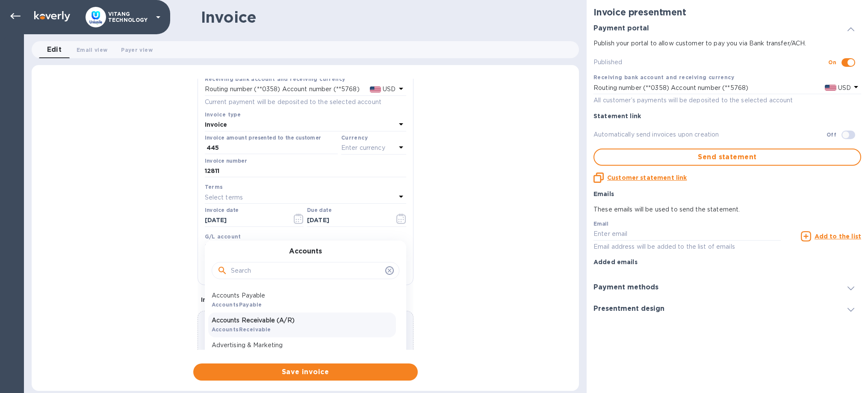
click at [298, 316] on p "Accounts Receivable (A/R)" at bounding box center [302, 320] width 181 height 9
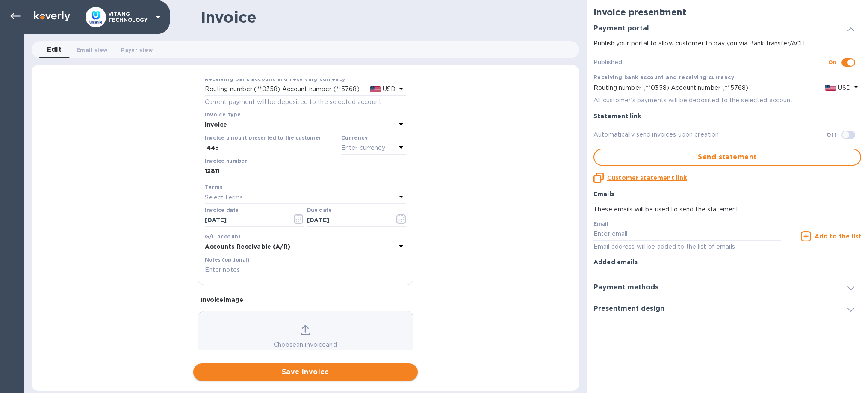
click at [322, 366] on span "Save invoice" at bounding box center [305, 371] width 211 height 10
click at [396, 145] on icon at bounding box center [401, 147] width 10 height 10
click at [366, 165] on p "US Dollar" at bounding box center [360, 169] width 66 height 9
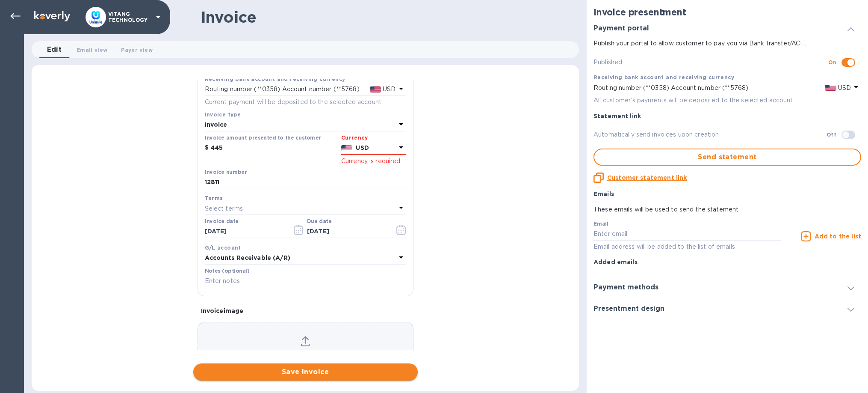
click at [339, 372] on span "Save invoice" at bounding box center [305, 371] width 211 height 10
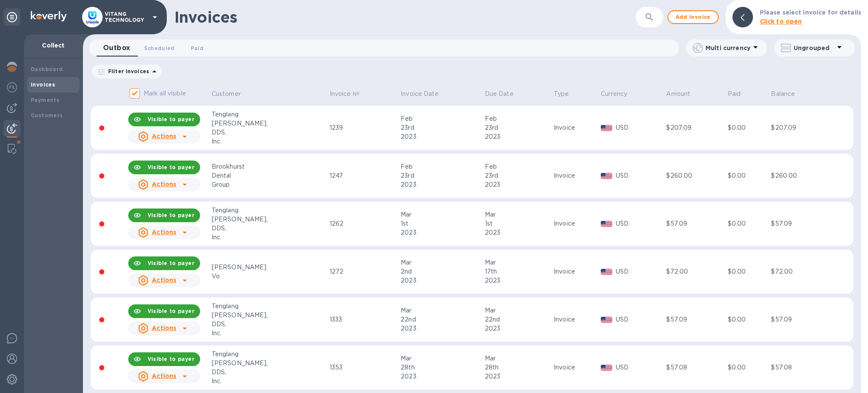
click at [655, 19] on icon "button" at bounding box center [649, 17] width 10 height 10
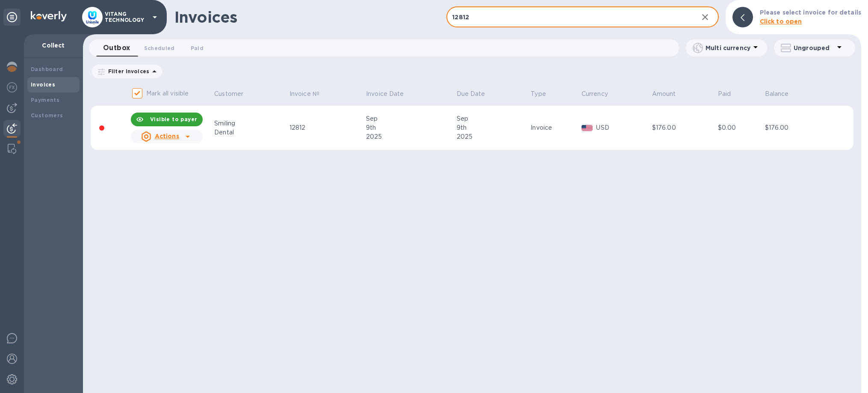
click at [618, 17] on input "12812" at bounding box center [568, 17] width 245 height 21
drag, startPoint x: 484, startPoint y: 18, endPoint x: 432, endPoint y: 1, distance: 55.0
click at [446, 7] on input "12825" at bounding box center [568, 17] width 245 height 21
type input "12852"
